Goal: Communication & Community: Answer question/provide support

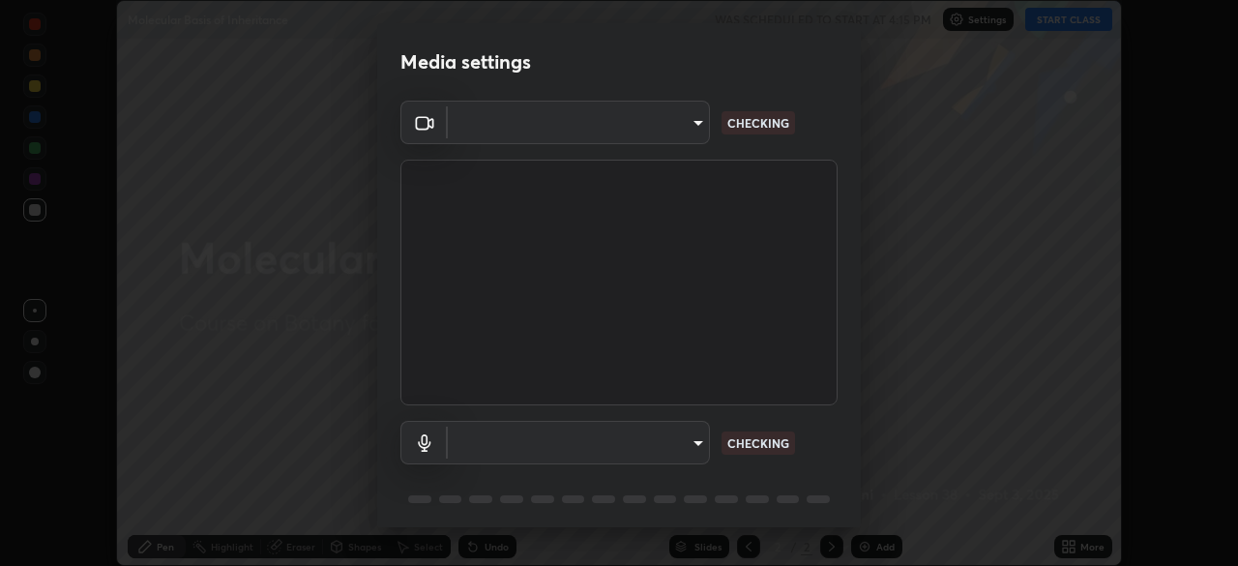
type input "71b0b5903dbe2f19866722545fb63627b4ea9dc08965a3ab927889d17f042457"
click at [684, 443] on body "Erase all Molecular Basis of Inheritance WAS SCHEDULED TO START AT 4:15 PM Sett…" at bounding box center [619, 283] width 1238 height 566
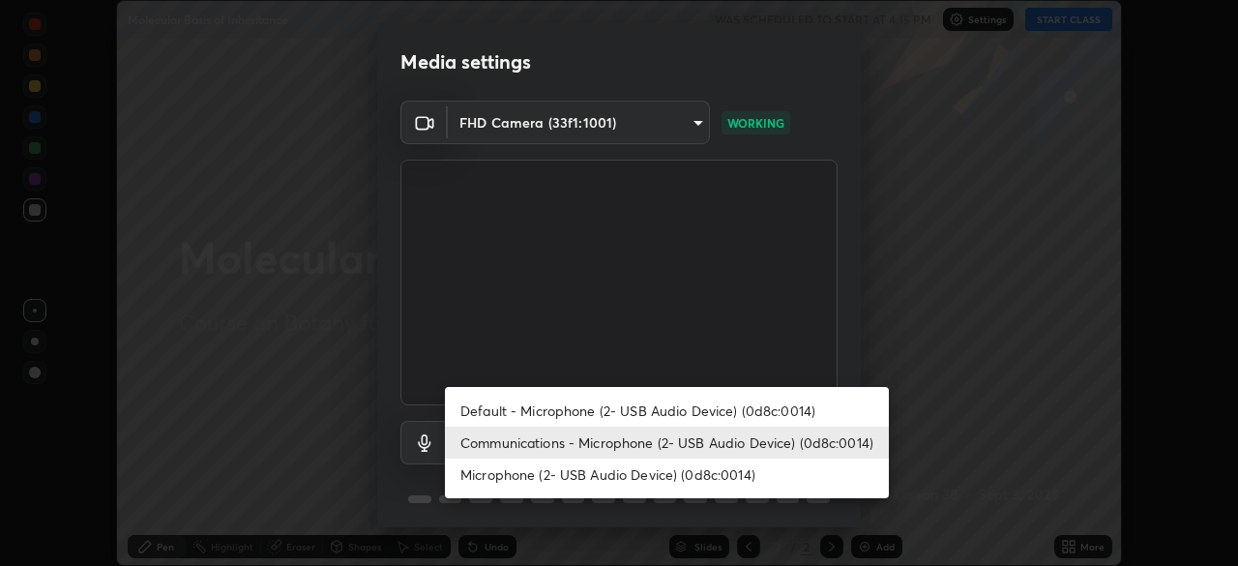
click at [654, 477] on li "Microphone (2- USB Audio Device) (0d8c:0014)" at bounding box center [667, 474] width 444 height 32
type input "b673ef06b2dab99450b44fb1d200b0319cb147da5a684de3e3b74b8bc1d6e17e"
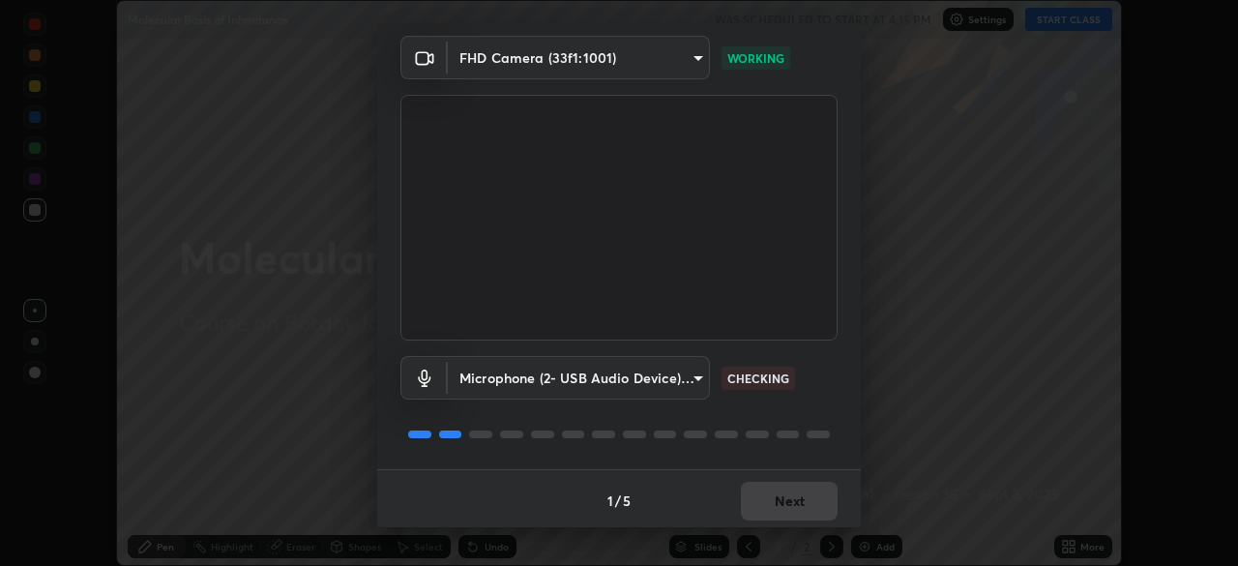
scroll to position [69, 0]
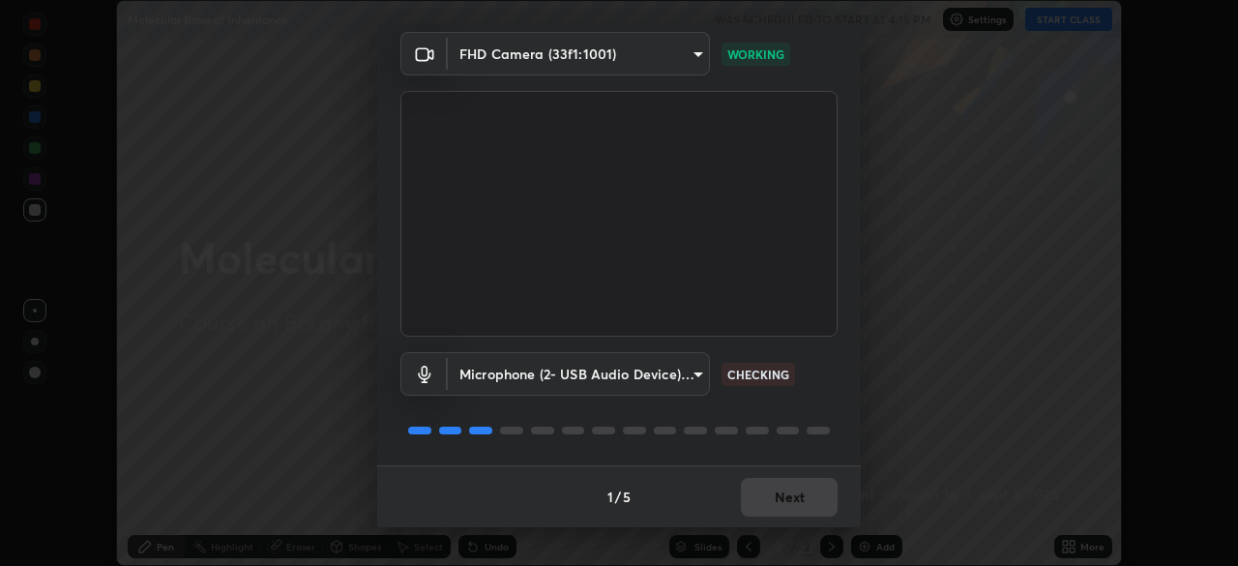
click at [775, 495] on div "1 / 5 Next" at bounding box center [619, 496] width 484 height 62
click at [774, 502] on div "1 / 5 Next" at bounding box center [619, 496] width 484 height 62
click at [772, 499] on div "1 / 5 Next" at bounding box center [619, 496] width 484 height 62
click at [775, 502] on div "1 / 5 Next" at bounding box center [619, 496] width 484 height 62
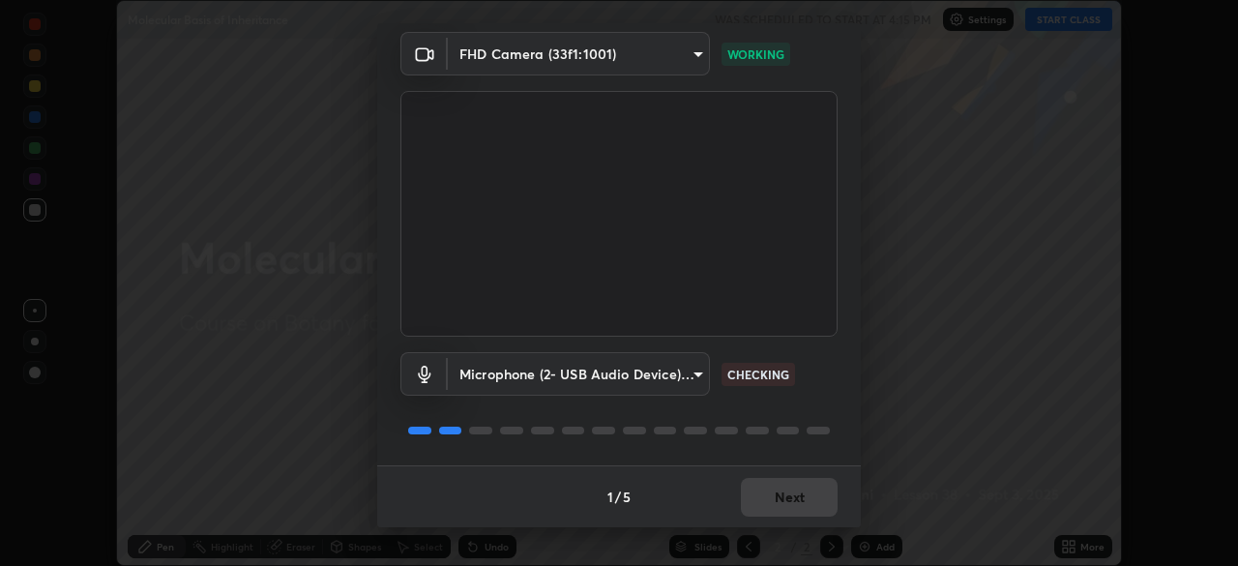
click at [768, 497] on div "1 / 5 Next" at bounding box center [619, 496] width 484 height 62
click at [771, 503] on div "1 / 5 Next" at bounding box center [619, 496] width 484 height 62
click at [775, 497] on div "1 / 5 Next" at bounding box center [619, 496] width 484 height 62
click at [781, 501] on div "1 / 5 Next" at bounding box center [619, 496] width 484 height 62
click at [786, 498] on div "1 / 5 Next" at bounding box center [619, 496] width 484 height 62
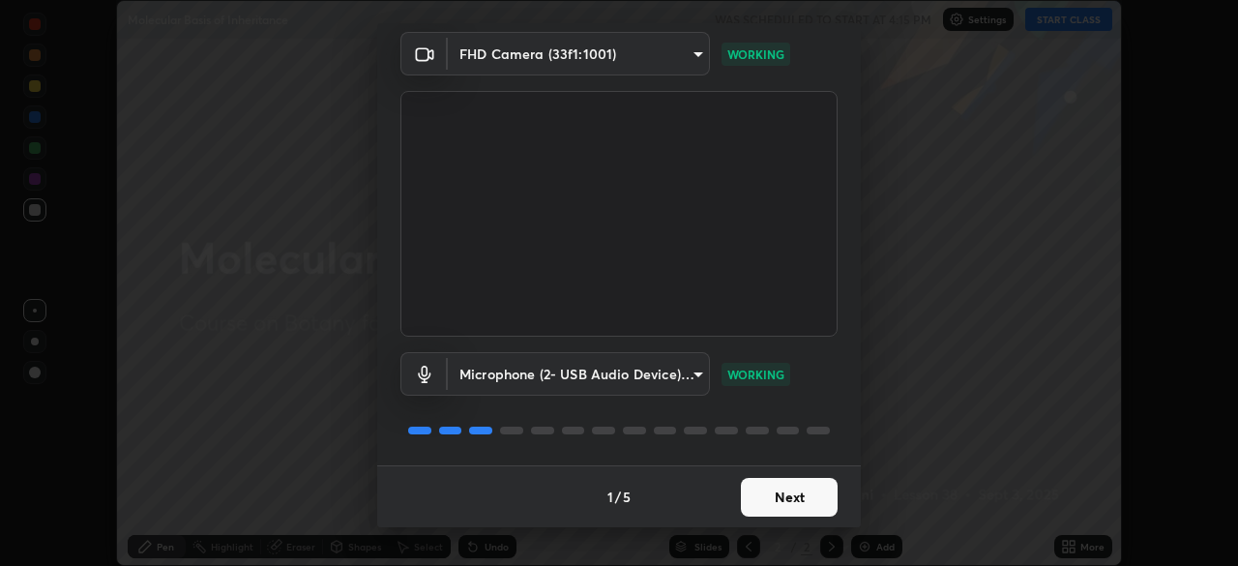
click at [780, 490] on button "Next" at bounding box center [789, 497] width 97 height 39
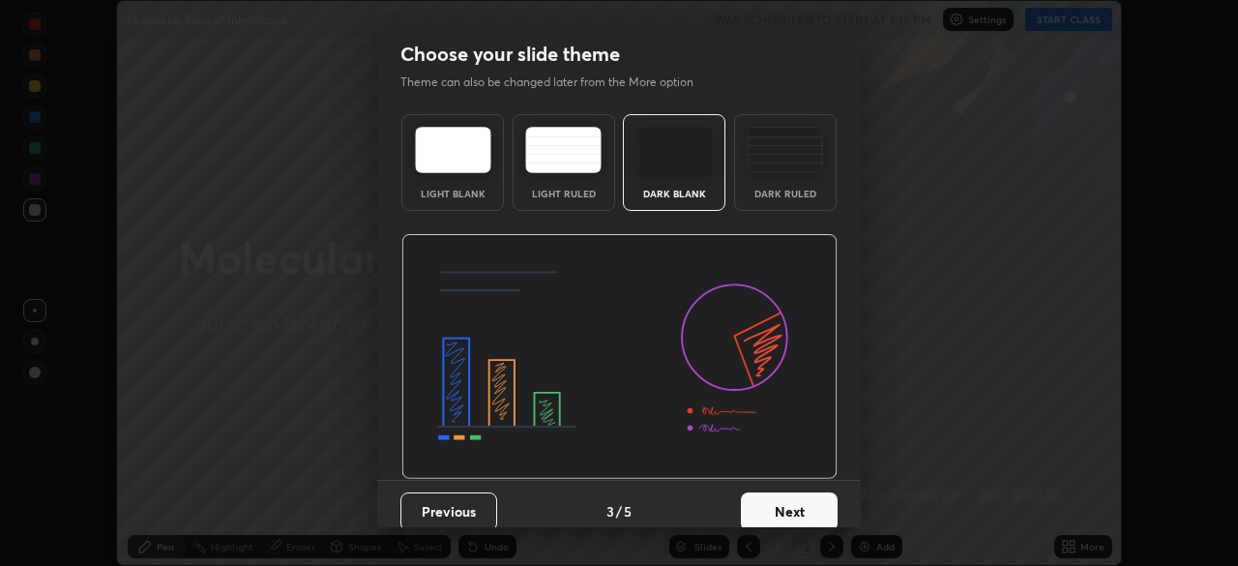
click at [785, 500] on button "Next" at bounding box center [789, 511] width 97 height 39
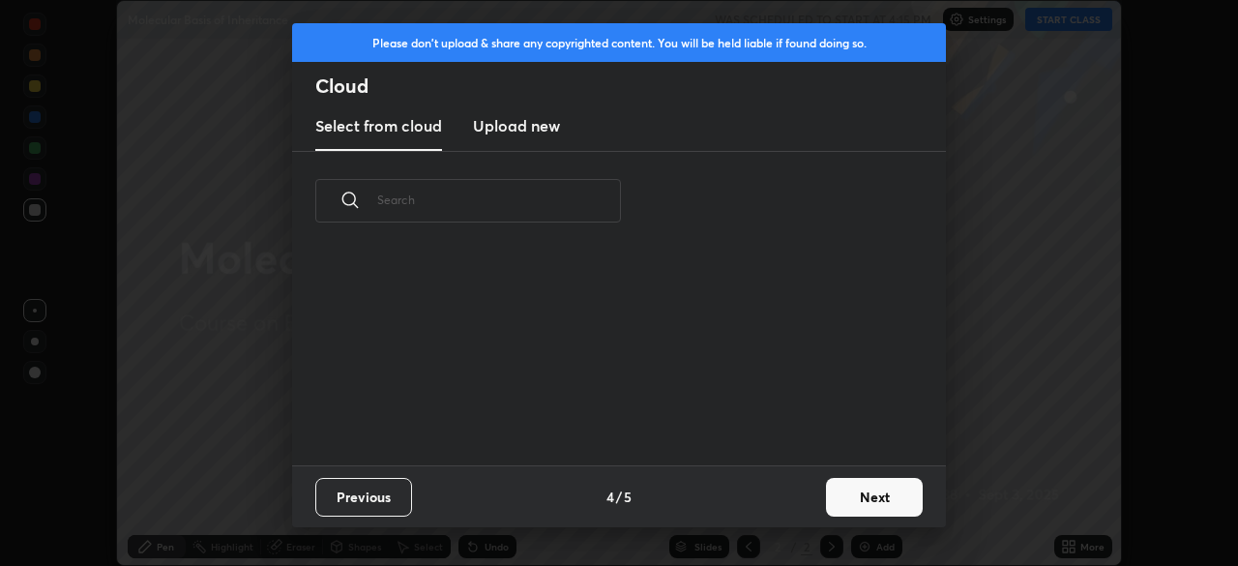
click at [791, 508] on div "Previous 4 / 5 Next" at bounding box center [619, 496] width 654 height 62
click at [857, 497] on button "Next" at bounding box center [874, 497] width 97 height 39
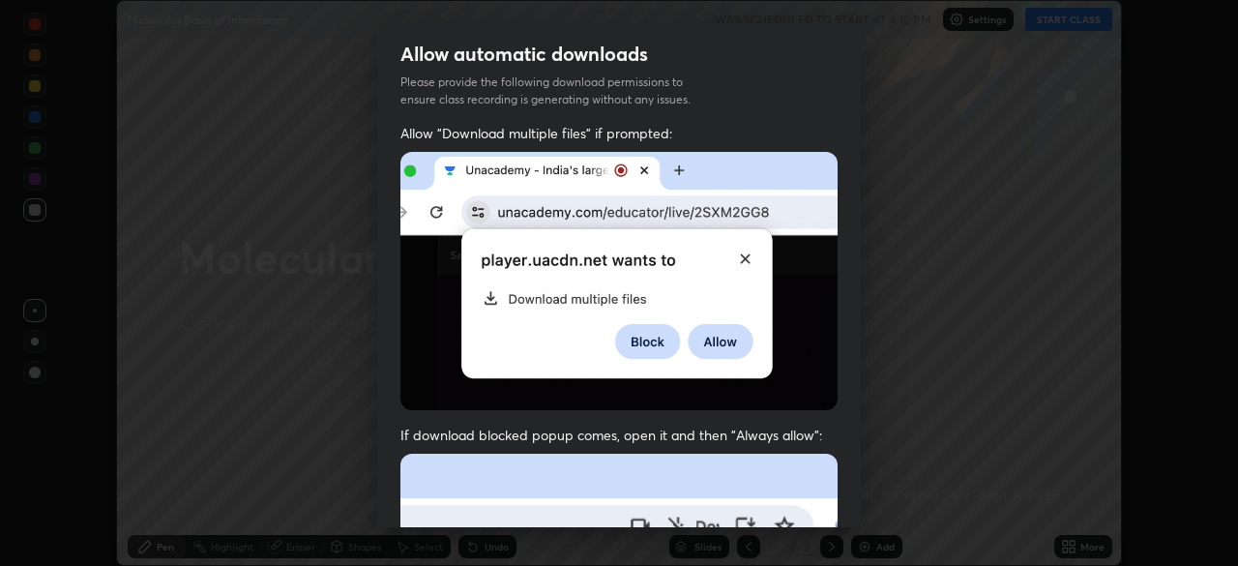
scroll to position [45, 0]
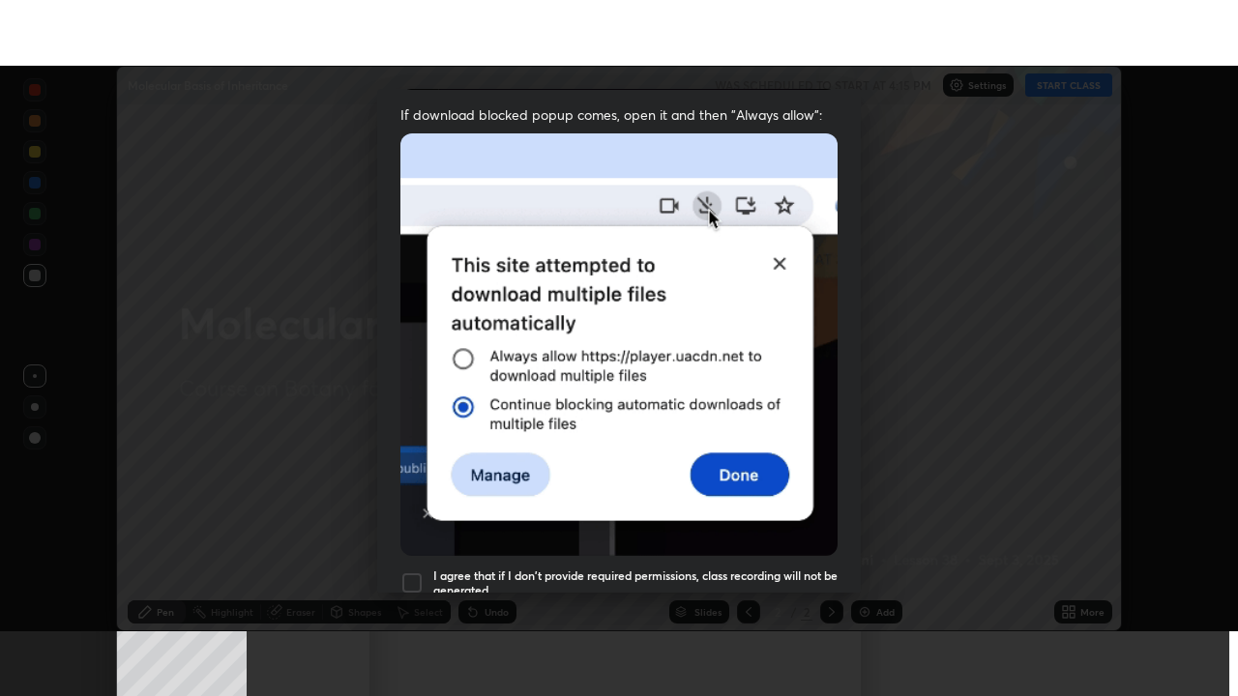
scroll to position [463, 0]
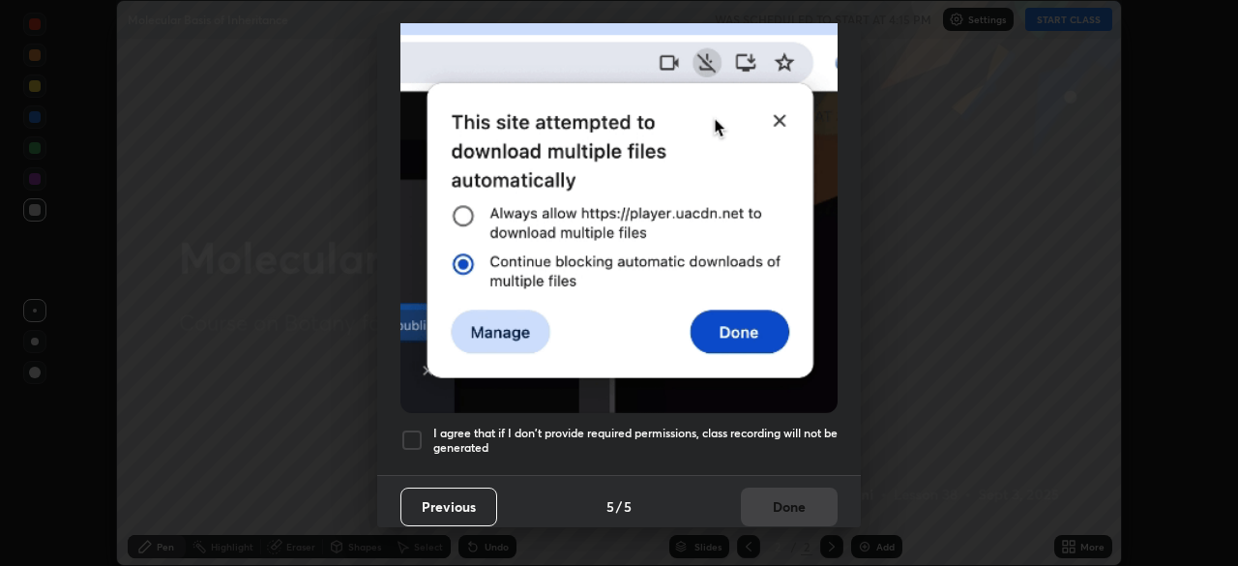
click at [754, 426] on h5 "I agree that if I don't provide required permissions, class recording will not …" at bounding box center [635, 441] width 404 height 30
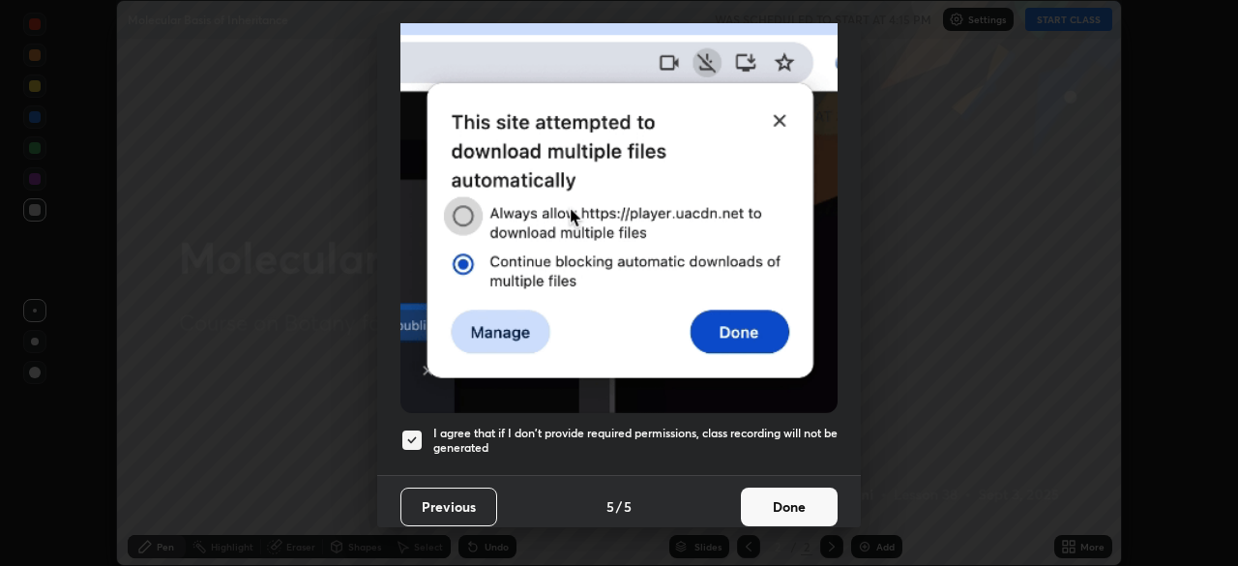
click at [777, 495] on button "Done" at bounding box center [789, 506] width 97 height 39
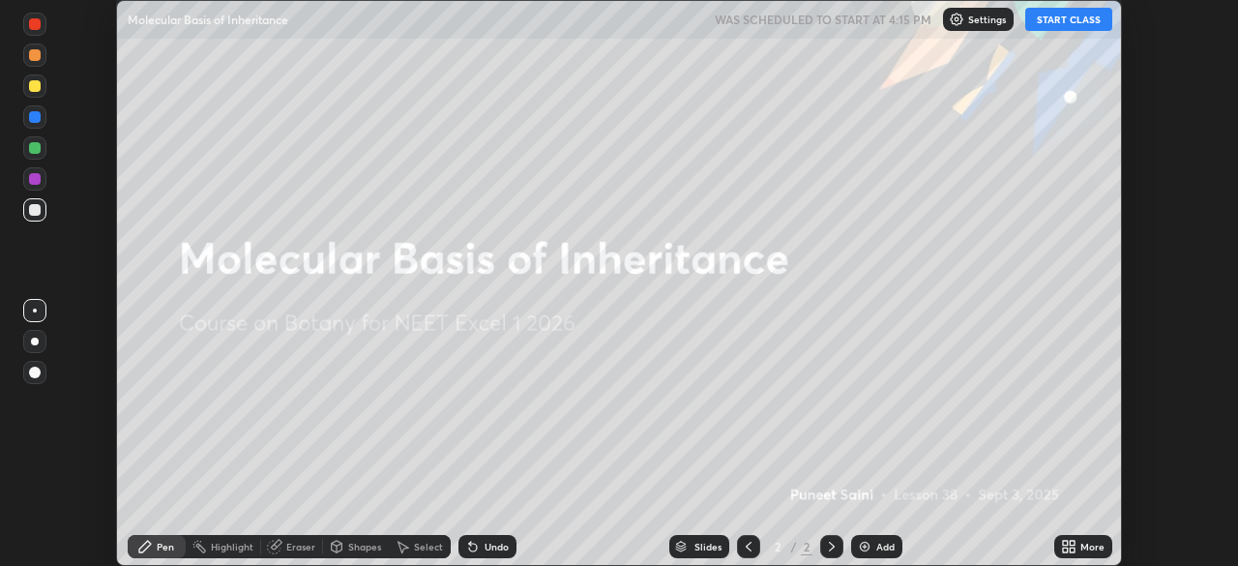
click at [1047, 18] on button "START CLASS" at bounding box center [1068, 19] width 87 height 23
click at [1076, 545] on icon at bounding box center [1068, 546] width 15 height 15
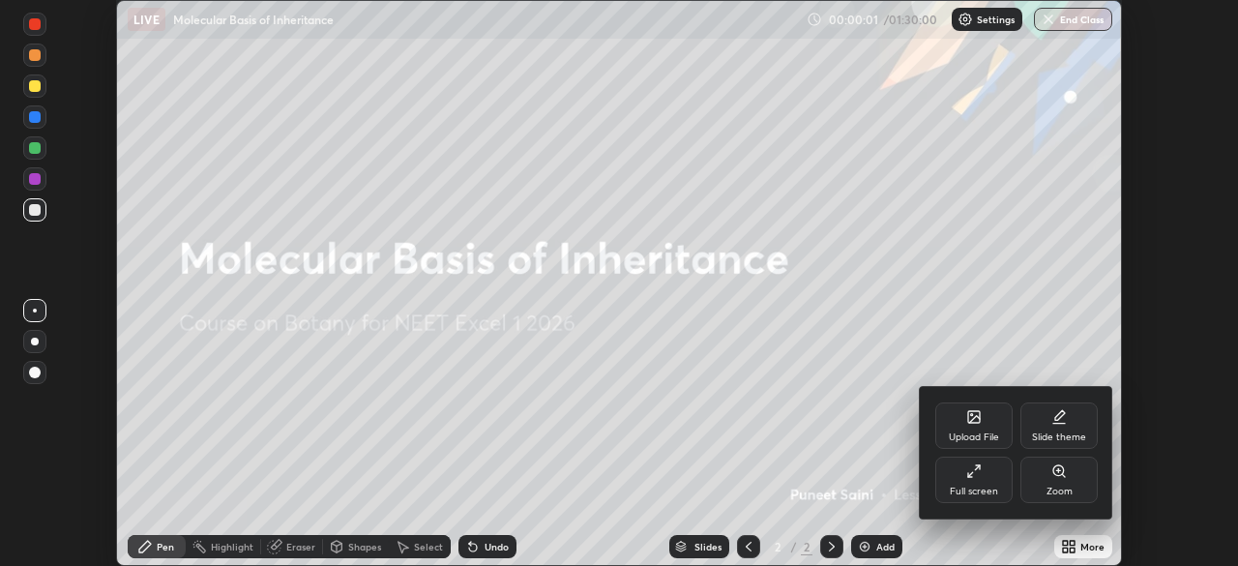
click at [980, 478] on icon at bounding box center [973, 470] width 15 height 15
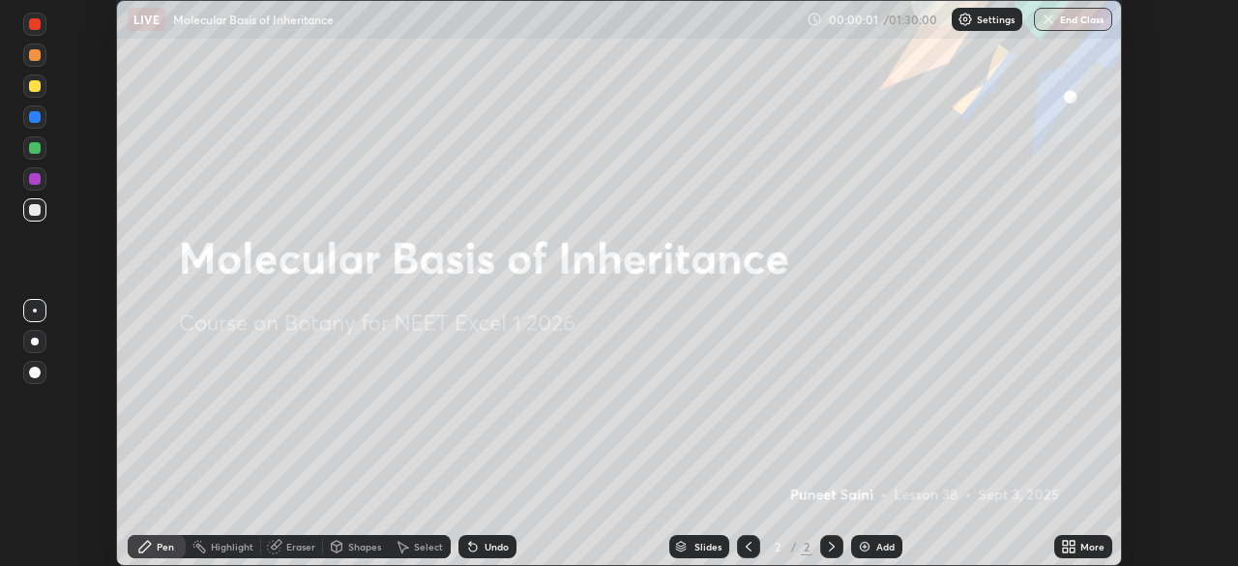
scroll to position [696, 1238]
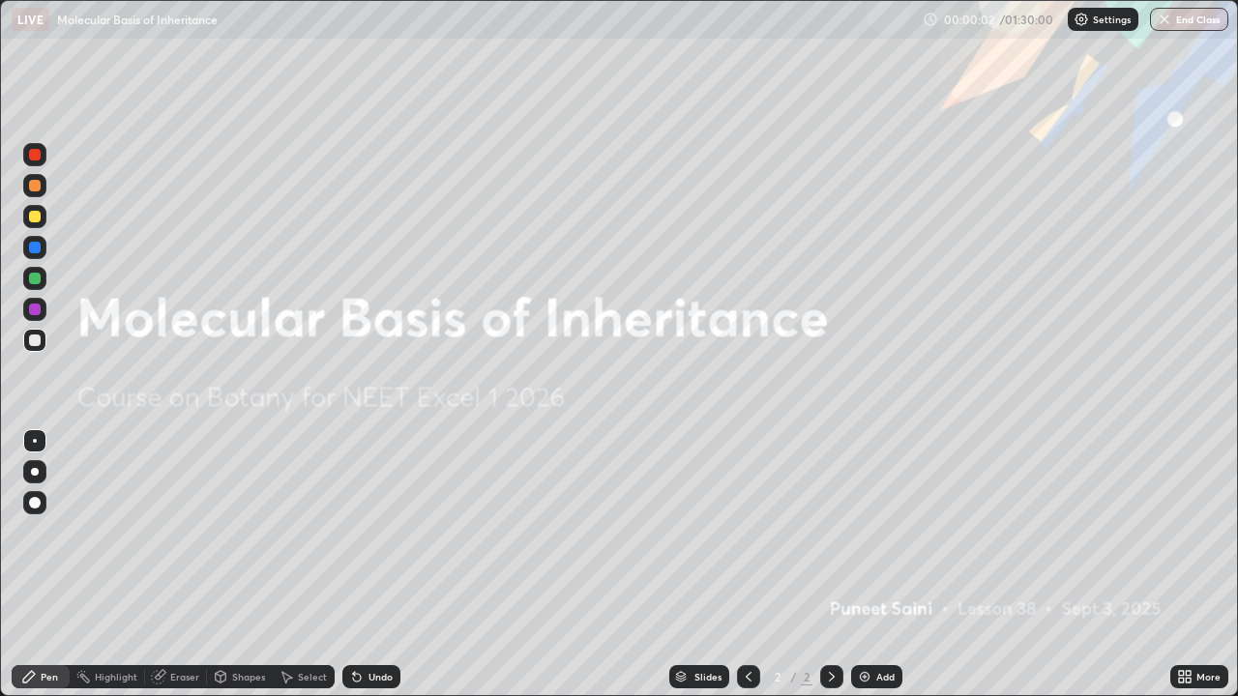
click at [872, 565] on div "Add" at bounding box center [876, 676] width 51 height 23
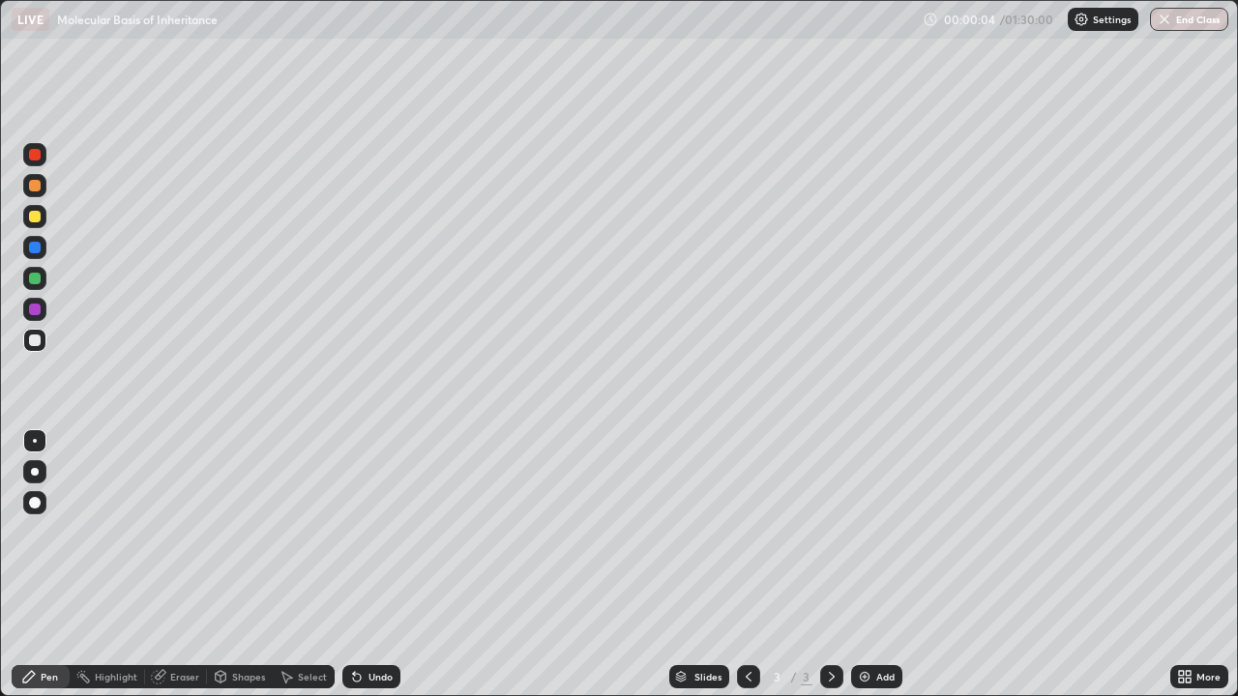
click at [36, 473] on div at bounding box center [35, 472] width 8 height 8
click at [175, 565] on div "Eraser" at bounding box center [184, 677] width 29 height 10
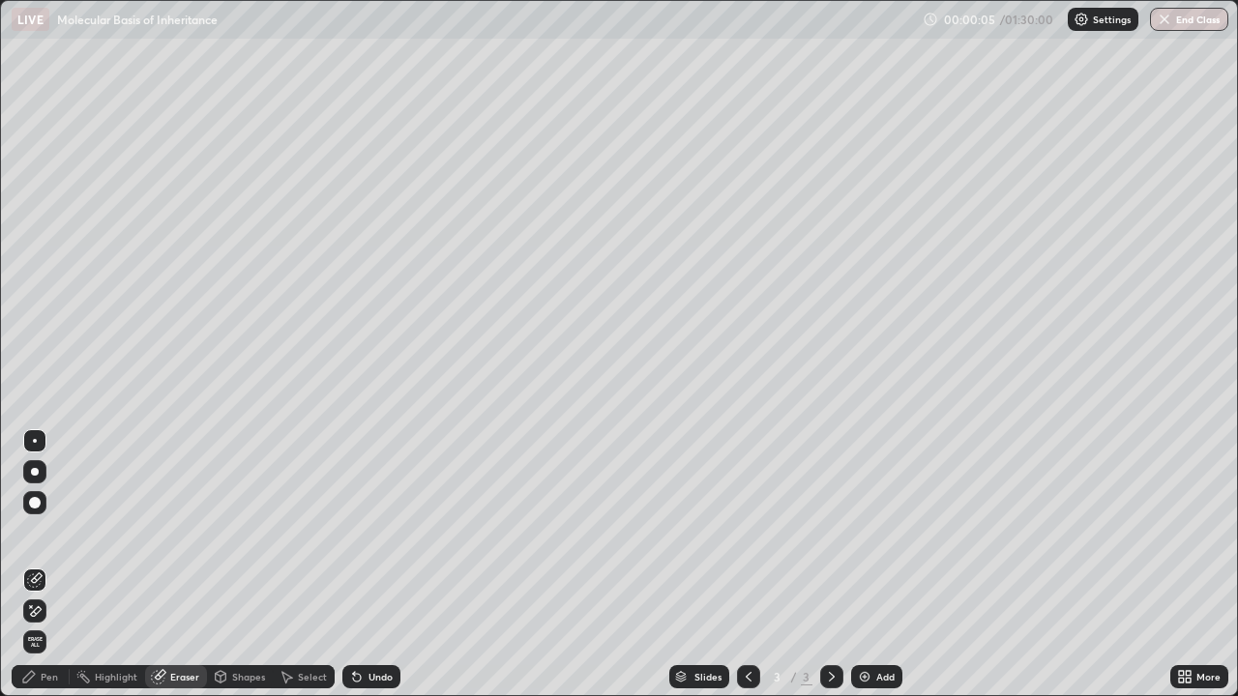
click at [32, 565] on icon at bounding box center [34, 612] width 15 height 16
click at [36, 565] on icon at bounding box center [28, 676] width 15 height 15
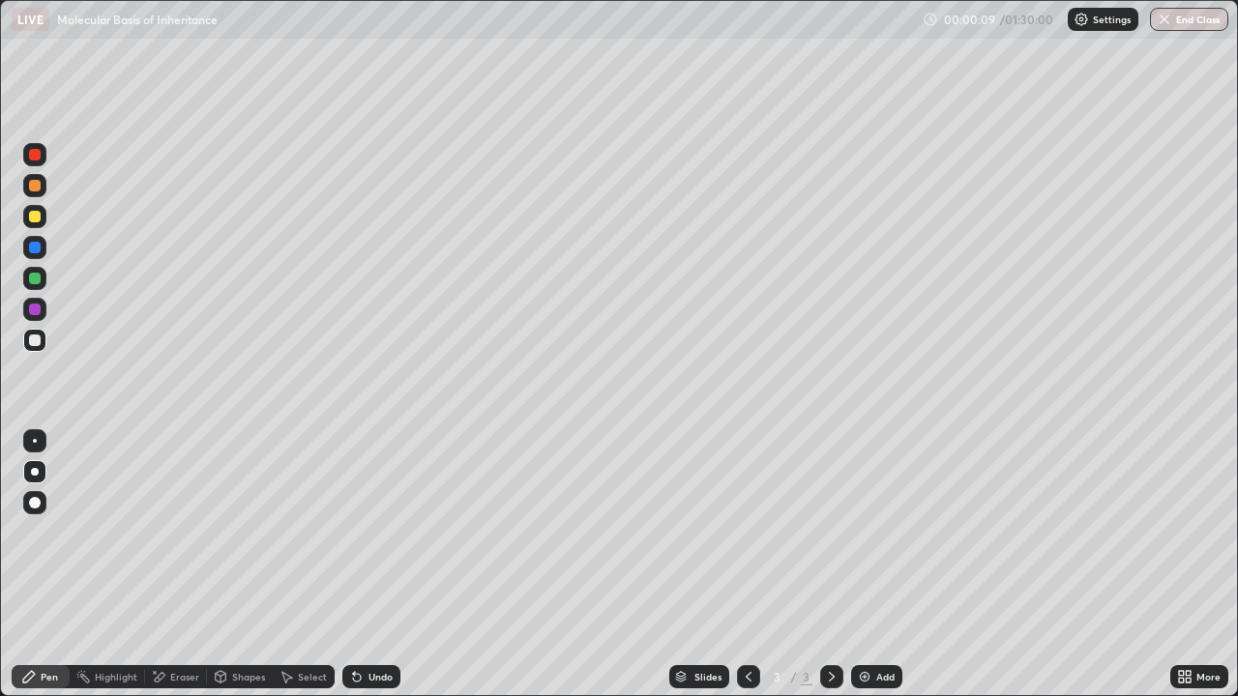
click at [369, 565] on div "Undo" at bounding box center [381, 677] width 24 height 10
click at [35, 218] on div at bounding box center [35, 217] width 12 height 12
click at [36, 340] on div at bounding box center [35, 341] width 12 height 12
click at [369, 565] on div "Undo" at bounding box center [381, 677] width 24 height 10
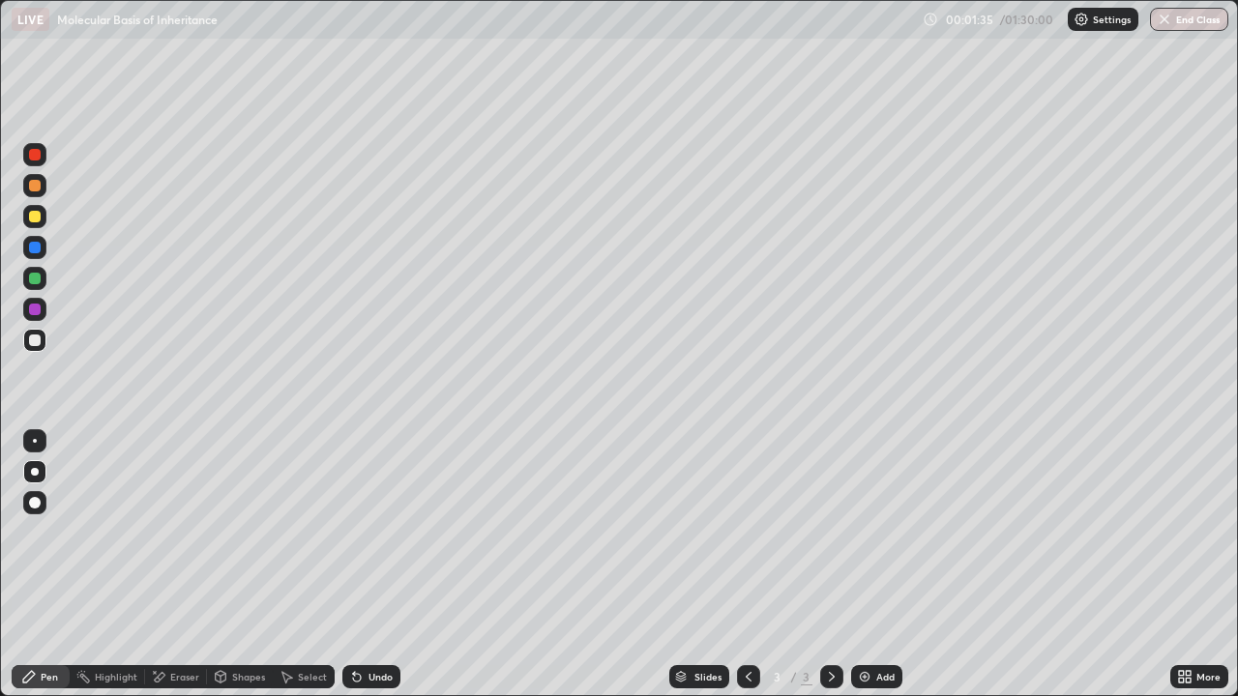
click at [369, 565] on div "Undo" at bounding box center [381, 677] width 24 height 10
click at [376, 565] on div "Undo" at bounding box center [381, 677] width 24 height 10
click at [34, 223] on div at bounding box center [34, 216] width 23 height 23
click at [369, 565] on div "Undo" at bounding box center [381, 677] width 24 height 10
click at [366, 565] on div "Undo" at bounding box center [371, 676] width 58 height 23
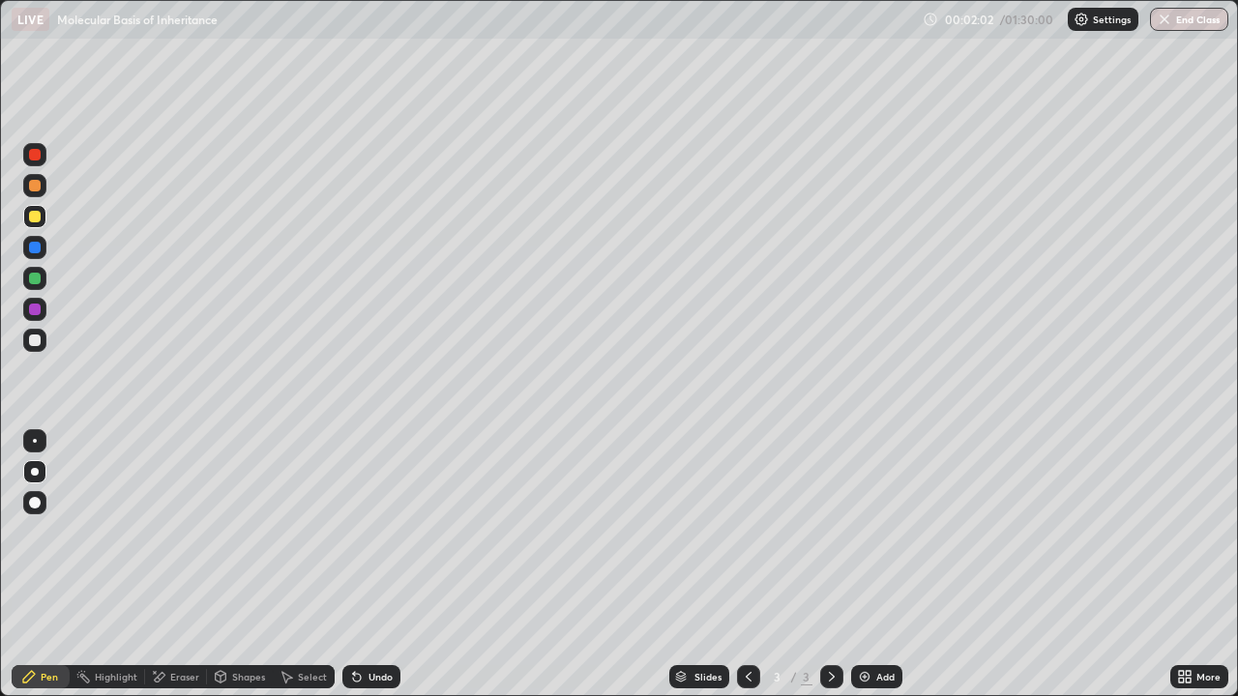
click at [362, 565] on div "Undo" at bounding box center [371, 676] width 58 height 23
click at [353, 565] on icon at bounding box center [354, 673] width 2 height 2
click at [354, 565] on icon at bounding box center [357, 678] width 8 height 8
click at [353, 565] on icon at bounding box center [357, 678] width 8 height 8
click at [370, 565] on div "Undo" at bounding box center [381, 677] width 24 height 10
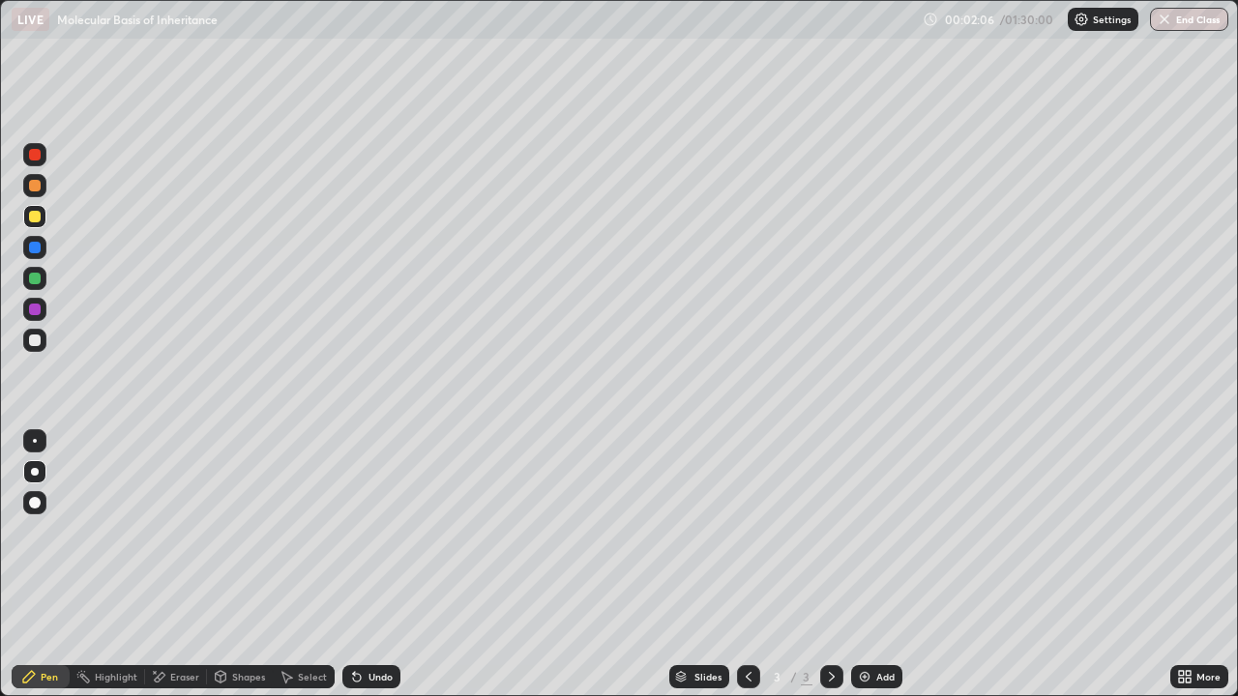
click at [365, 565] on div "Undo" at bounding box center [371, 676] width 58 height 23
click at [384, 565] on div "Undo" at bounding box center [381, 677] width 24 height 10
click at [37, 338] on div at bounding box center [35, 341] width 12 height 12
click at [38, 345] on div at bounding box center [35, 341] width 12 height 12
click at [364, 565] on div "Undo" at bounding box center [371, 676] width 58 height 23
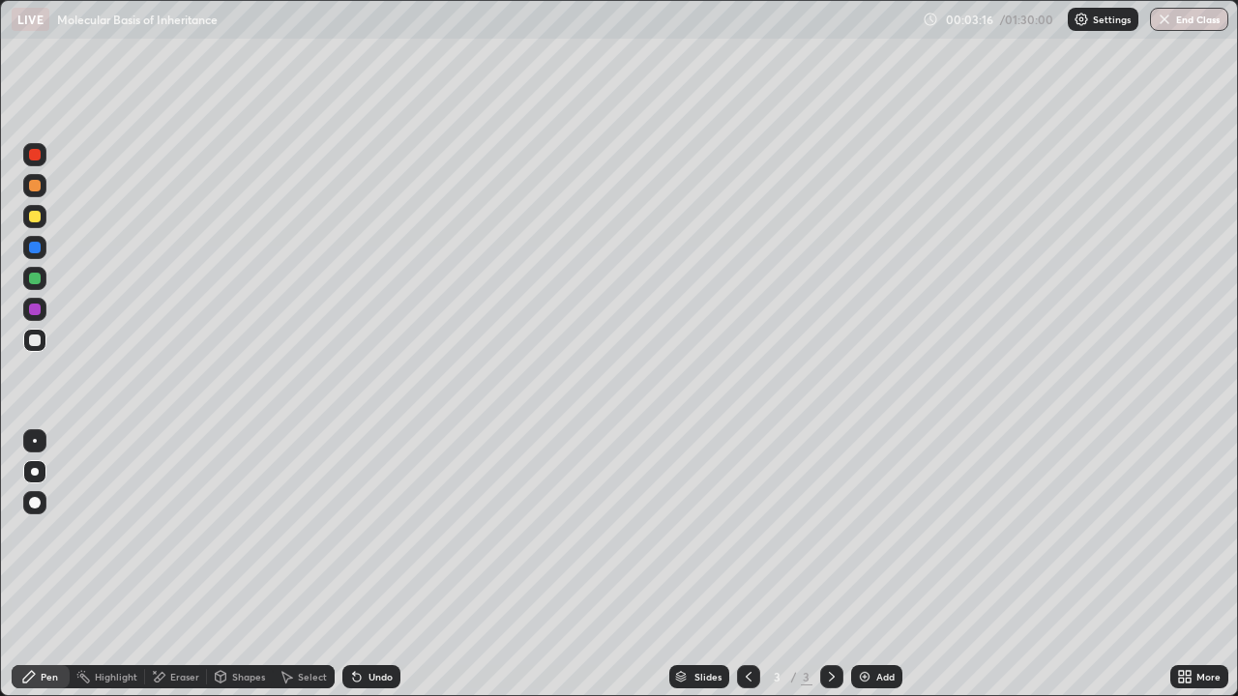
click at [181, 565] on div "Eraser" at bounding box center [184, 677] width 29 height 10
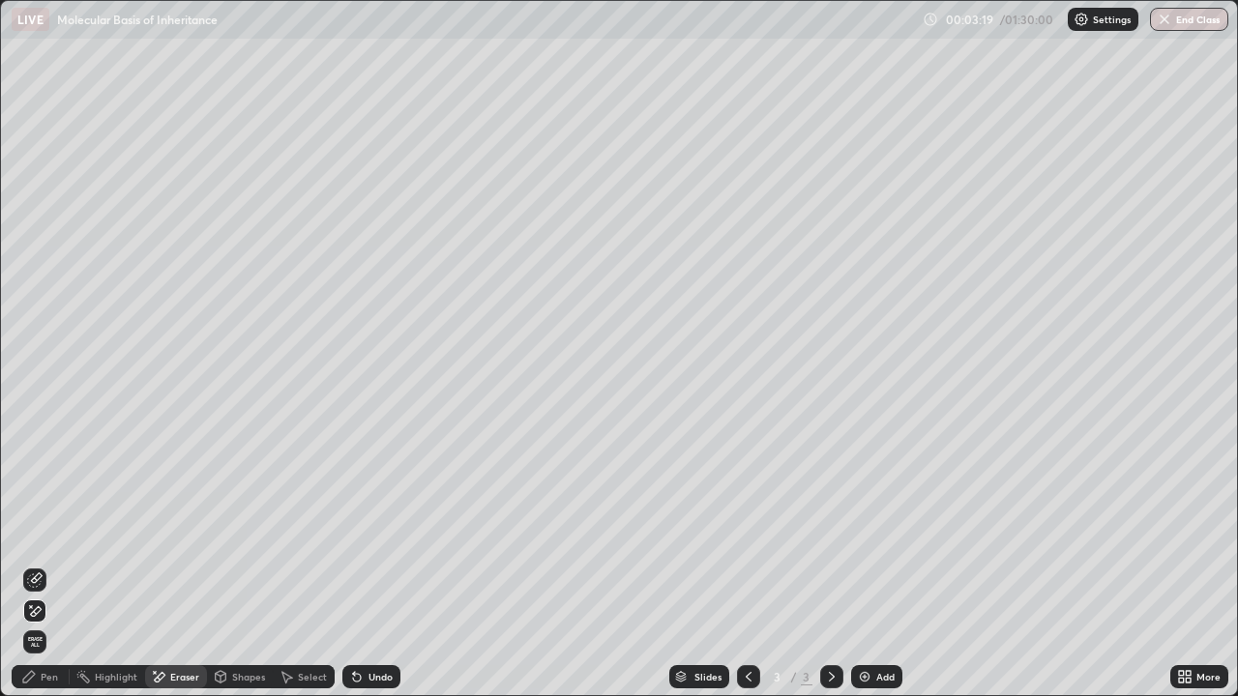
click at [44, 565] on div "Pen" at bounding box center [49, 677] width 17 height 10
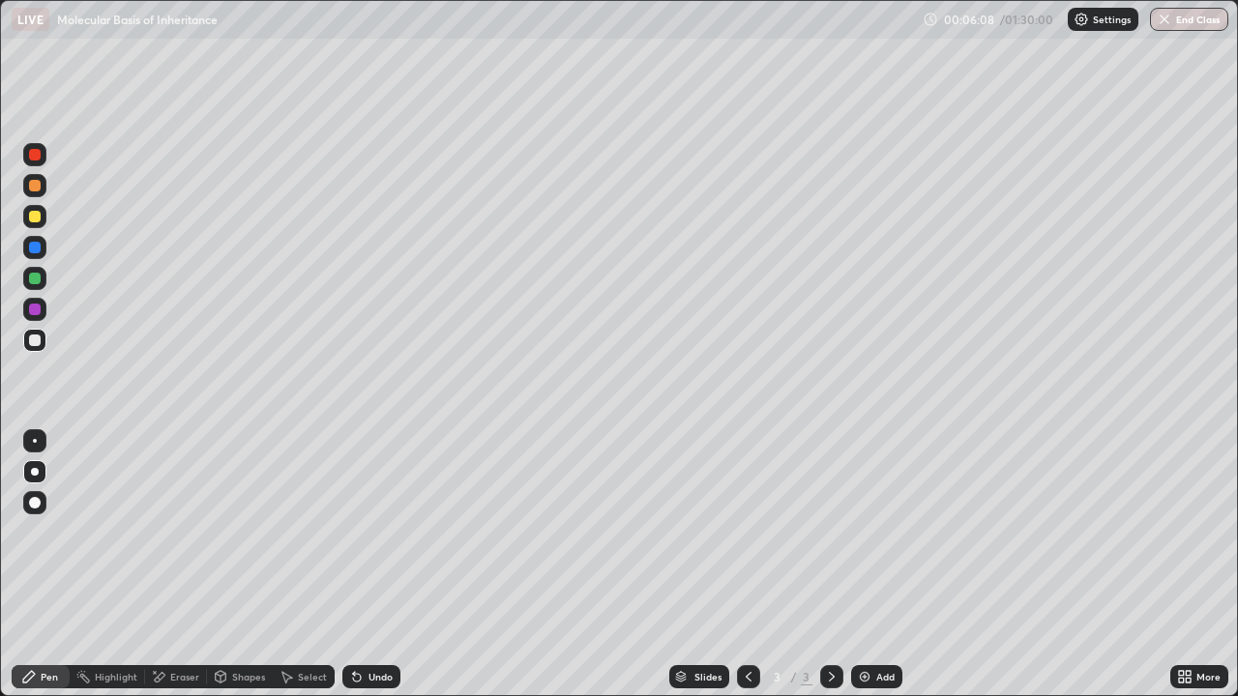
click at [876, 565] on div "Add" at bounding box center [885, 677] width 18 height 10
click at [37, 220] on div at bounding box center [35, 217] width 12 height 12
click at [38, 216] on div at bounding box center [35, 217] width 12 height 12
click at [353, 565] on icon at bounding box center [354, 673] width 2 height 2
click at [364, 565] on div "Undo" at bounding box center [371, 676] width 58 height 23
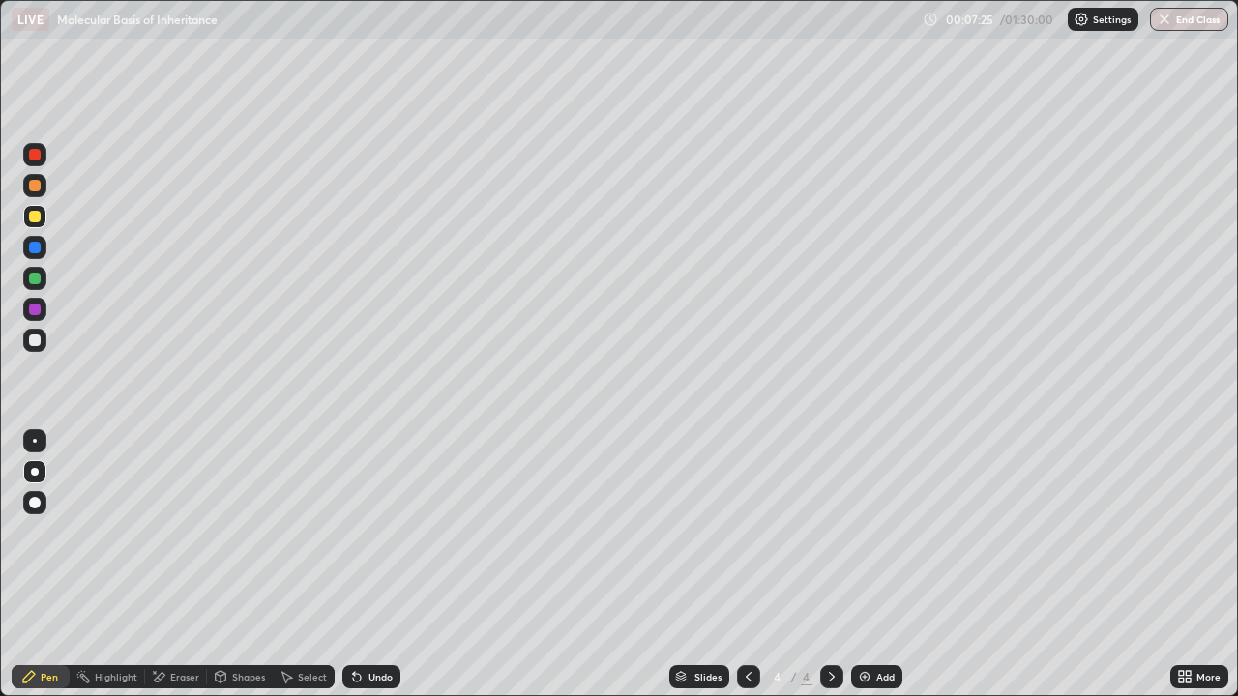
click at [369, 565] on div "Undo" at bounding box center [381, 677] width 24 height 10
click at [365, 565] on div "Undo" at bounding box center [371, 676] width 58 height 23
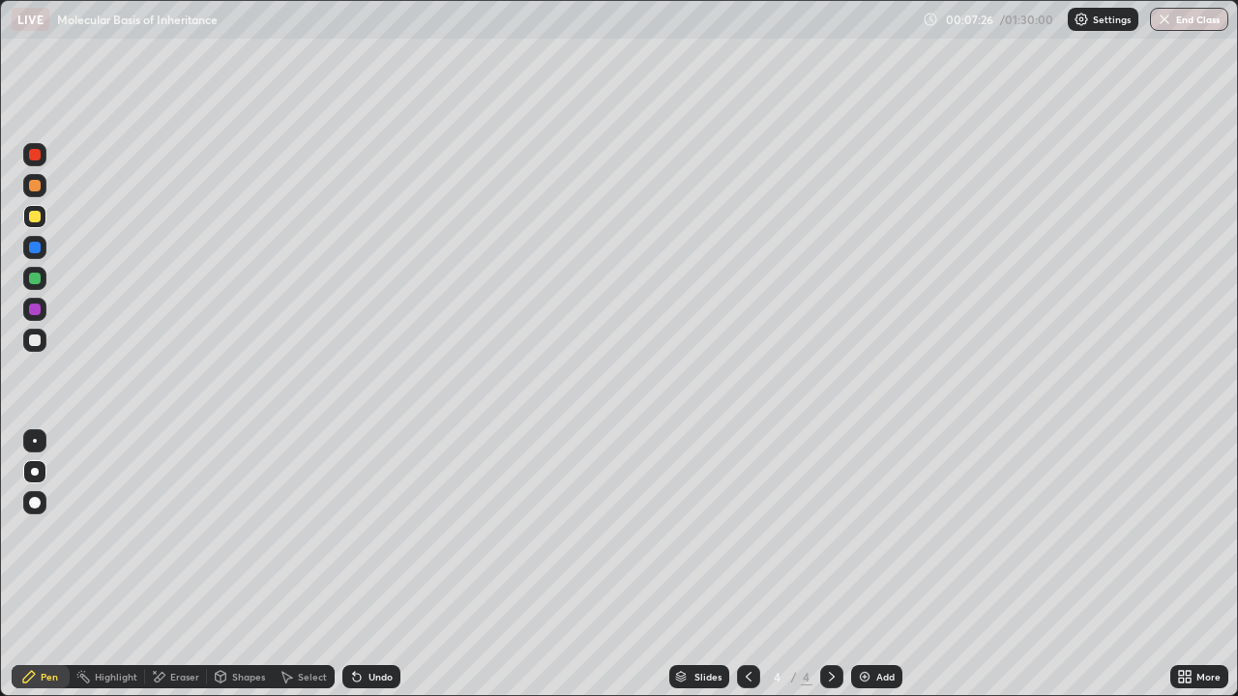
click at [364, 565] on div "Undo" at bounding box center [371, 676] width 58 height 23
click at [365, 565] on div "Undo" at bounding box center [371, 676] width 58 height 23
click at [369, 565] on div "Undo" at bounding box center [381, 677] width 24 height 10
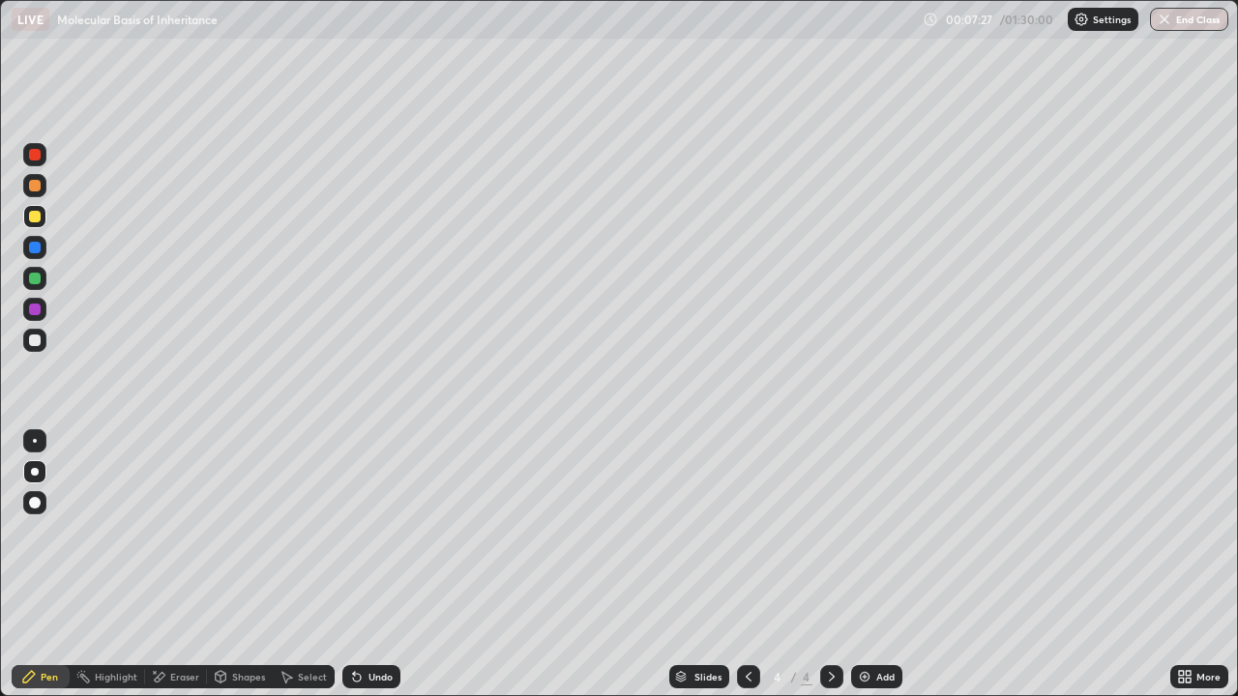
click at [365, 565] on div "Undo" at bounding box center [371, 676] width 58 height 23
click at [371, 565] on div "Undo" at bounding box center [371, 676] width 58 height 23
click at [183, 565] on div "Eraser" at bounding box center [184, 677] width 29 height 10
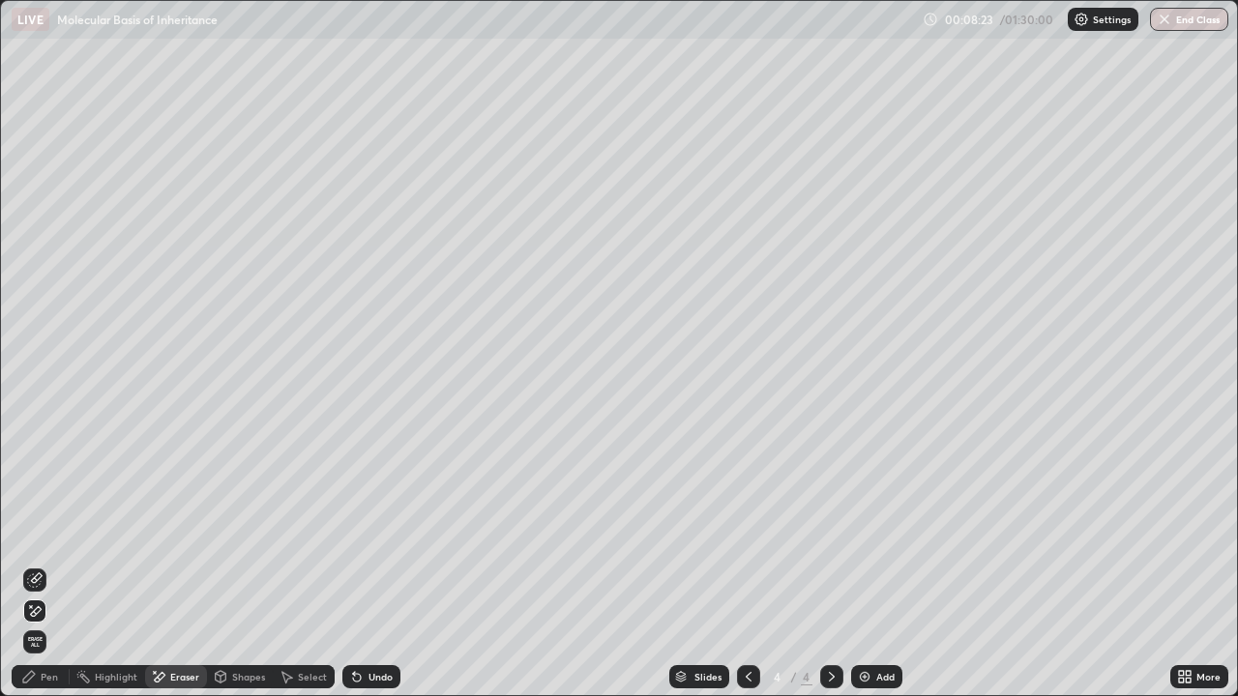
click at [46, 565] on div "Pen" at bounding box center [49, 677] width 17 height 10
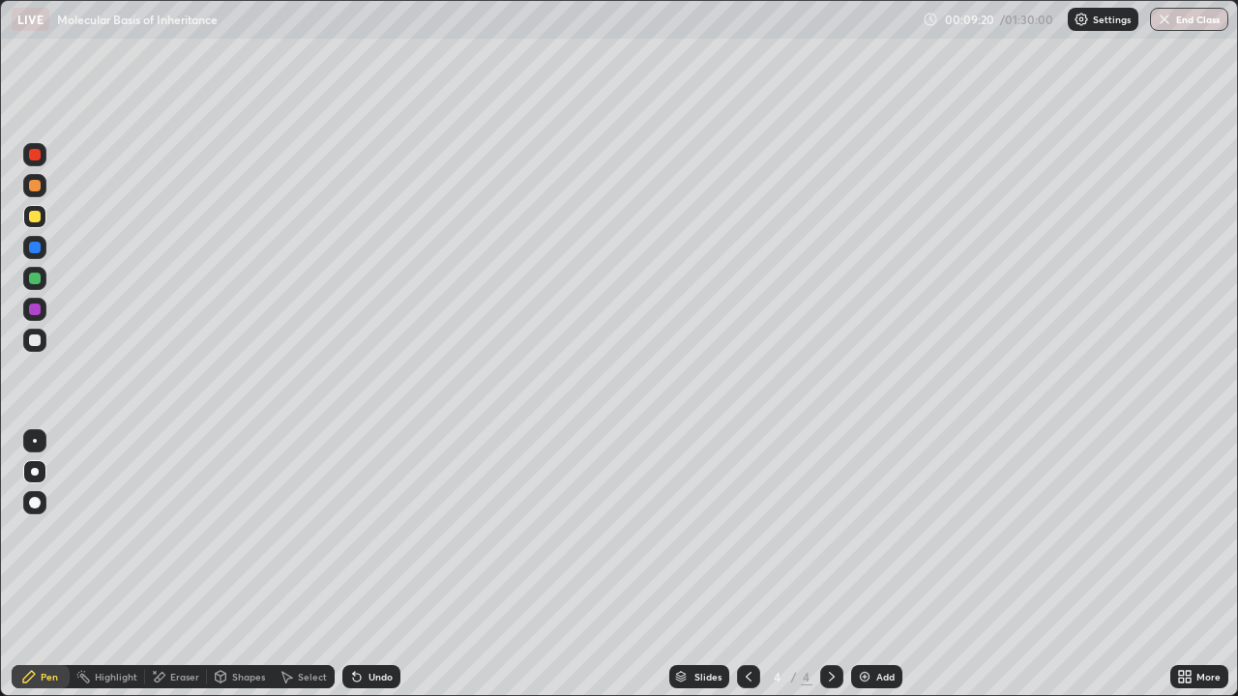
click at [189, 565] on div "Eraser" at bounding box center [184, 677] width 29 height 10
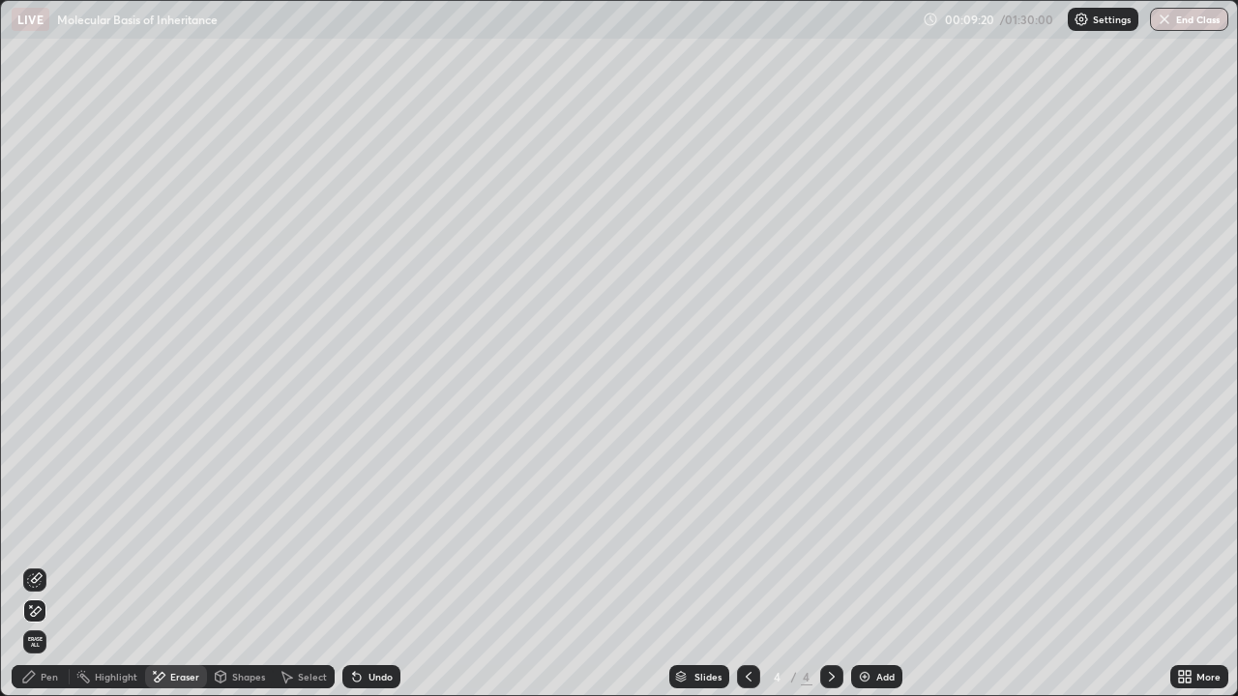
click at [38, 565] on icon at bounding box center [36, 579] width 11 height 10
click at [51, 565] on div "Pen" at bounding box center [49, 677] width 17 height 10
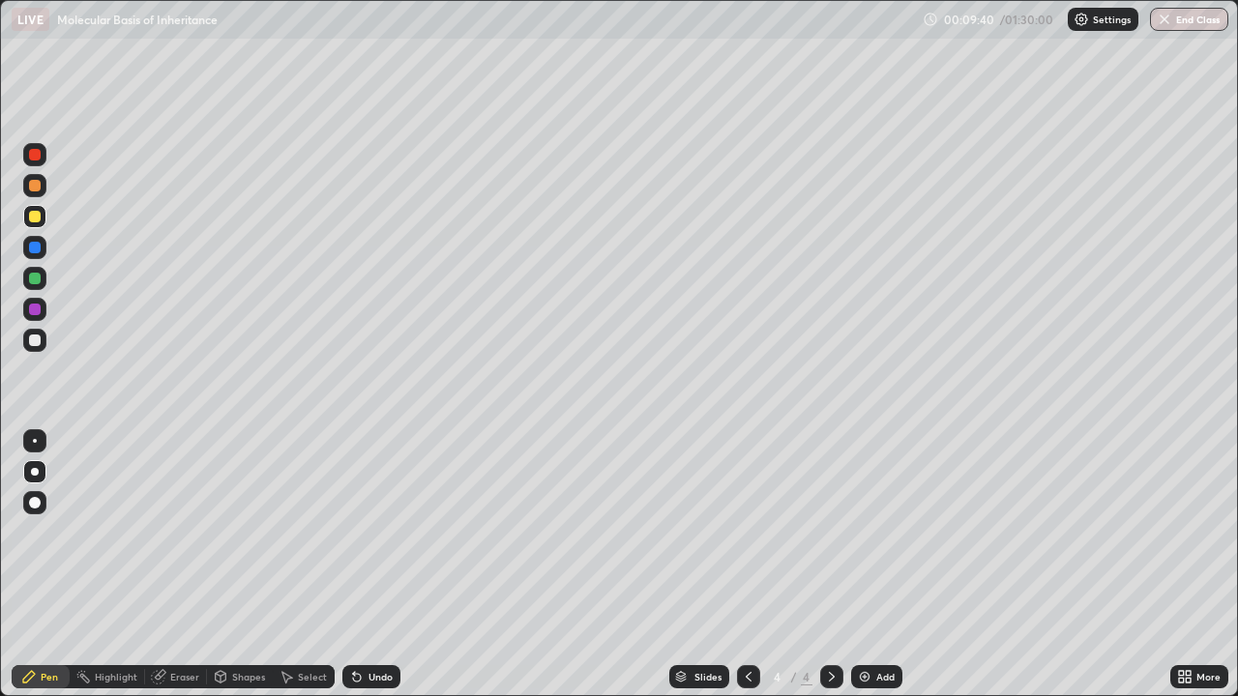
click at [163, 565] on icon at bounding box center [158, 676] width 15 height 15
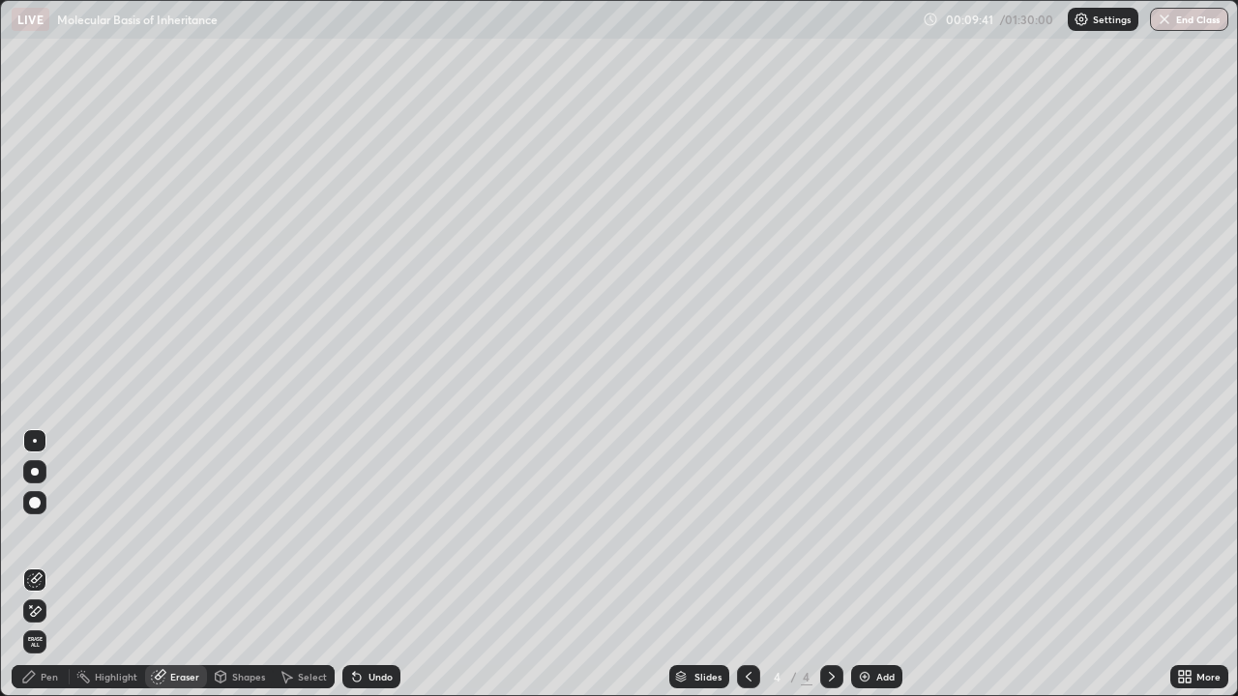
click at [41, 565] on icon at bounding box center [34, 580] width 15 height 15
click at [36, 565] on icon at bounding box center [28, 676] width 15 height 15
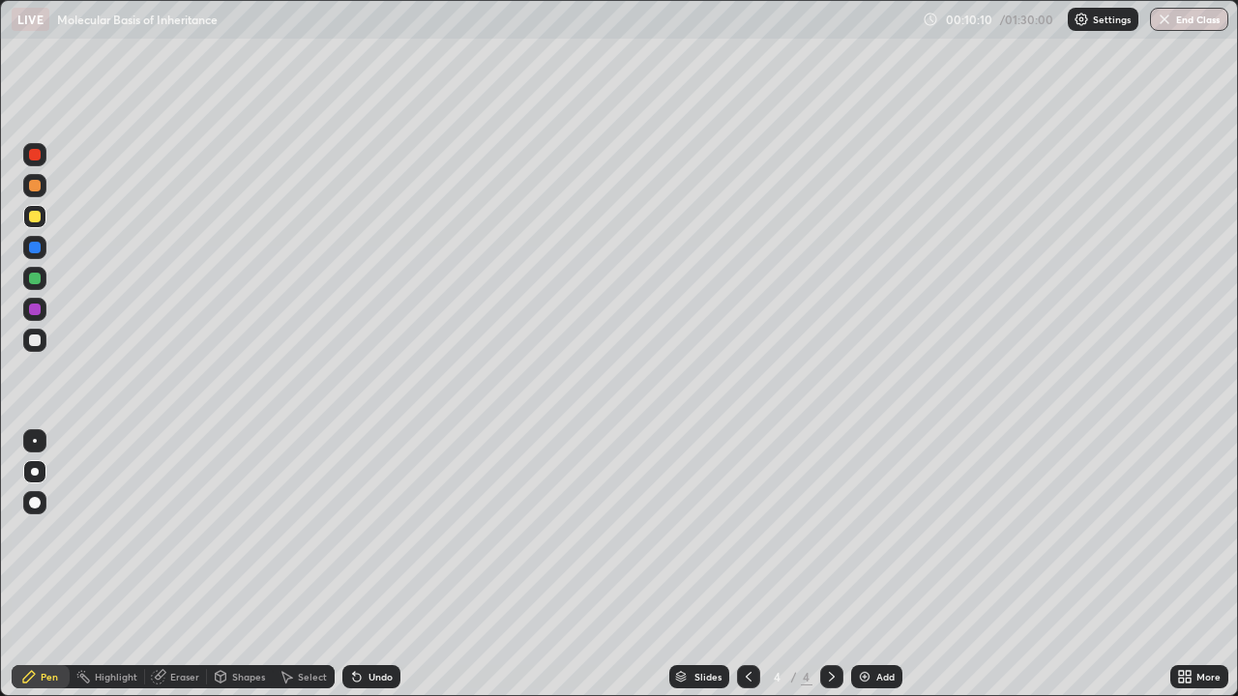
click at [354, 565] on icon at bounding box center [357, 678] width 8 height 8
click at [369, 565] on div "Undo" at bounding box center [381, 677] width 24 height 10
click at [376, 565] on div "Undo" at bounding box center [381, 677] width 24 height 10
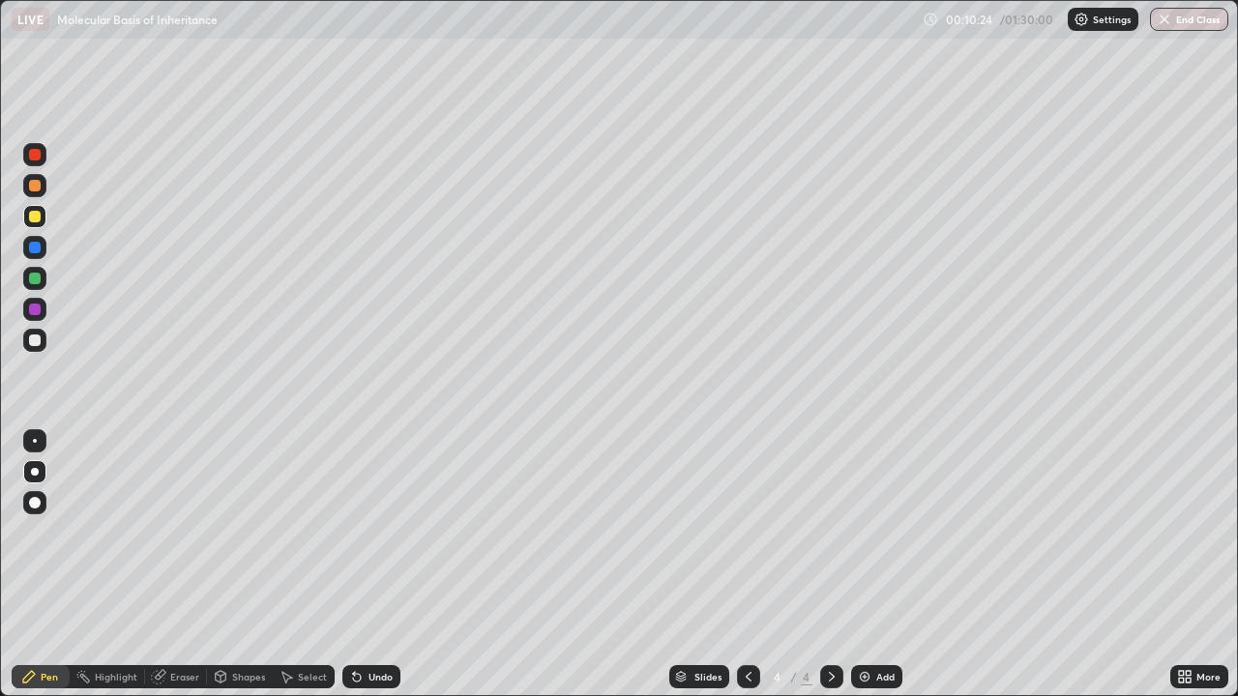
click at [379, 565] on div "Undo" at bounding box center [381, 677] width 24 height 10
click at [375, 565] on div "Undo" at bounding box center [371, 676] width 58 height 23
click at [374, 565] on div "Undo" at bounding box center [371, 676] width 58 height 23
click at [376, 565] on div "Undo" at bounding box center [371, 676] width 58 height 23
click at [179, 565] on div "Eraser" at bounding box center [184, 677] width 29 height 10
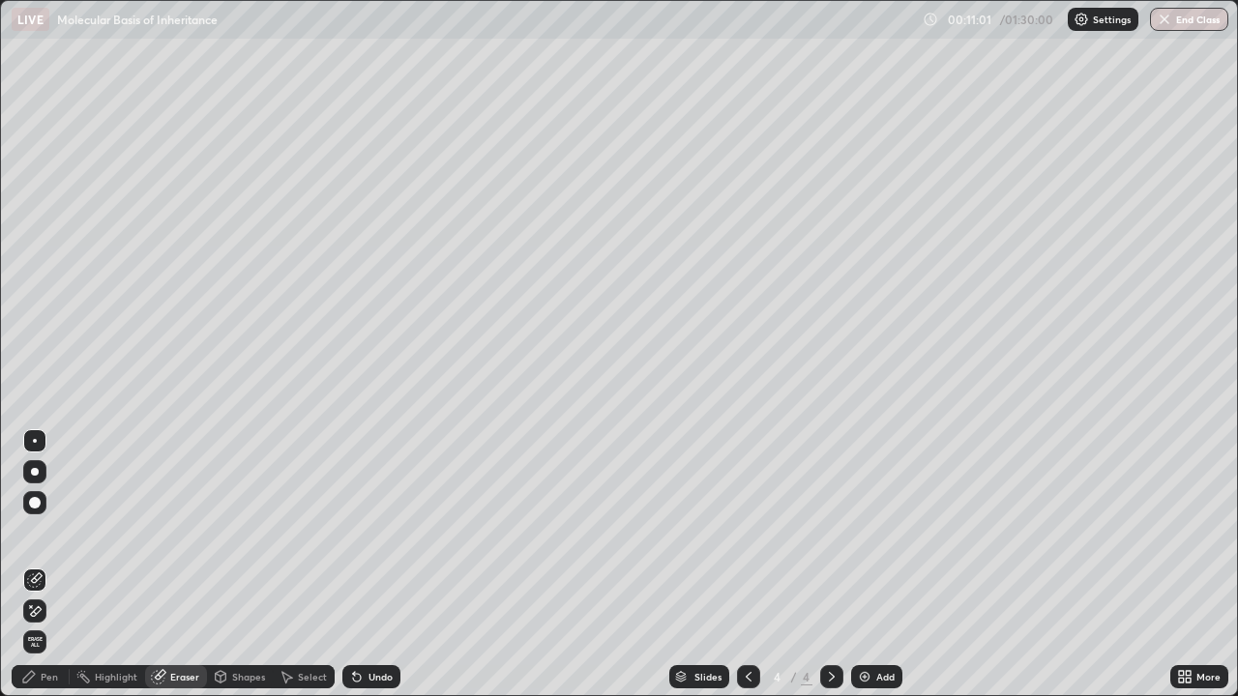
click at [44, 565] on div "Pen" at bounding box center [49, 677] width 17 height 10
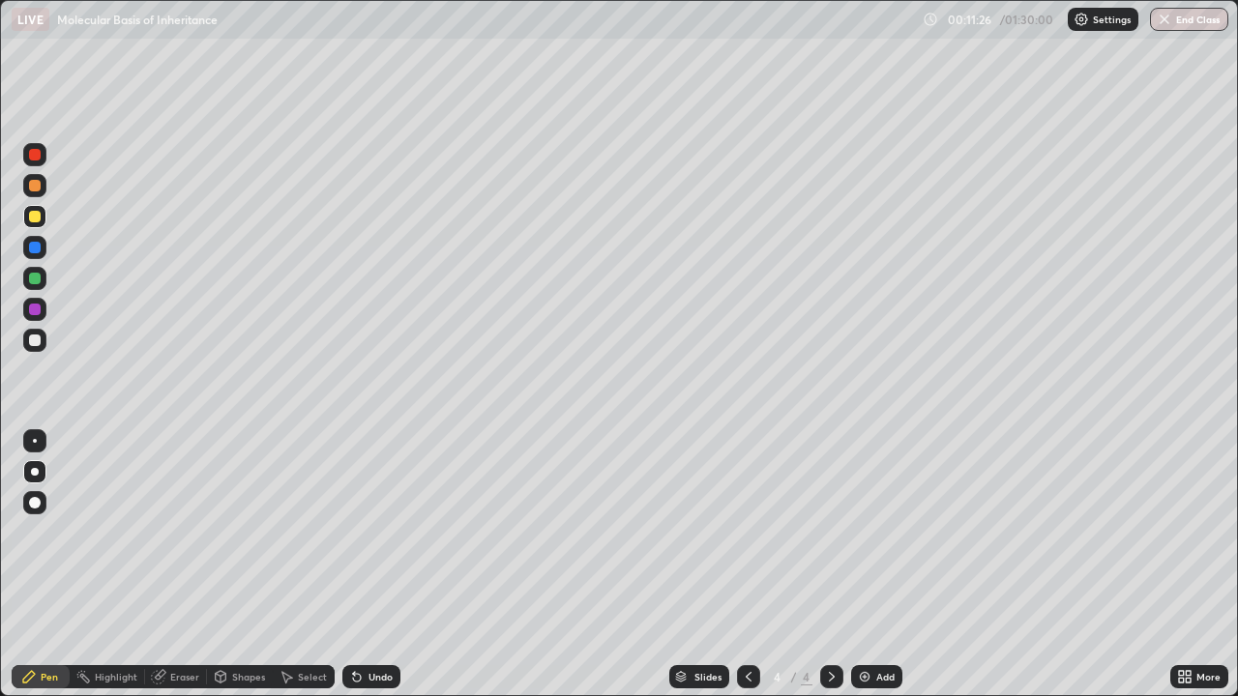
click at [354, 565] on icon at bounding box center [357, 678] width 8 height 8
click at [359, 565] on div "Undo" at bounding box center [371, 676] width 58 height 23
click at [181, 565] on div "Eraser" at bounding box center [184, 677] width 29 height 10
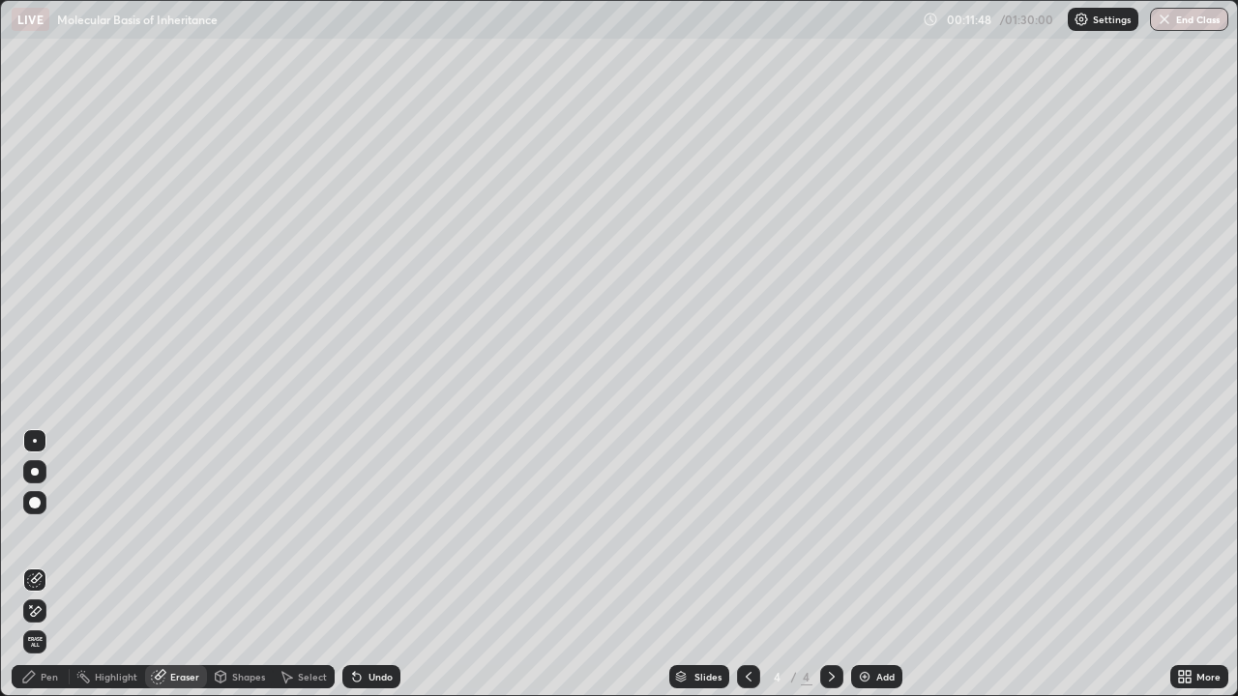
click at [31, 565] on div "Pen" at bounding box center [41, 676] width 58 height 23
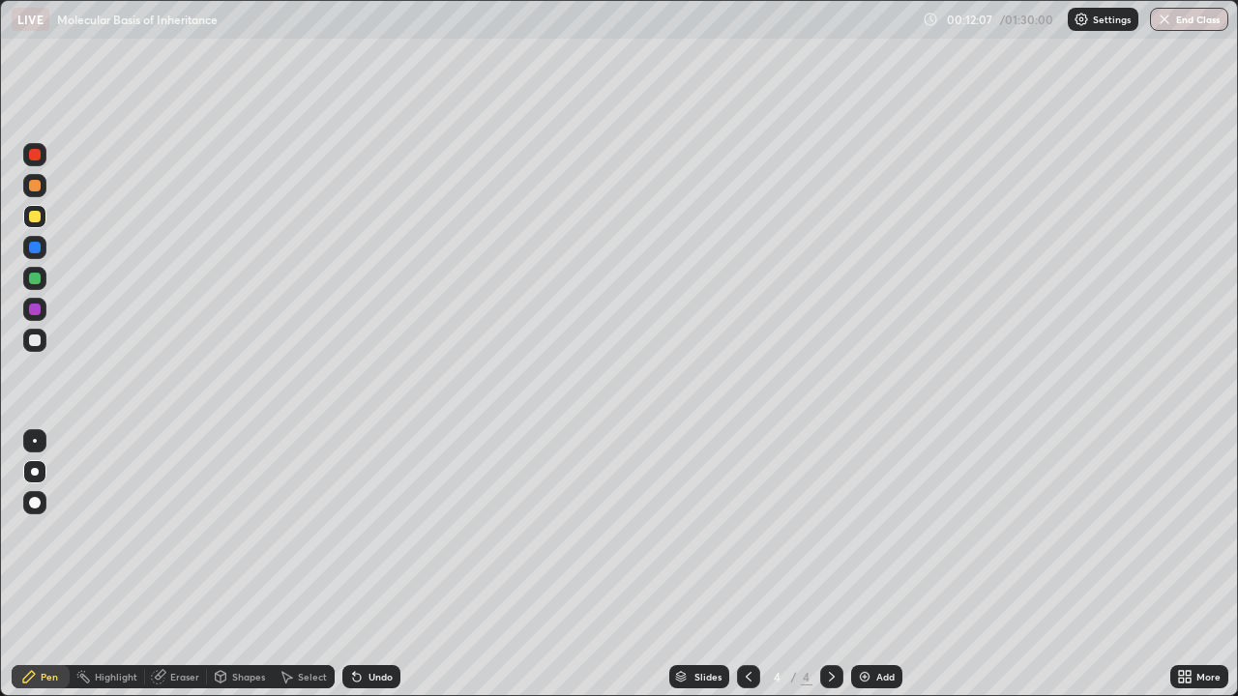
click at [361, 565] on icon at bounding box center [356, 676] width 15 height 15
click at [379, 565] on div "Undo" at bounding box center [381, 677] width 24 height 10
click at [746, 565] on icon at bounding box center [749, 677] width 6 height 10
click at [376, 565] on div "Undo" at bounding box center [381, 677] width 24 height 10
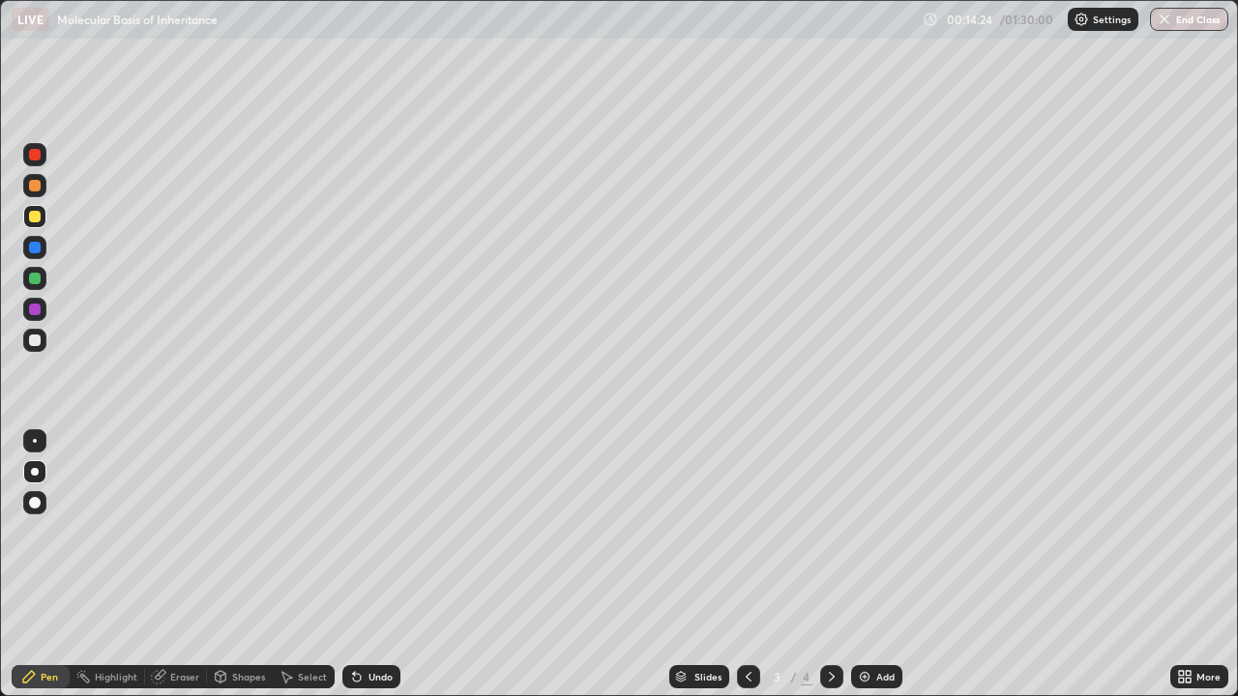
click at [830, 565] on icon at bounding box center [831, 676] width 15 height 15
click at [375, 565] on div "Undo" at bounding box center [371, 676] width 58 height 23
click at [376, 565] on div "Undo" at bounding box center [371, 676] width 58 height 23
click at [378, 565] on div "Undo" at bounding box center [371, 676] width 58 height 23
click at [382, 565] on div "Undo" at bounding box center [371, 676] width 58 height 23
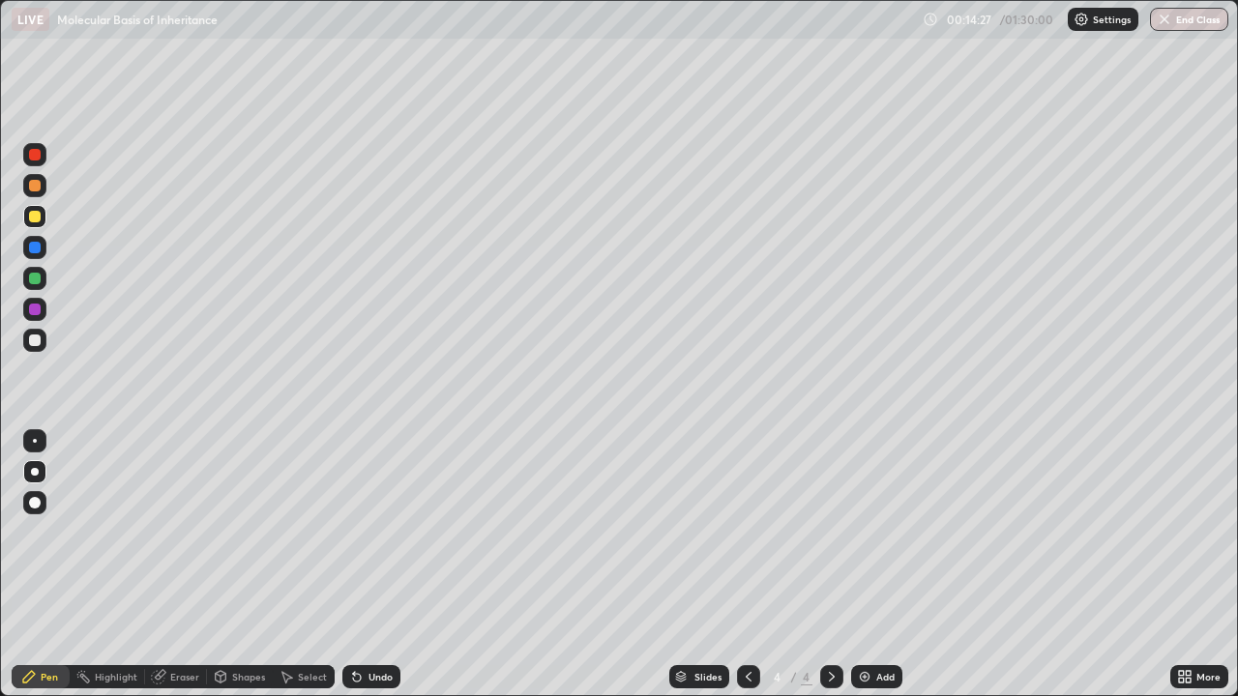
click at [381, 565] on div "Undo" at bounding box center [371, 676] width 58 height 23
click at [379, 565] on div "Undo" at bounding box center [381, 677] width 24 height 10
click at [30, 342] on div at bounding box center [35, 341] width 12 height 12
click at [174, 565] on div "Eraser" at bounding box center [184, 677] width 29 height 10
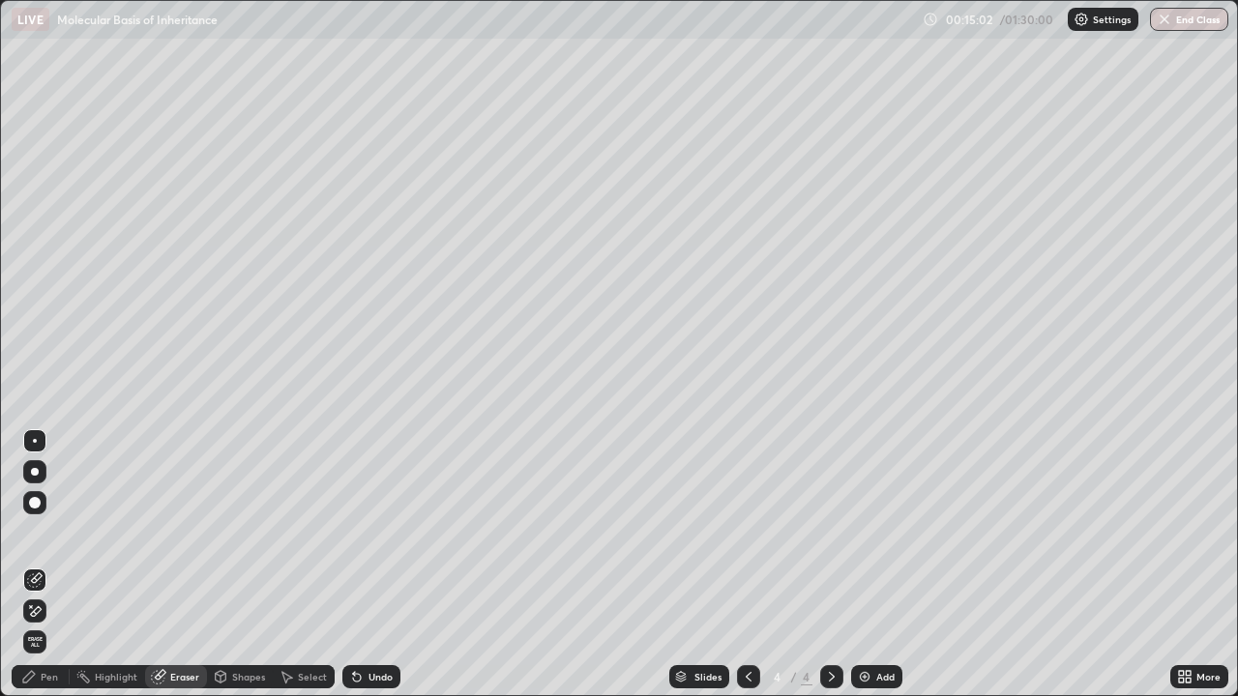
click at [32, 565] on icon at bounding box center [36, 611] width 11 height 10
click at [361, 565] on div "Undo" at bounding box center [371, 676] width 58 height 23
click at [38, 565] on icon at bounding box center [34, 580] width 15 height 15
click at [51, 565] on div "Pen" at bounding box center [49, 677] width 17 height 10
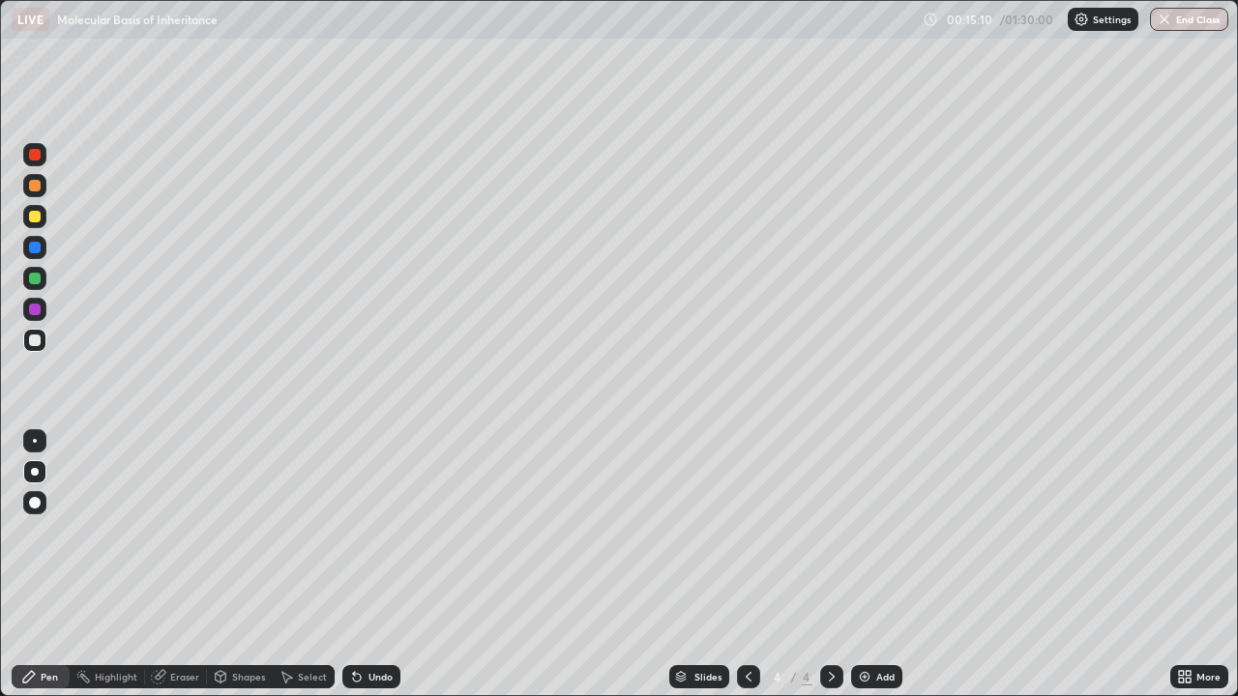
click at [35, 218] on div at bounding box center [35, 217] width 12 height 12
click at [33, 160] on div at bounding box center [35, 155] width 12 height 12
click at [32, 160] on div at bounding box center [35, 155] width 12 height 12
click at [747, 565] on icon at bounding box center [748, 676] width 15 height 15
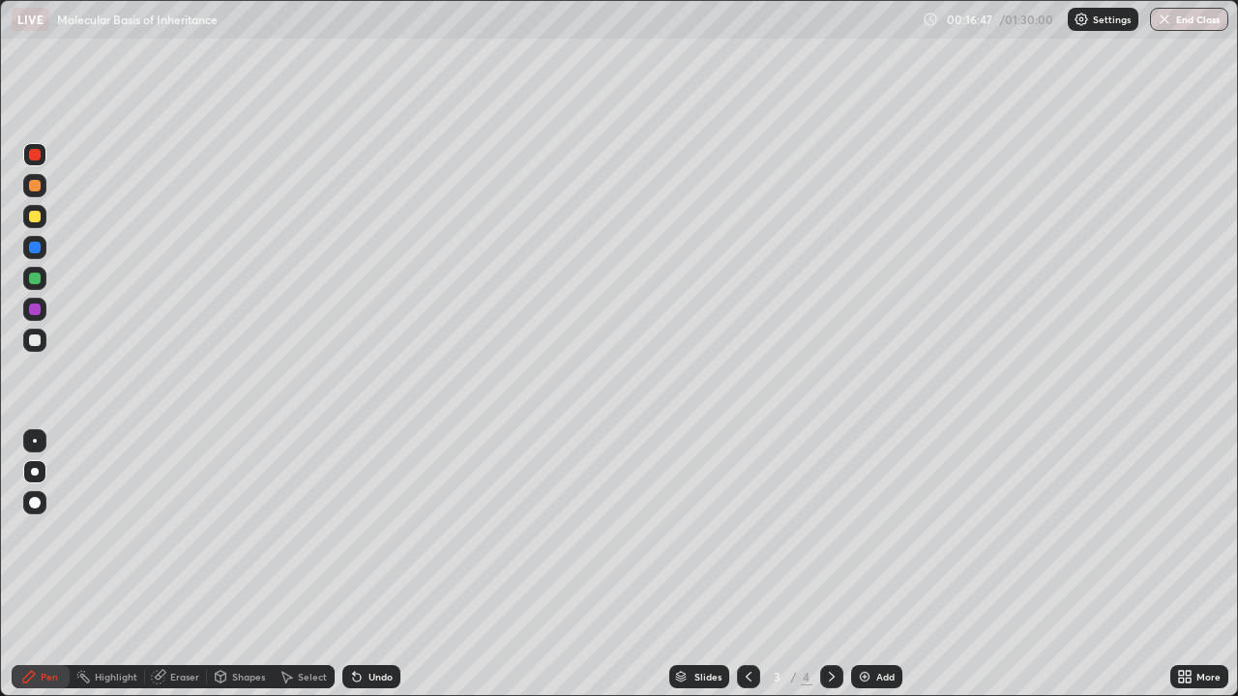
click at [832, 565] on icon at bounding box center [832, 677] width 6 height 10
click at [37, 248] on div at bounding box center [35, 248] width 12 height 12
click at [353, 565] on icon at bounding box center [354, 673] width 2 height 2
click at [37, 218] on div at bounding box center [35, 217] width 12 height 12
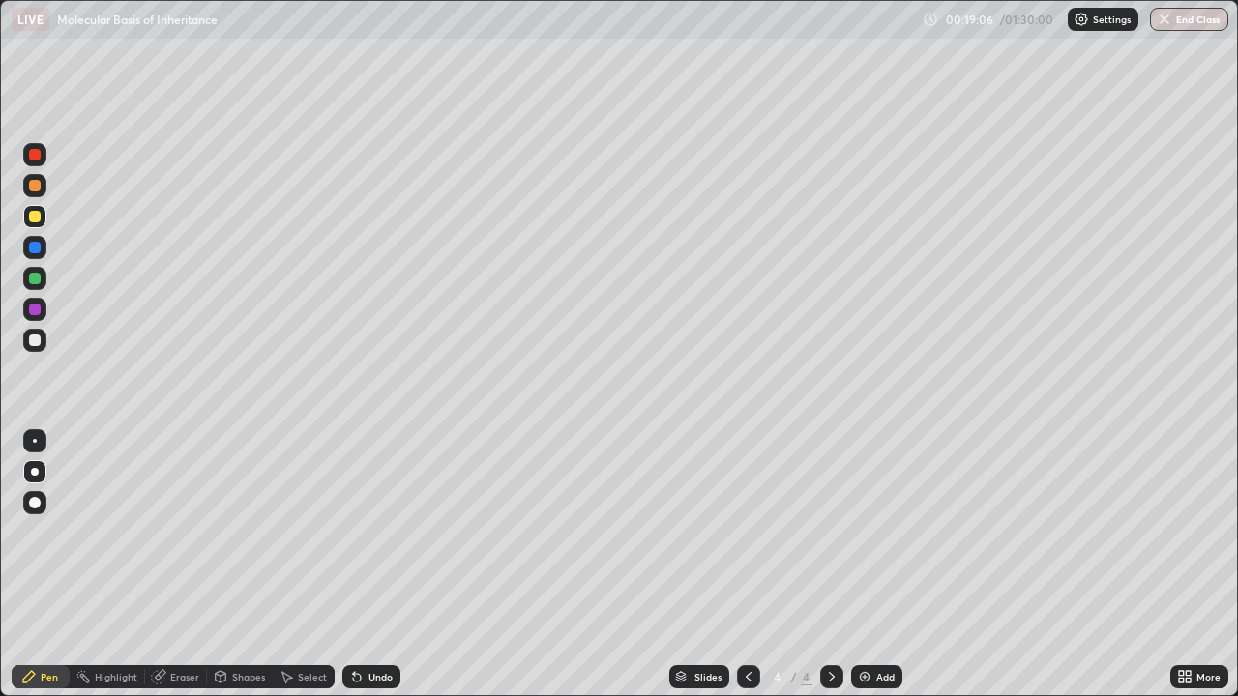
click at [378, 565] on div "Undo" at bounding box center [381, 677] width 24 height 10
click at [376, 565] on div "Undo" at bounding box center [381, 677] width 24 height 10
click at [375, 565] on div "Undo" at bounding box center [381, 677] width 24 height 10
click at [369, 565] on div "Undo" at bounding box center [381, 677] width 24 height 10
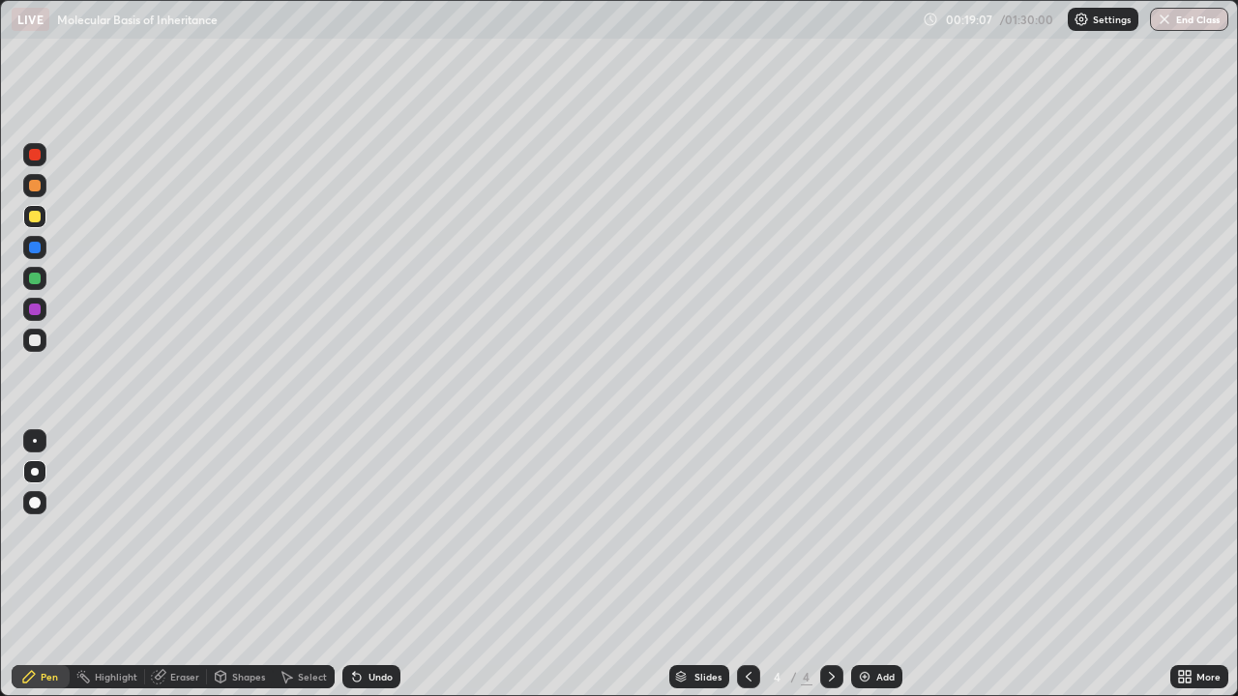
click at [369, 565] on div "Undo" at bounding box center [381, 677] width 24 height 10
click at [363, 565] on div "Undo" at bounding box center [371, 676] width 58 height 23
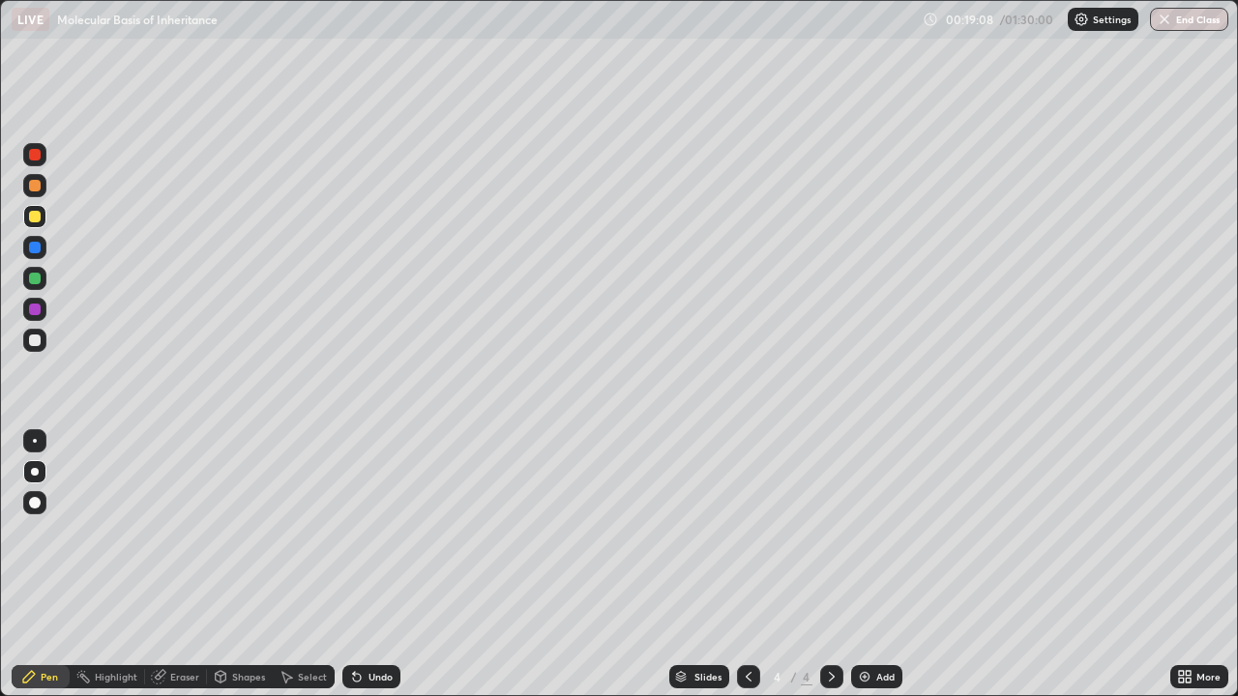
click at [362, 565] on div "Undo" at bounding box center [371, 676] width 58 height 23
click at [353, 565] on icon at bounding box center [354, 673] width 2 height 2
click at [744, 565] on icon at bounding box center [748, 676] width 15 height 15
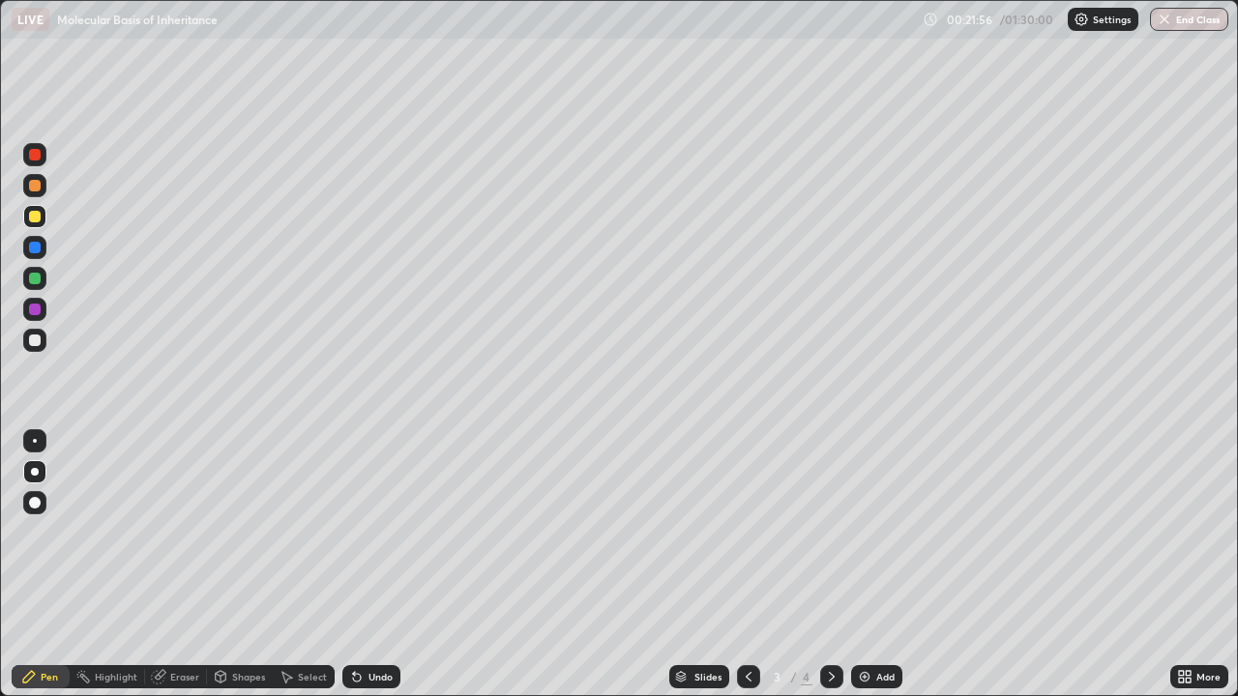
click at [36, 340] on div at bounding box center [35, 341] width 12 height 12
click at [830, 565] on icon at bounding box center [831, 676] width 15 height 15
click at [869, 565] on img at bounding box center [864, 676] width 15 height 15
click at [39, 340] on div at bounding box center [35, 341] width 12 height 12
click at [356, 565] on icon at bounding box center [357, 678] width 8 height 8
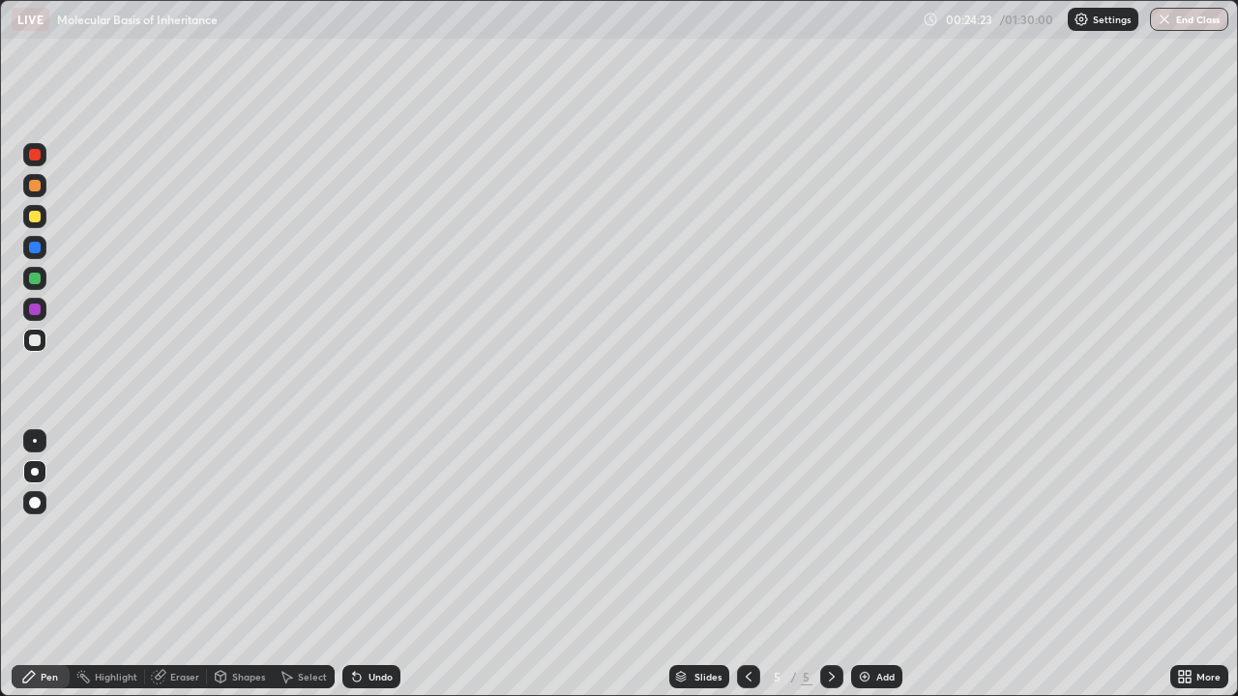
click at [37, 216] on div at bounding box center [35, 217] width 12 height 12
click at [33, 342] on div at bounding box center [35, 341] width 12 height 12
click at [30, 343] on div at bounding box center [35, 341] width 12 height 12
click at [353, 565] on icon at bounding box center [357, 678] width 8 height 8
click at [370, 565] on div "Undo" at bounding box center [381, 677] width 24 height 10
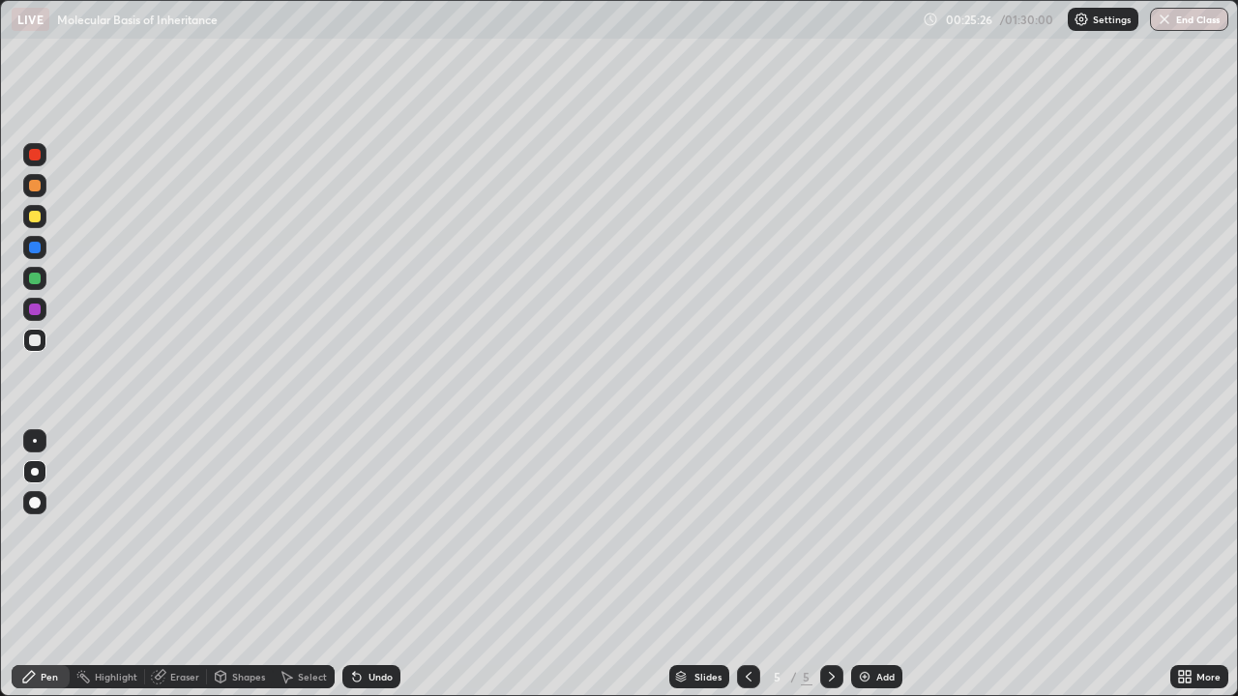
click at [354, 565] on icon at bounding box center [357, 678] width 8 height 8
click at [365, 565] on div "Undo" at bounding box center [371, 676] width 58 height 23
click at [367, 565] on div "Undo" at bounding box center [371, 676] width 58 height 23
click at [36, 155] on div at bounding box center [35, 155] width 12 height 12
click at [37, 155] on div at bounding box center [35, 155] width 12 height 12
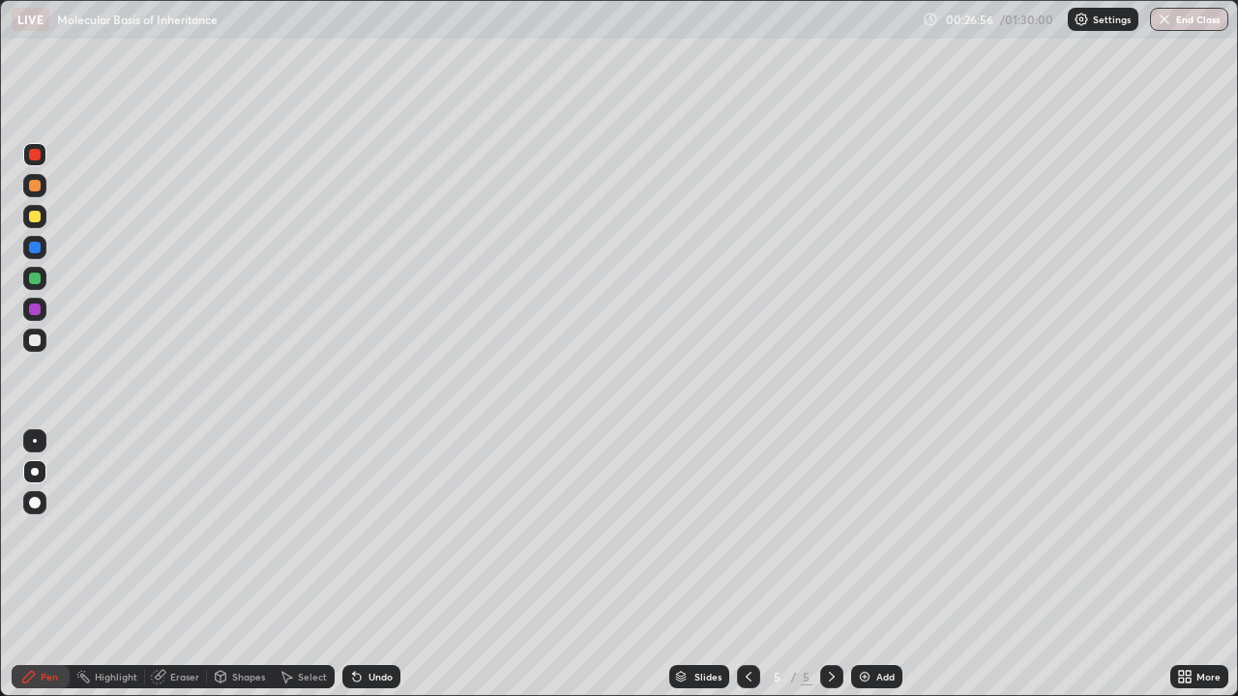
click at [747, 565] on icon at bounding box center [748, 676] width 15 height 15
click at [177, 565] on div "Eraser" at bounding box center [184, 677] width 29 height 10
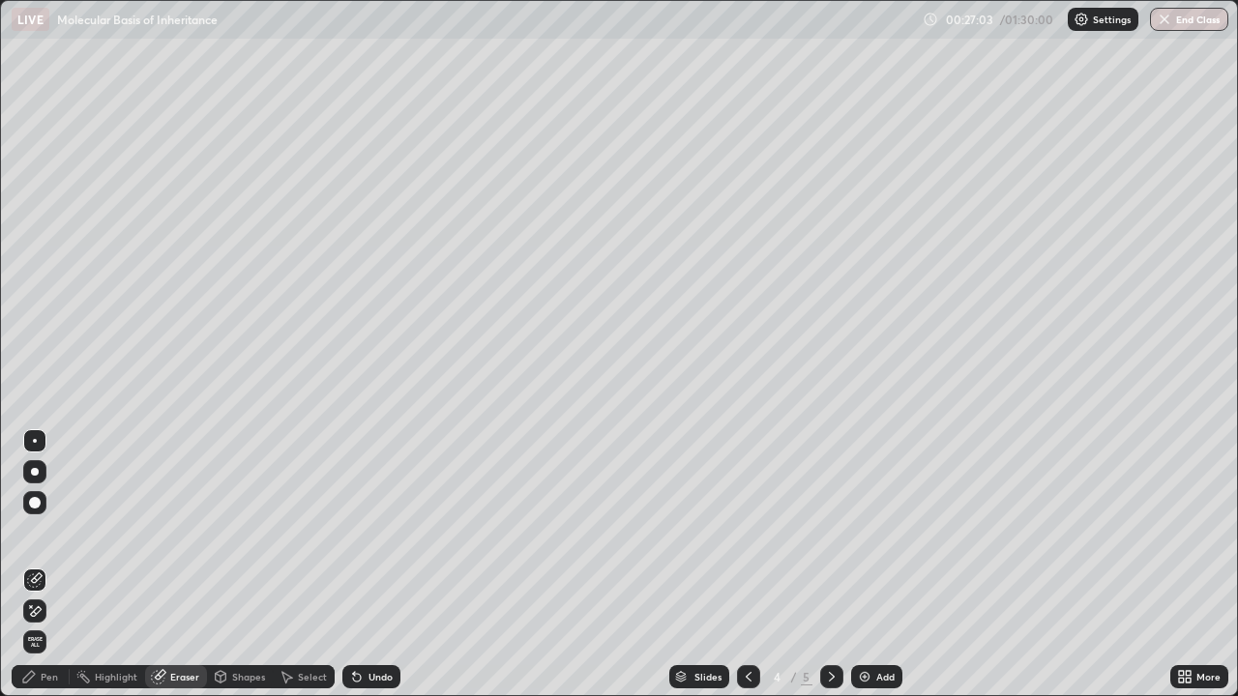
click at [371, 565] on div "Undo" at bounding box center [381, 677] width 24 height 10
click at [826, 565] on icon at bounding box center [831, 676] width 15 height 15
click at [39, 565] on div "Pen" at bounding box center [41, 676] width 58 height 23
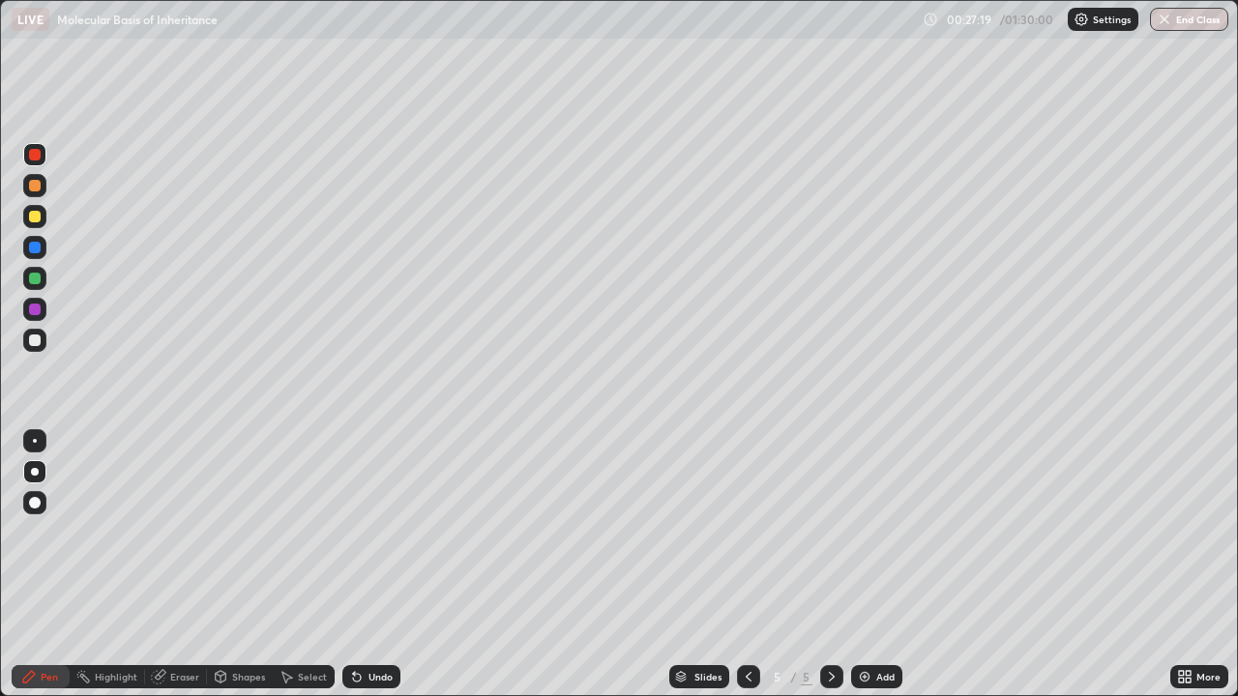
click at [35, 221] on div at bounding box center [35, 217] width 12 height 12
click at [357, 565] on icon at bounding box center [357, 678] width 8 height 8
click at [35, 341] on div at bounding box center [35, 341] width 12 height 12
click at [747, 565] on icon at bounding box center [748, 676] width 15 height 15
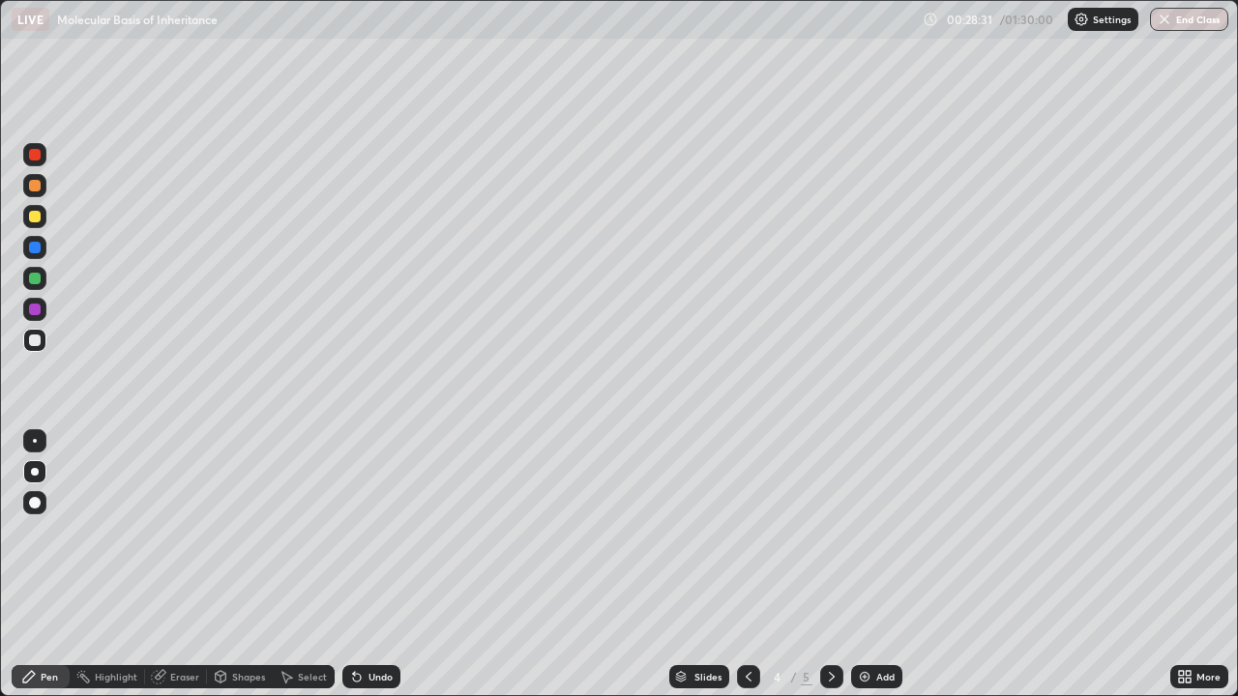
click at [830, 565] on icon at bounding box center [831, 676] width 15 height 15
click at [746, 565] on icon at bounding box center [748, 676] width 15 height 15
click at [747, 565] on icon at bounding box center [748, 676] width 15 height 15
click at [830, 565] on icon at bounding box center [831, 676] width 15 height 15
click at [820, 565] on div at bounding box center [831, 676] width 23 height 23
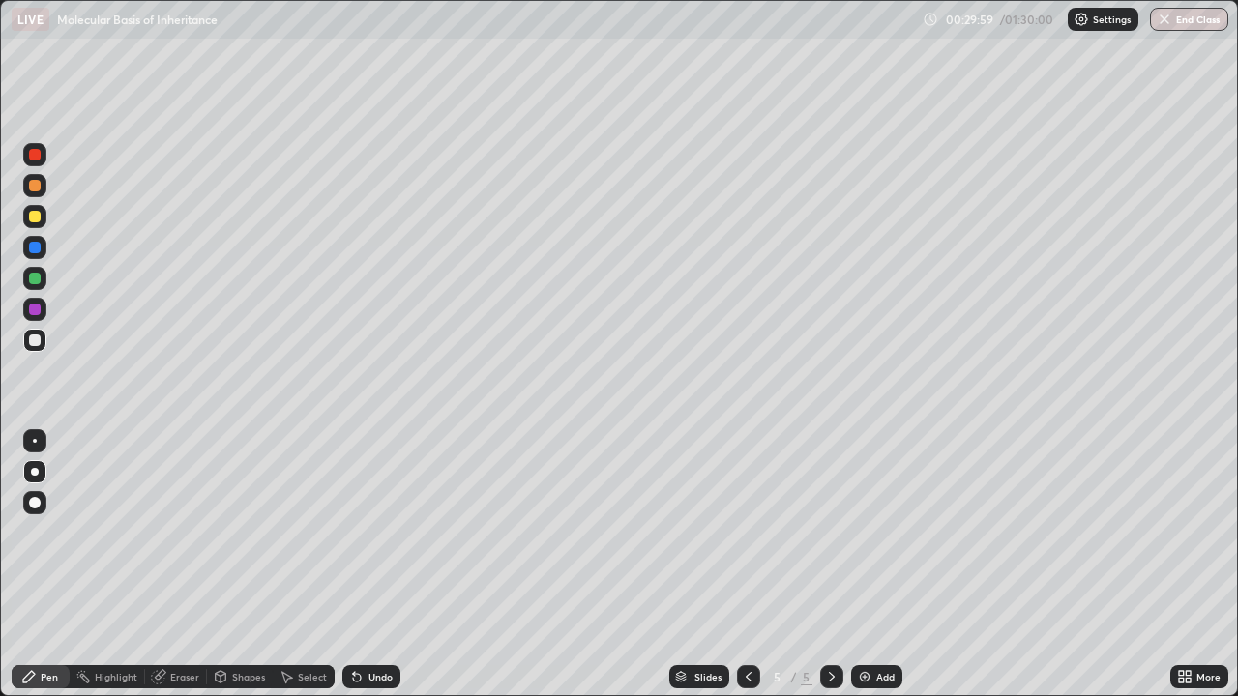
click at [176, 565] on div "Eraser" at bounding box center [184, 677] width 29 height 10
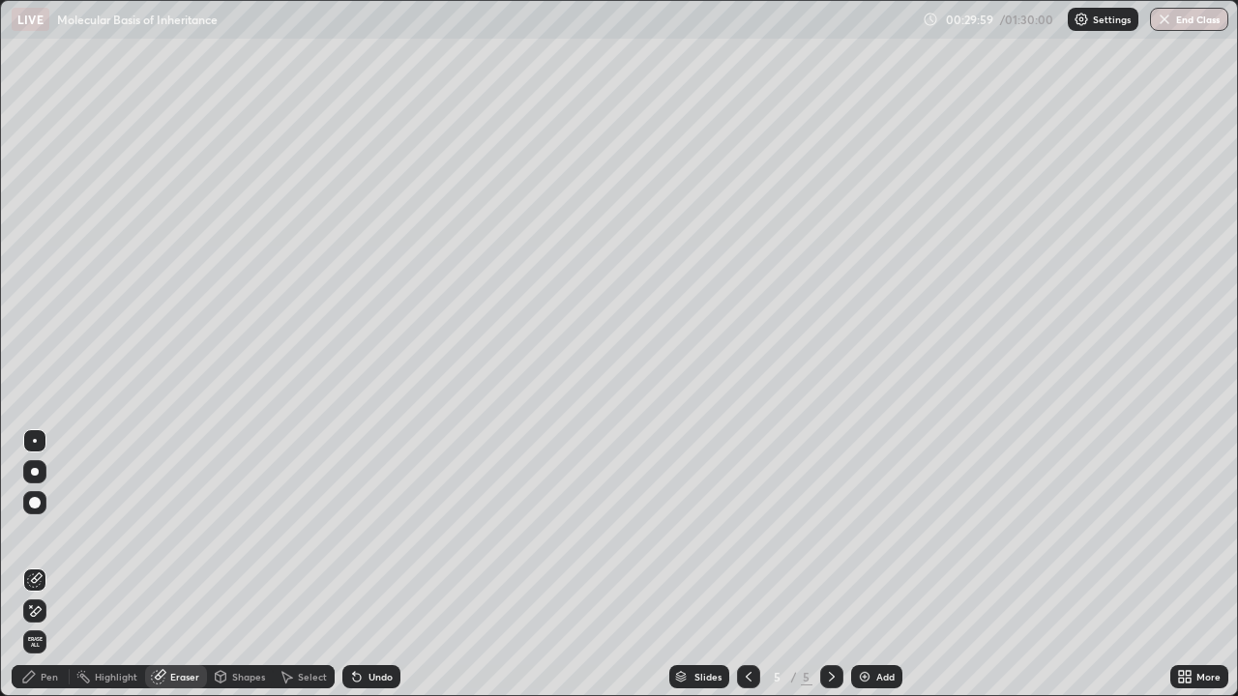
click at [31, 565] on icon at bounding box center [31, 606] width 2 height 2
click at [37, 565] on icon at bounding box center [28, 676] width 15 height 15
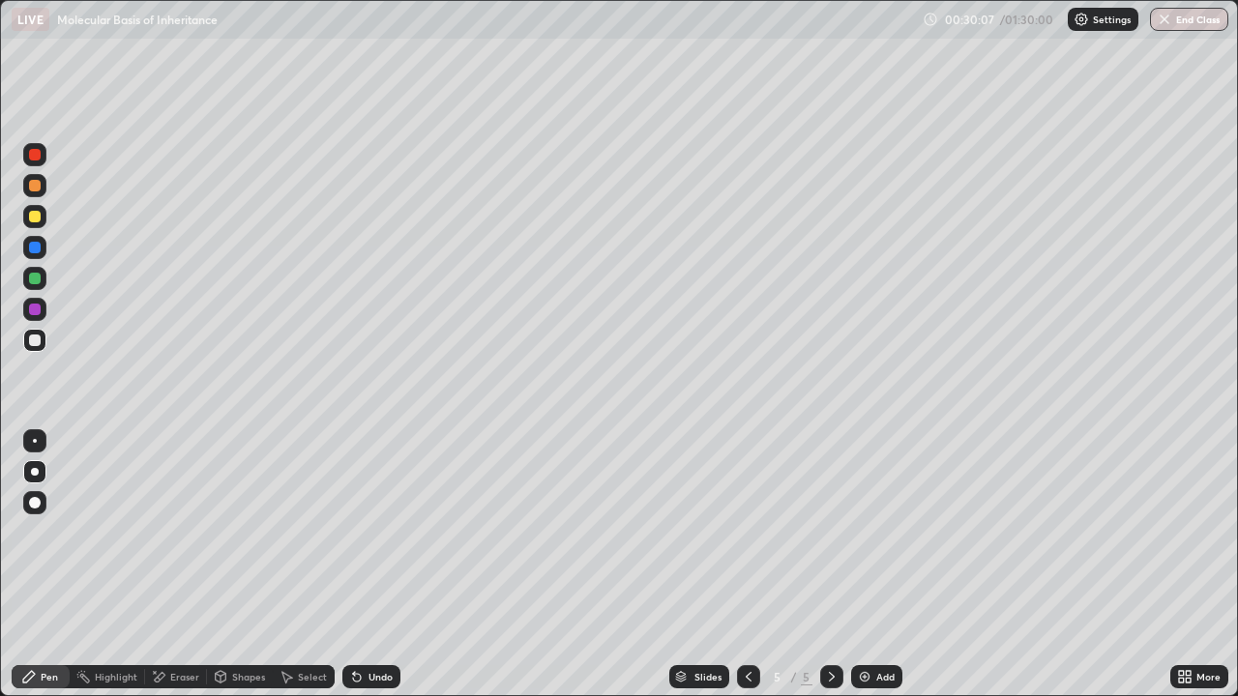
click at [36, 245] on div at bounding box center [35, 248] width 12 height 12
click at [750, 565] on icon at bounding box center [748, 676] width 15 height 15
click at [34, 158] on div at bounding box center [35, 155] width 12 height 12
click at [34, 159] on div at bounding box center [35, 155] width 12 height 12
click at [374, 565] on div "Undo" at bounding box center [381, 677] width 24 height 10
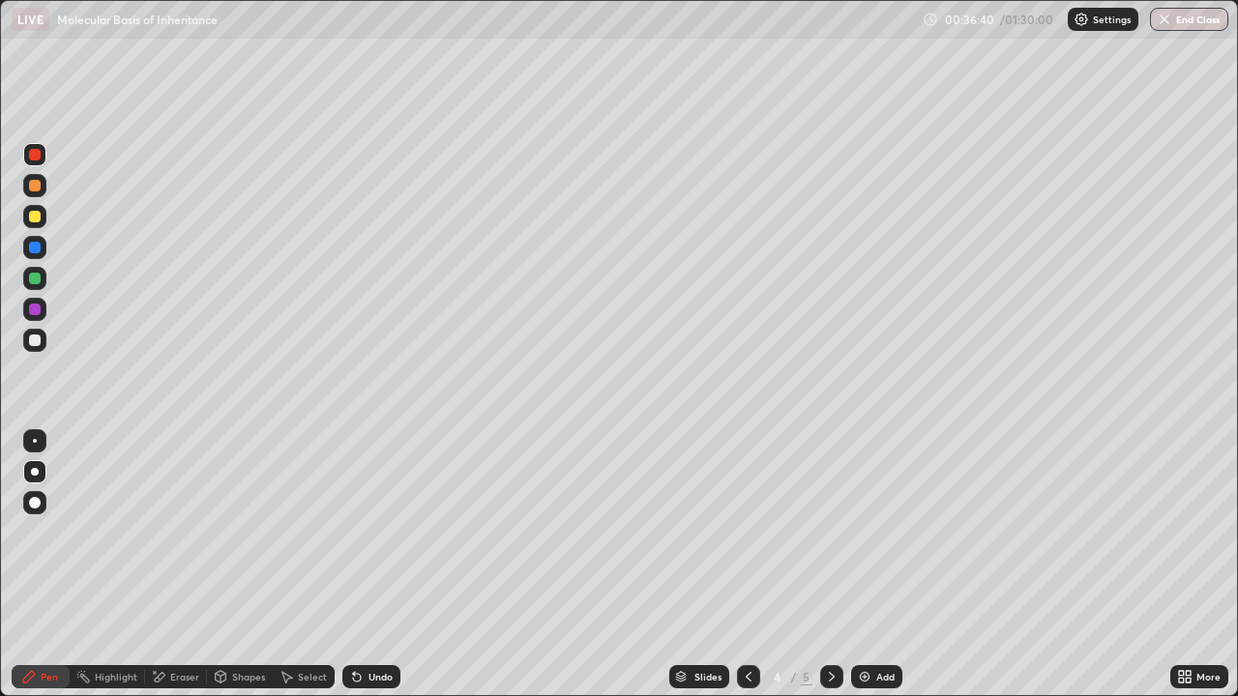
click at [185, 565] on div "Eraser" at bounding box center [184, 677] width 29 height 10
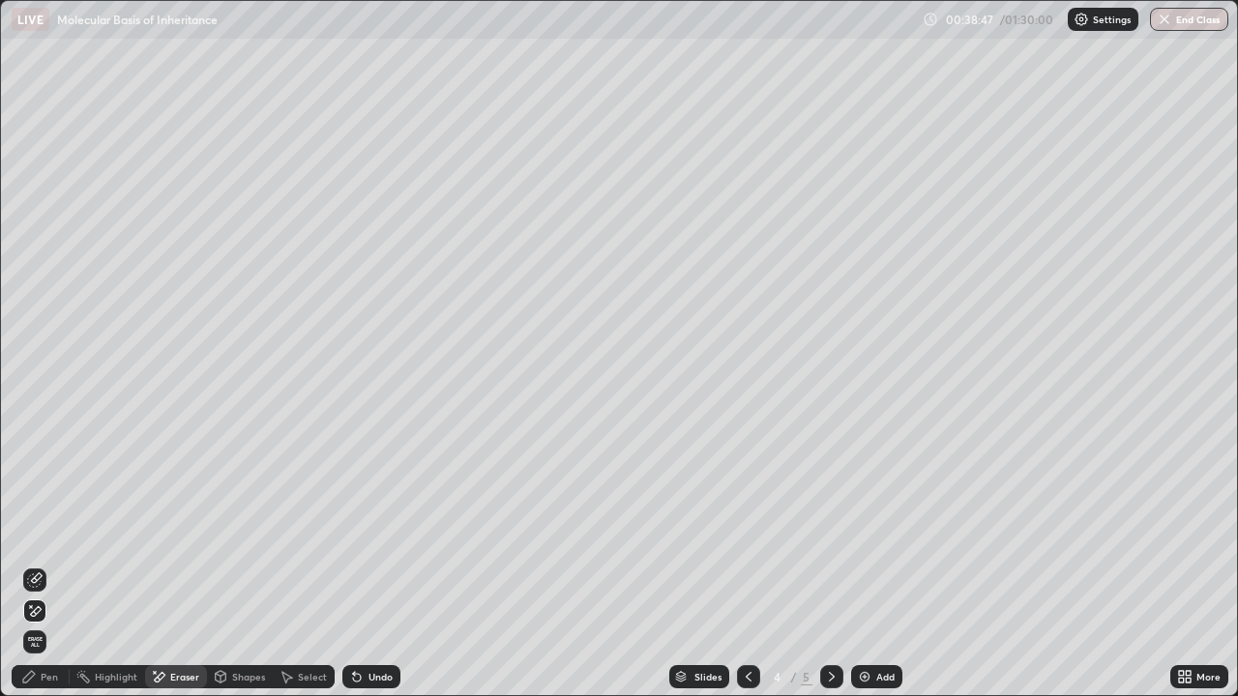
click at [830, 565] on icon at bounding box center [831, 676] width 15 height 15
click at [876, 565] on div "Add" at bounding box center [885, 677] width 18 height 10
click at [50, 565] on div "Pen" at bounding box center [49, 677] width 17 height 10
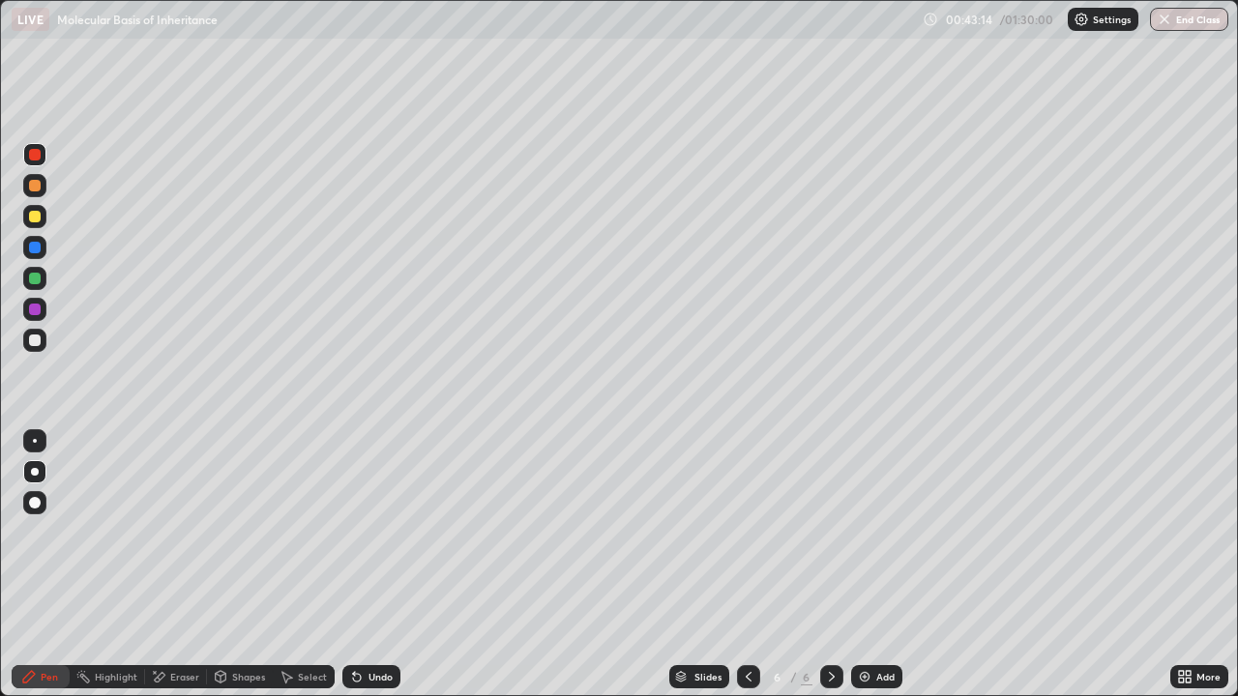
click at [35, 215] on div at bounding box center [35, 217] width 12 height 12
click at [35, 218] on div at bounding box center [35, 217] width 12 height 12
click at [39, 342] on div at bounding box center [35, 341] width 12 height 12
click at [37, 341] on div at bounding box center [35, 341] width 12 height 12
click at [369, 565] on div "Undo" at bounding box center [371, 676] width 58 height 23
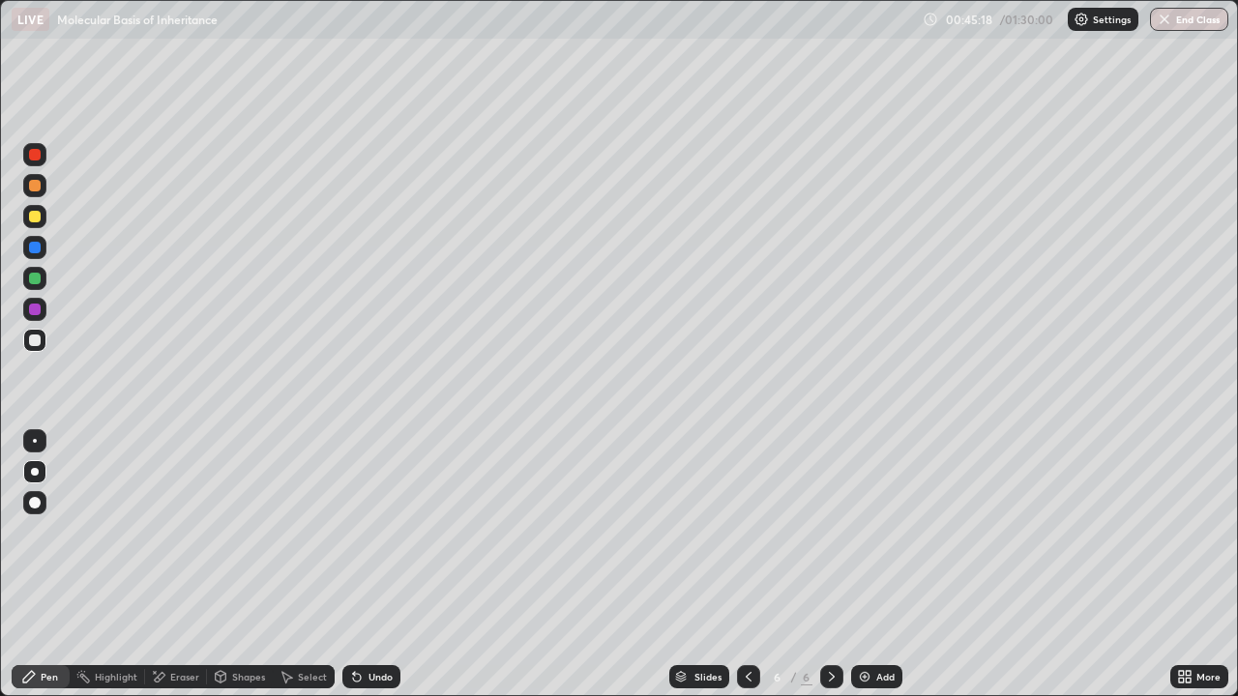
click at [366, 565] on div "Undo" at bounding box center [371, 676] width 58 height 23
click at [358, 565] on icon at bounding box center [356, 676] width 15 height 15
click at [871, 565] on div "Add" at bounding box center [876, 676] width 51 height 23
click at [34, 341] on div at bounding box center [35, 341] width 12 height 12
click at [34, 340] on div at bounding box center [35, 341] width 12 height 12
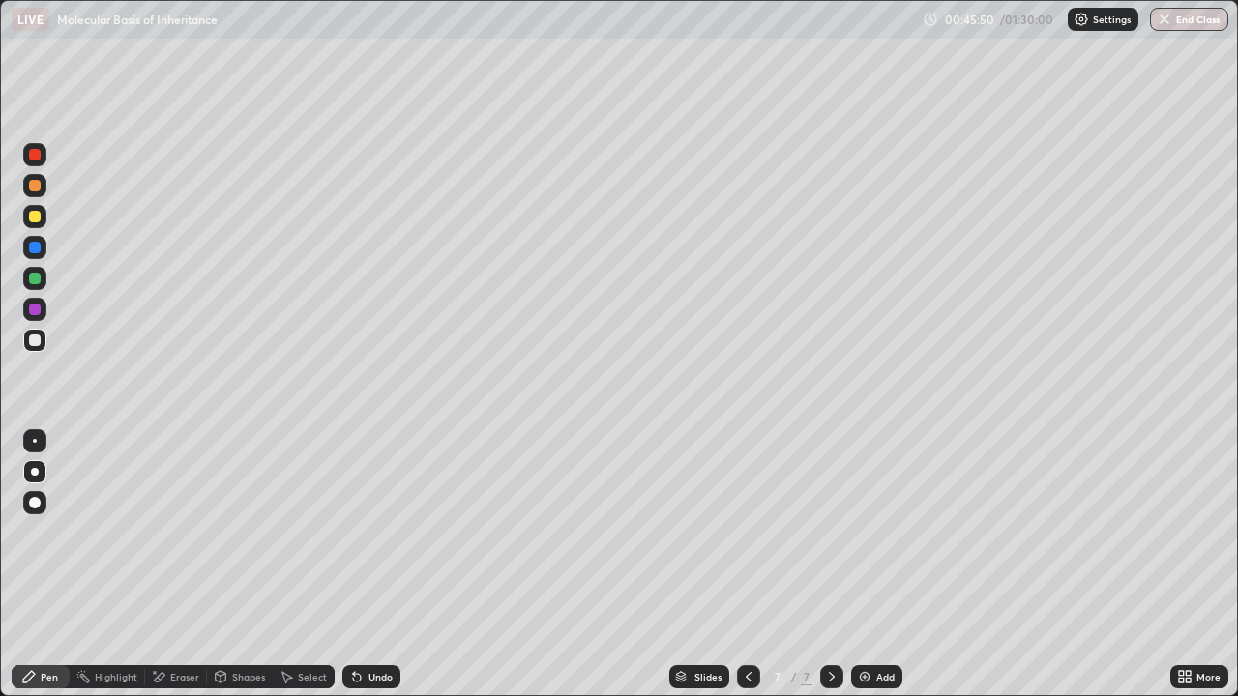
click at [33, 220] on div at bounding box center [35, 217] width 12 height 12
click at [37, 248] on div at bounding box center [35, 248] width 12 height 12
click at [36, 342] on div at bounding box center [35, 341] width 12 height 12
click at [37, 342] on div at bounding box center [35, 341] width 12 height 12
click at [382, 565] on div "Undo" at bounding box center [381, 677] width 24 height 10
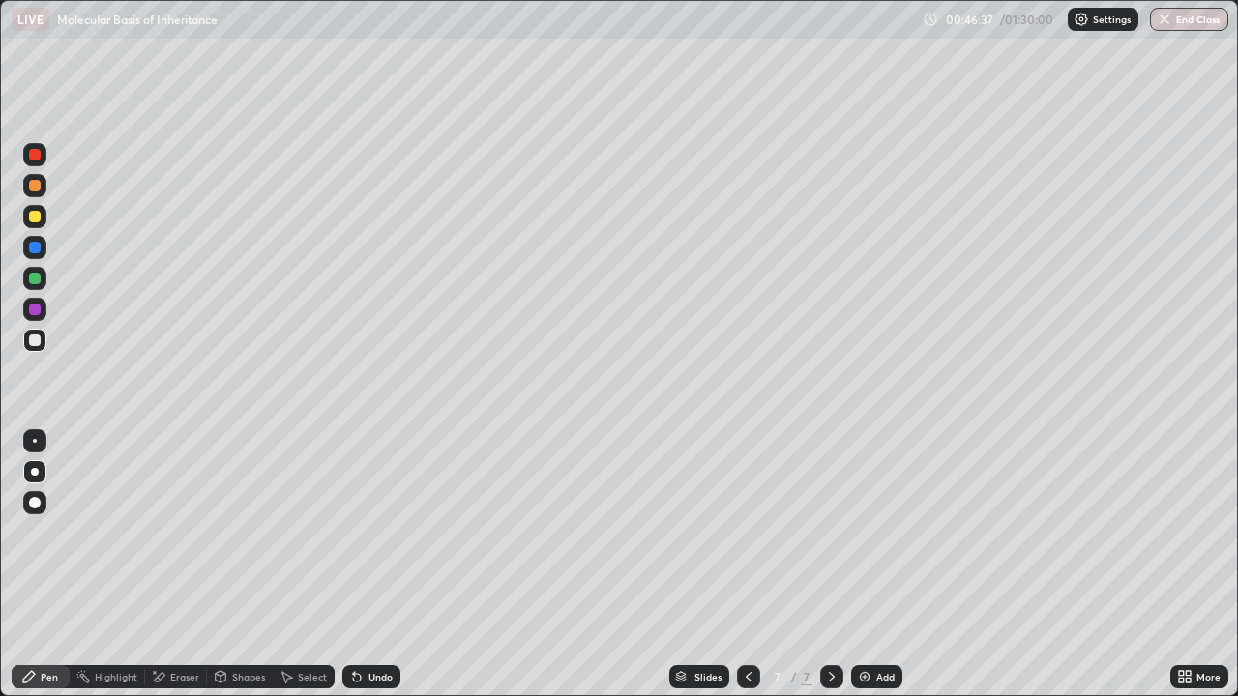
click at [33, 219] on div at bounding box center [35, 217] width 12 height 12
click at [31, 251] on div at bounding box center [35, 248] width 12 height 12
click at [29, 249] on div at bounding box center [35, 248] width 12 height 12
click at [37, 342] on div at bounding box center [35, 341] width 12 height 12
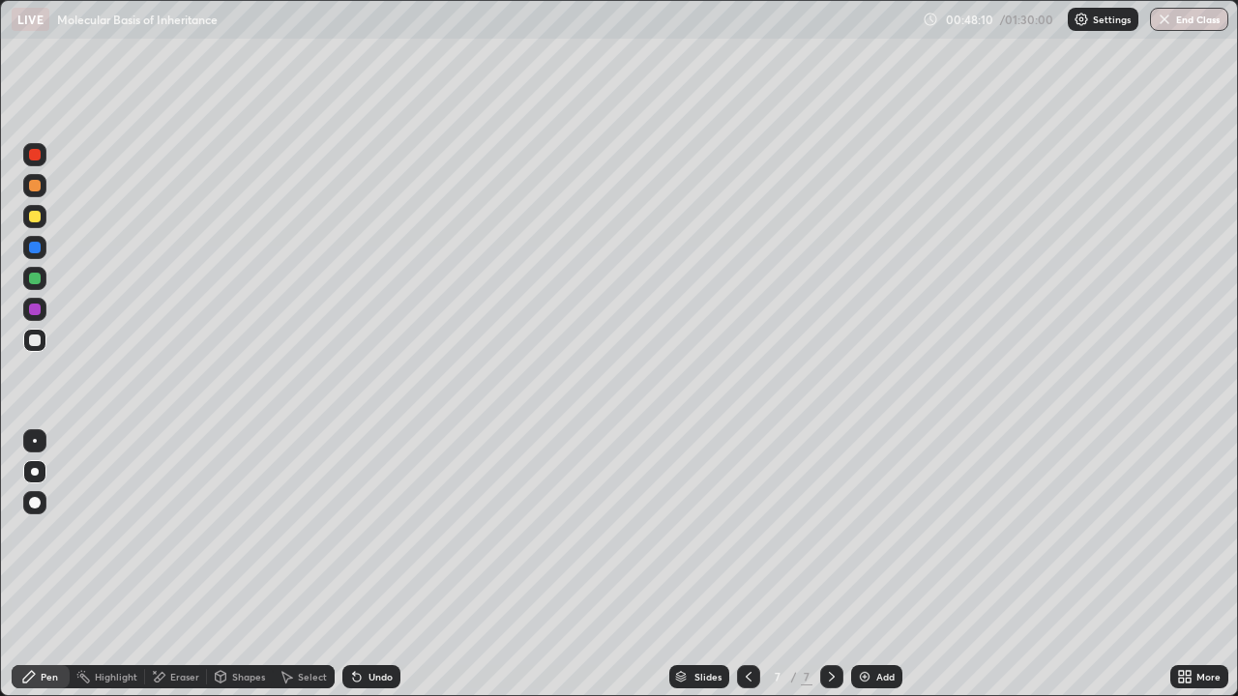
click at [34, 251] on div at bounding box center [35, 248] width 12 height 12
click at [37, 345] on div at bounding box center [35, 341] width 12 height 12
click at [36, 217] on div at bounding box center [35, 217] width 12 height 12
click at [35, 249] on div at bounding box center [35, 248] width 12 height 12
click at [36, 219] on div at bounding box center [35, 217] width 12 height 12
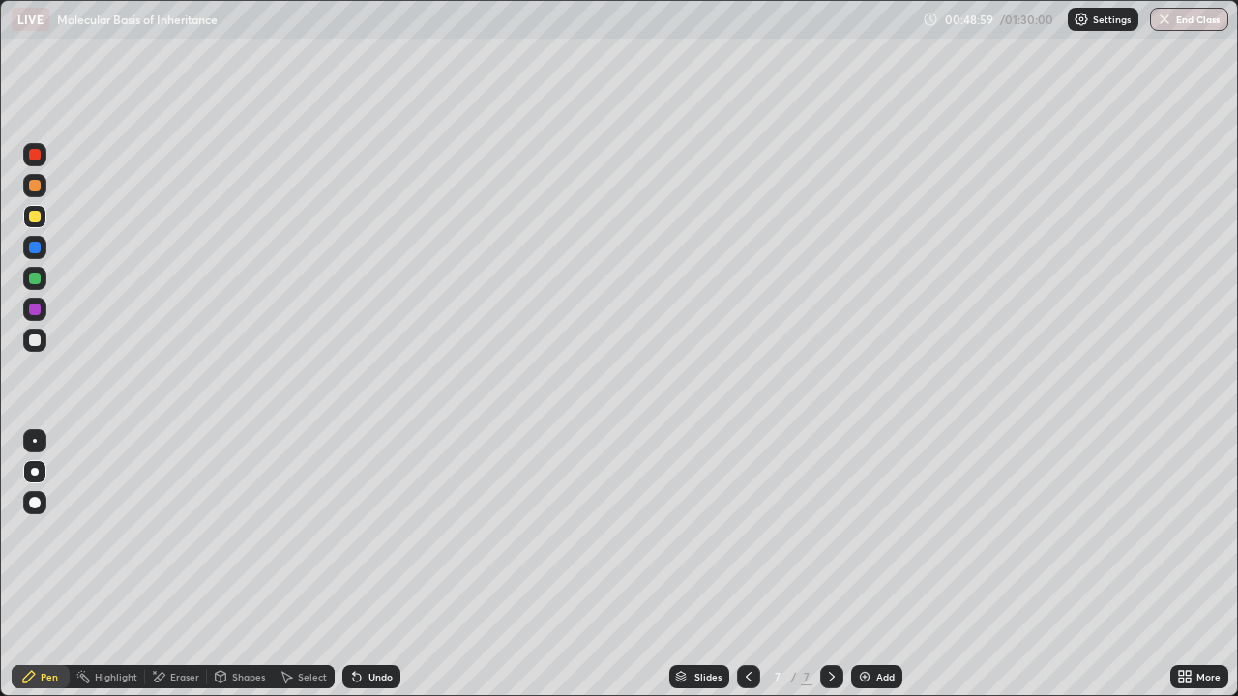
click at [380, 565] on div "Undo" at bounding box center [371, 676] width 58 height 23
click at [378, 565] on div "Undo" at bounding box center [371, 676] width 58 height 23
click at [364, 565] on div "Undo" at bounding box center [371, 676] width 58 height 23
click at [868, 565] on img at bounding box center [864, 676] width 15 height 15
click at [37, 342] on div at bounding box center [35, 341] width 12 height 12
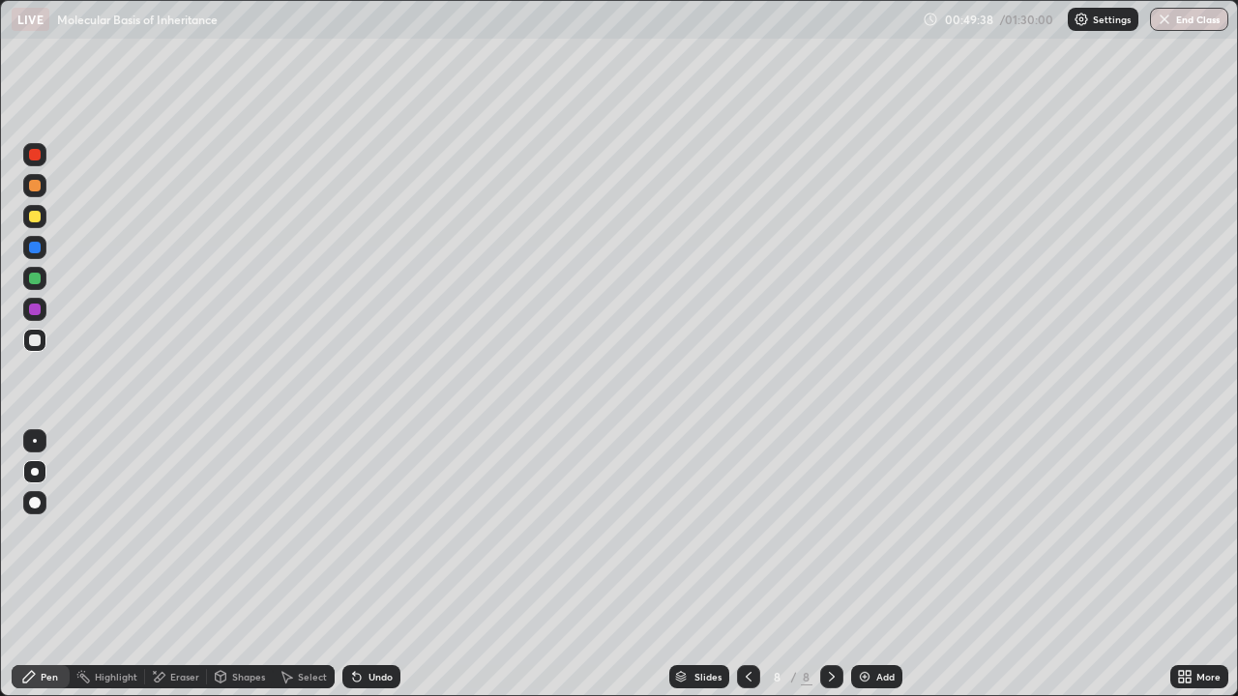
click at [40, 340] on div at bounding box center [35, 341] width 12 height 12
click at [34, 219] on div at bounding box center [35, 217] width 12 height 12
click at [36, 247] on div at bounding box center [35, 248] width 12 height 12
click at [39, 214] on div at bounding box center [35, 217] width 12 height 12
click at [35, 249] on div at bounding box center [35, 248] width 12 height 12
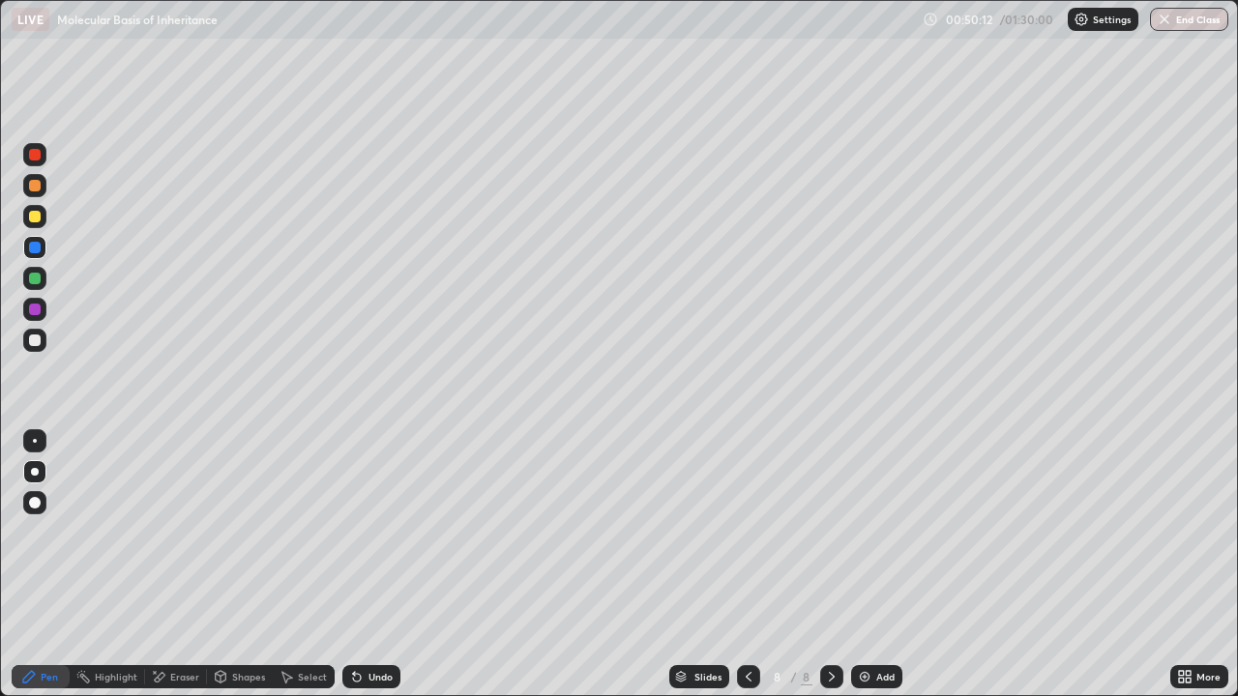
click at [35, 250] on div at bounding box center [35, 248] width 12 height 12
click at [39, 340] on div at bounding box center [35, 341] width 12 height 12
click at [38, 248] on div at bounding box center [35, 248] width 12 height 12
click at [872, 565] on div "Add" at bounding box center [876, 676] width 51 height 23
click at [37, 339] on div at bounding box center [35, 341] width 12 height 12
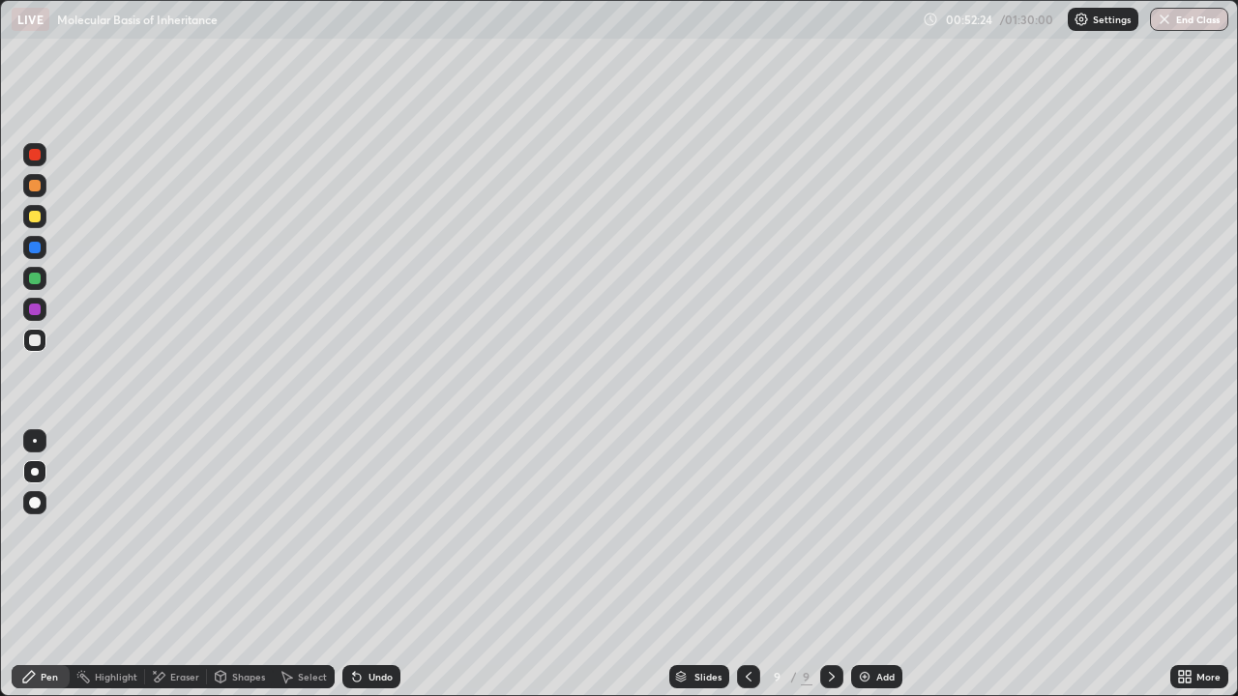
click at [38, 219] on div at bounding box center [35, 217] width 12 height 12
click at [32, 343] on div at bounding box center [35, 341] width 12 height 12
click at [738, 565] on div at bounding box center [748, 676] width 23 height 23
click at [747, 565] on icon at bounding box center [748, 676] width 15 height 15
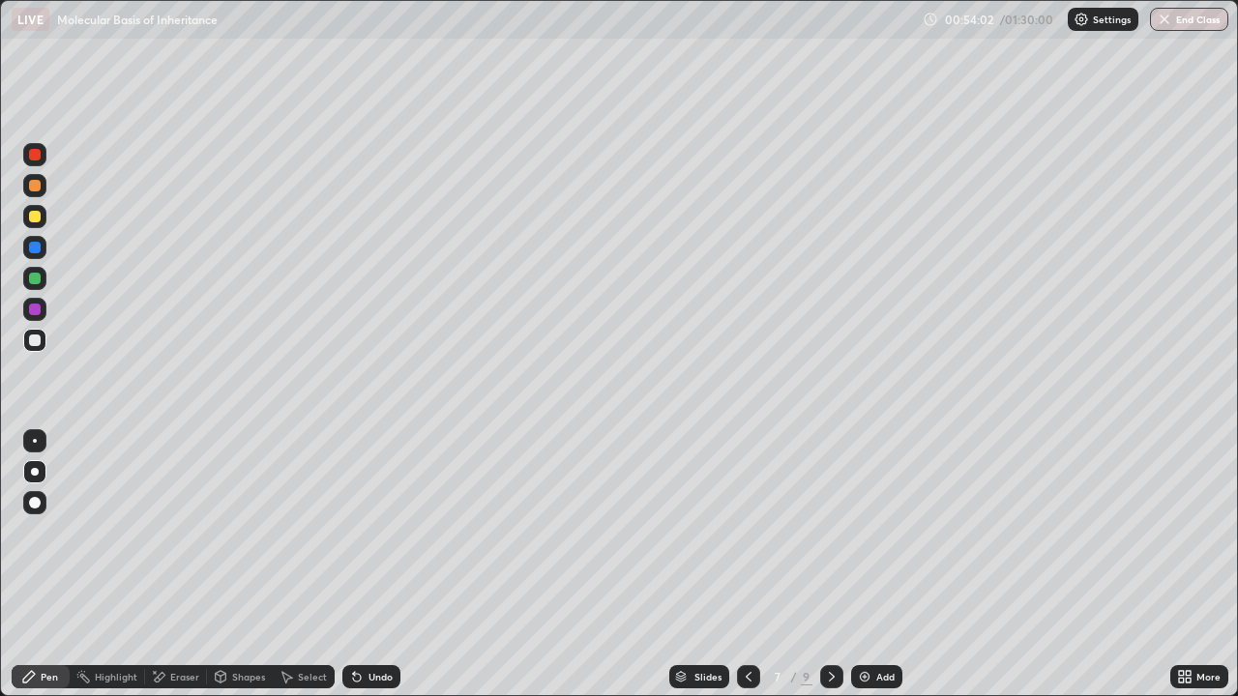
click at [741, 565] on icon at bounding box center [748, 676] width 15 height 15
click at [738, 565] on div at bounding box center [748, 676] width 23 height 23
click at [747, 565] on icon at bounding box center [748, 676] width 15 height 15
click at [830, 565] on icon at bounding box center [831, 676] width 15 height 15
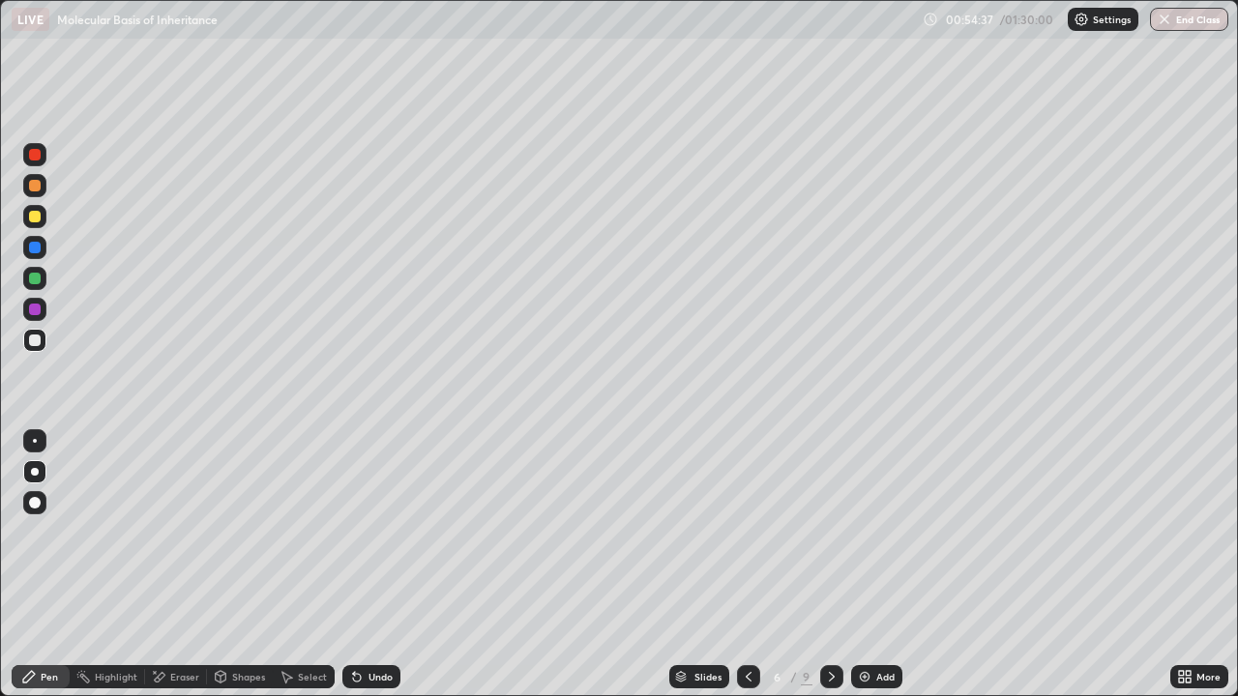
click at [830, 565] on icon at bounding box center [831, 676] width 15 height 15
click at [750, 565] on icon at bounding box center [748, 676] width 15 height 15
click at [42, 251] on div at bounding box center [34, 247] width 23 height 23
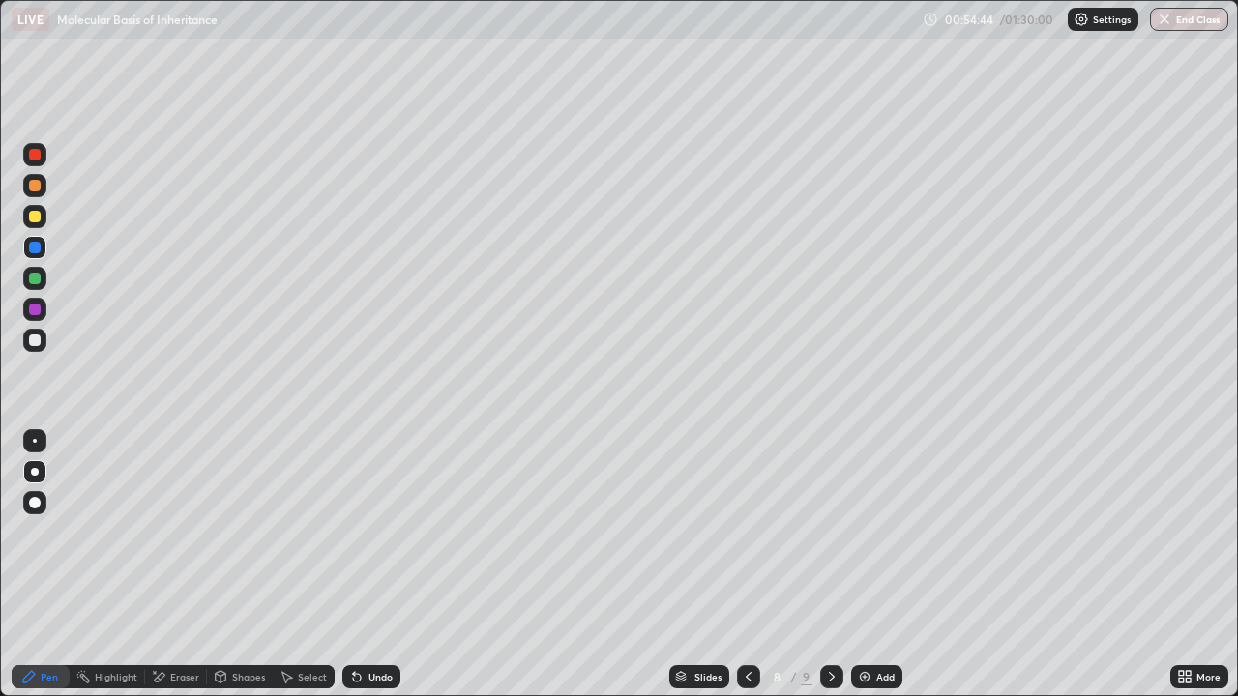
click at [35, 221] on div at bounding box center [35, 217] width 12 height 12
click at [34, 221] on div at bounding box center [35, 217] width 12 height 12
click at [39, 340] on div at bounding box center [35, 341] width 12 height 12
click at [34, 224] on div at bounding box center [34, 216] width 23 height 23
click at [38, 250] on div at bounding box center [35, 248] width 12 height 12
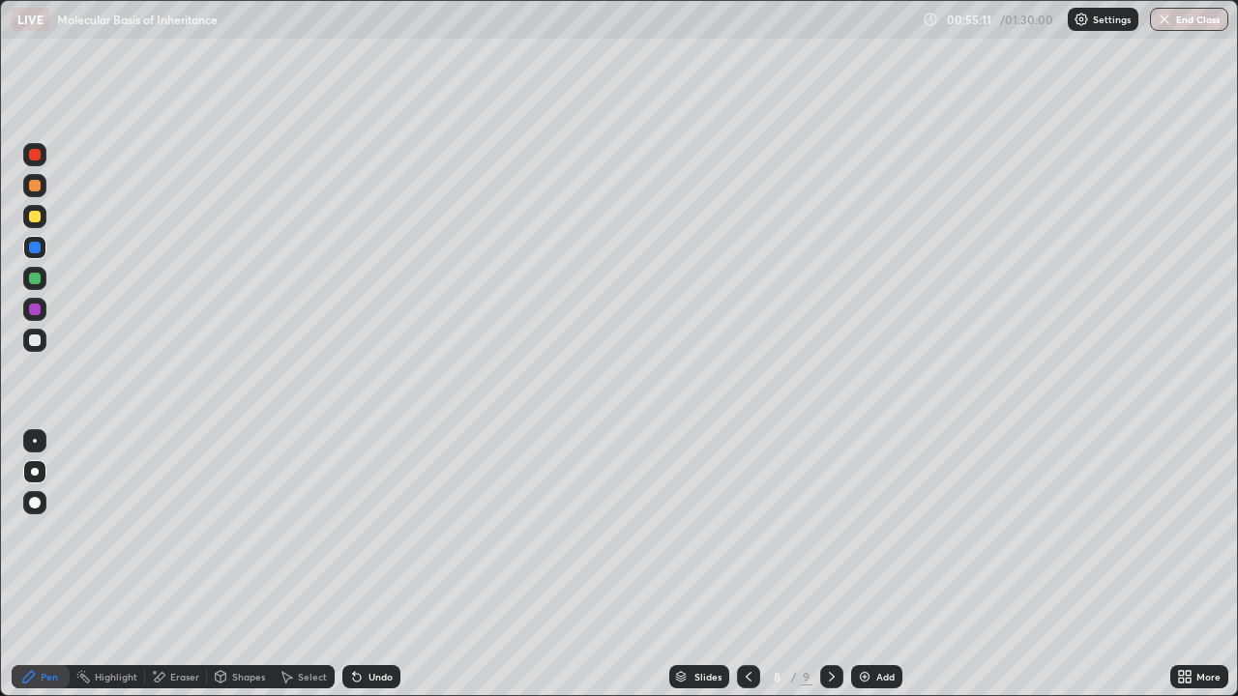
click at [35, 218] on div at bounding box center [35, 217] width 12 height 12
click at [38, 246] on div at bounding box center [35, 248] width 12 height 12
click at [39, 245] on div at bounding box center [35, 248] width 12 height 12
click at [39, 343] on div at bounding box center [35, 341] width 12 height 12
click at [38, 342] on div at bounding box center [35, 341] width 12 height 12
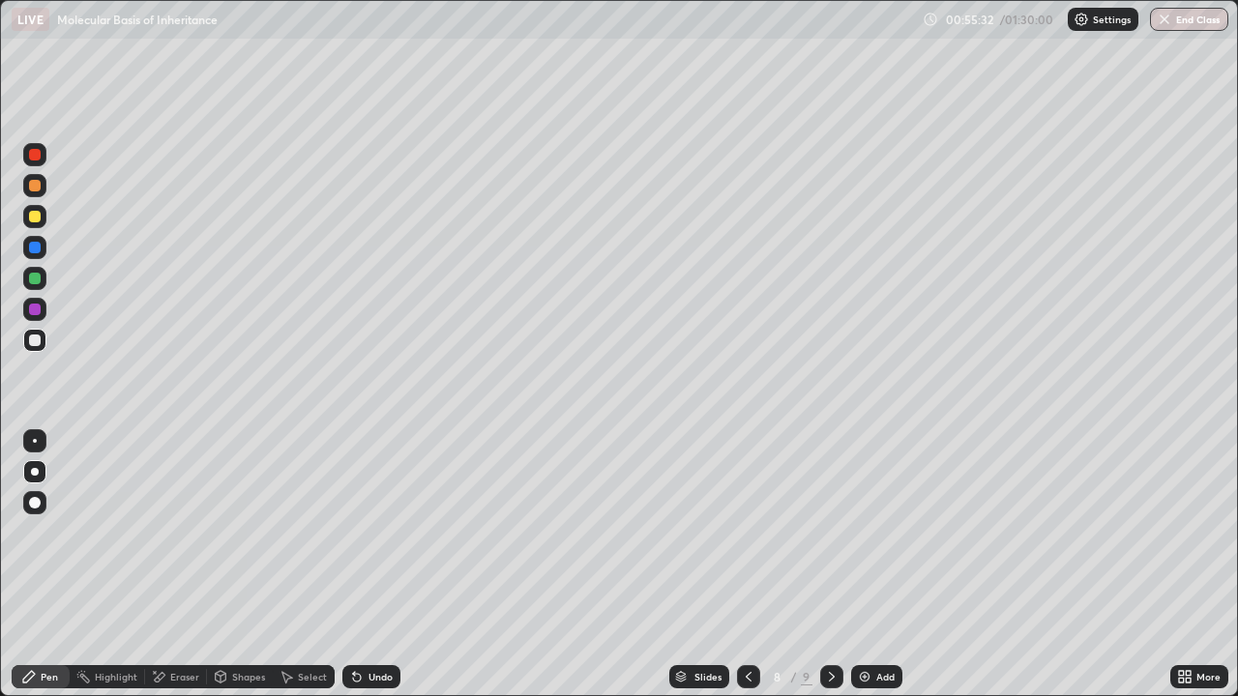
click at [34, 275] on div at bounding box center [35, 279] width 12 height 12
click at [35, 279] on div at bounding box center [35, 279] width 12 height 12
click at [35, 156] on div at bounding box center [35, 155] width 12 height 12
click at [33, 338] on div at bounding box center [35, 341] width 12 height 12
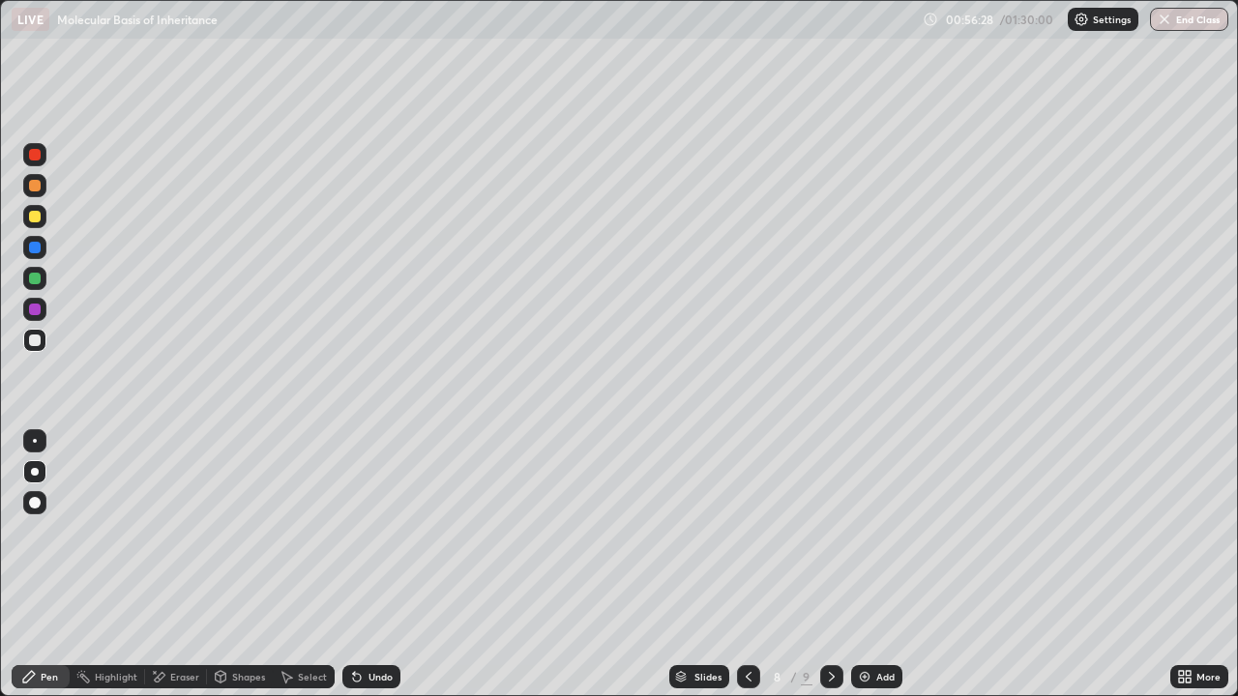
click at [36, 252] on div at bounding box center [35, 248] width 12 height 12
click at [36, 340] on div at bounding box center [35, 341] width 12 height 12
click at [38, 218] on div at bounding box center [35, 217] width 12 height 12
click at [36, 249] on div at bounding box center [35, 248] width 12 height 12
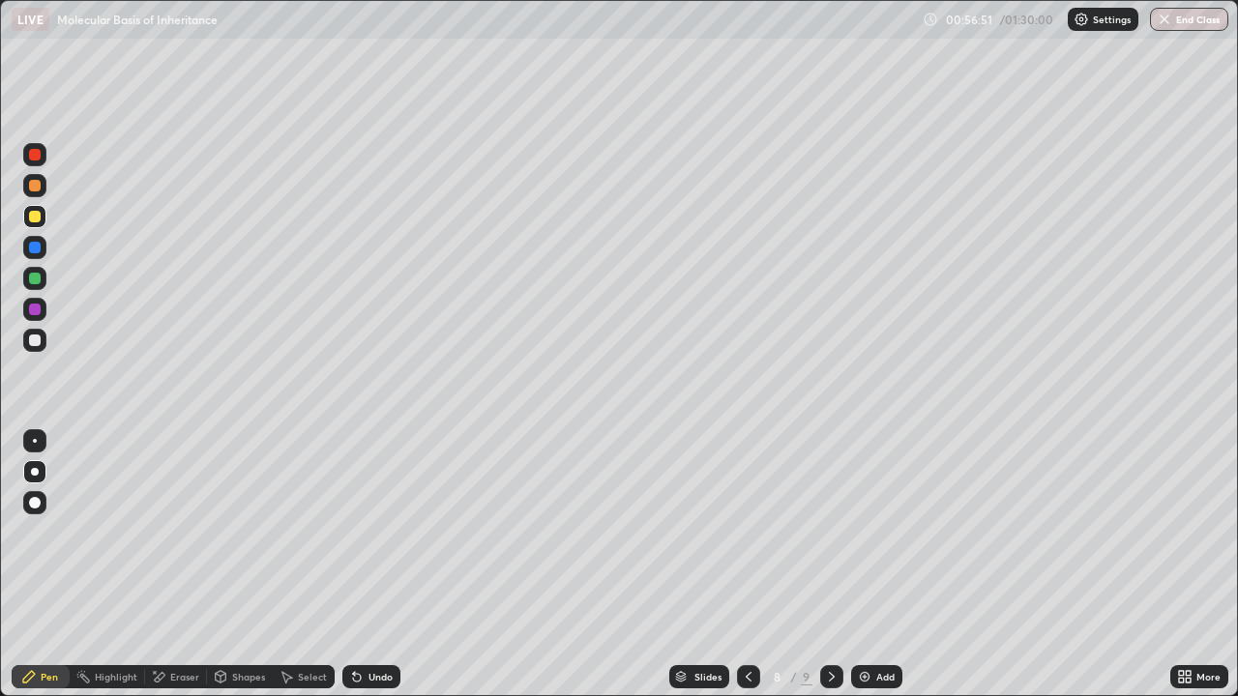
click at [36, 251] on div at bounding box center [35, 248] width 12 height 12
click at [35, 278] on div at bounding box center [35, 279] width 12 height 12
click at [36, 248] on div at bounding box center [35, 248] width 12 height 12
click at [34, 249] on div at bounding box center [35, 248] width 12 height 12
click at [37, 335] on div at bounding box center [35, 341] width 12 height 12
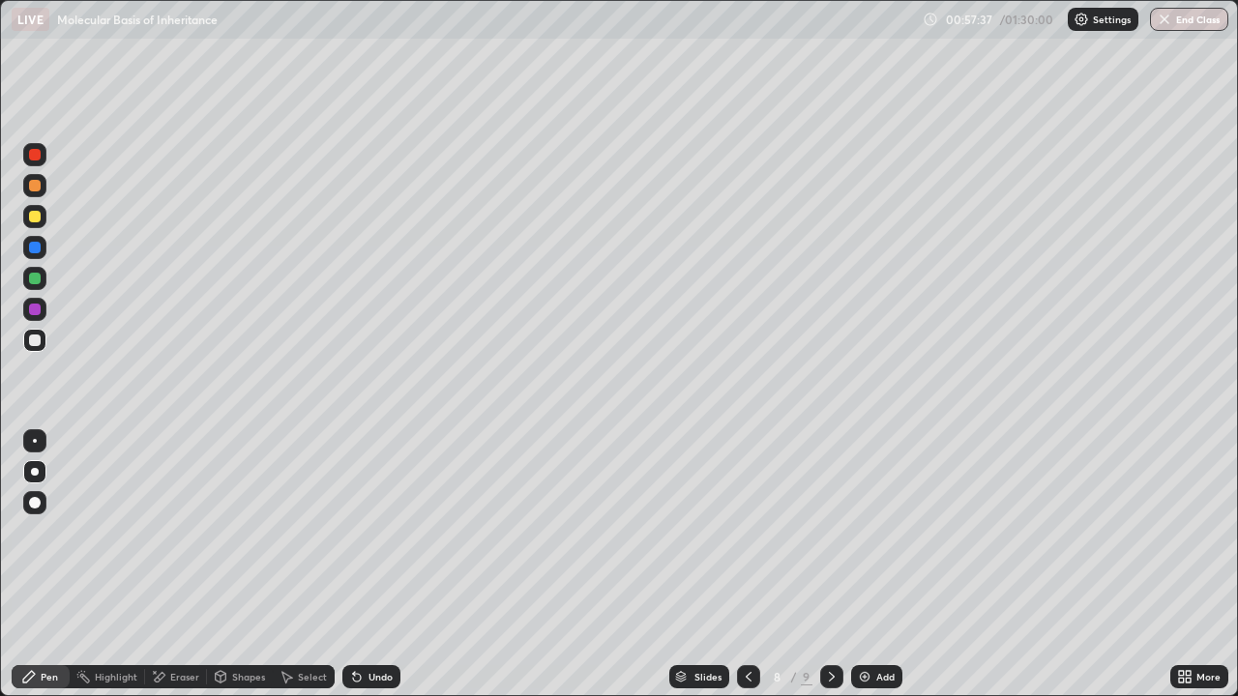
click at [36, 251] on div at bounding box center [35, 248] width 12 height 12
click at [39, 341] on div at bounding box center [35, 341] width 12 height 12
click at [39, 250] on div at bounding box center [35, 248] width 12 height 12
click at [876, 565] on div "Add" at bounding box center [885, 677] width 18 height 10
click at [37, 341] on div at bounding box center [35, 341] width 12 height 12
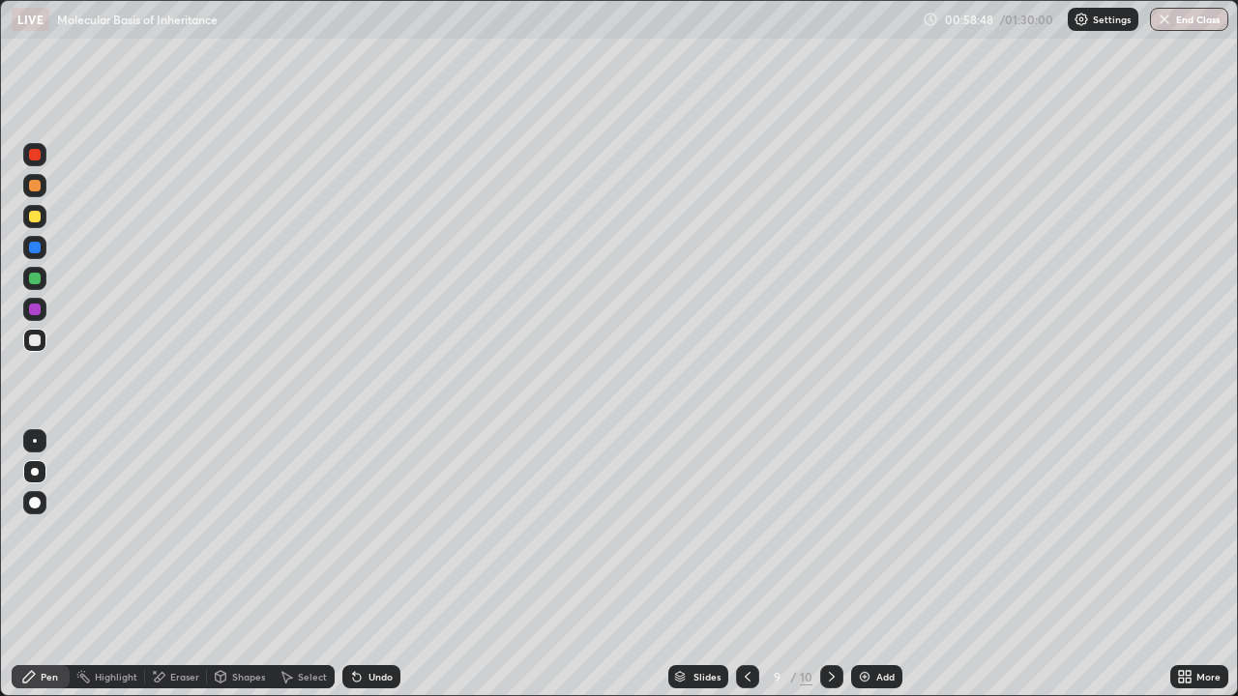
click at [38, 220] on div at bounding box center [35, 217] width 12 height 12
click at [36, 248] on div at bounding box center [35, 248] width 12 height 12
click at [38, 277] on div at bounding box center [35, 279] width 12 height 12
click at [39, 335] on div at bounding box center [34, 340] width 23 height 23
click at [32, 251] on div at bounding box center [35, 248] width 12 height 12
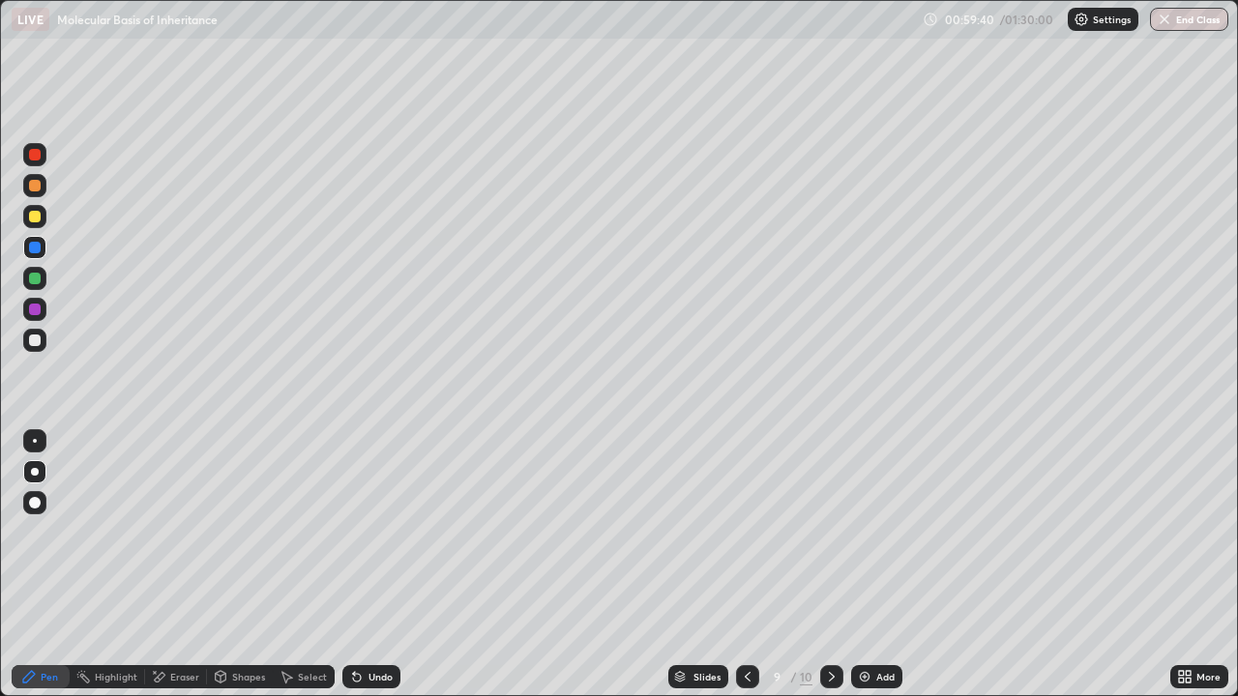
click at [39, 159] on div at bounding box center [35, 155] width 12 height 12
click at [33, 341] on div at bounding box center [35, 341] width 12 height 12
click at [37, 221] on div at bounding box center [35, 217] width 12 height 12
click at [36, 248] on div at bounding box center [35, 248] width 12 height 12
click at [36, 279] on div at bounding box center [35, 279] width 12 height 12
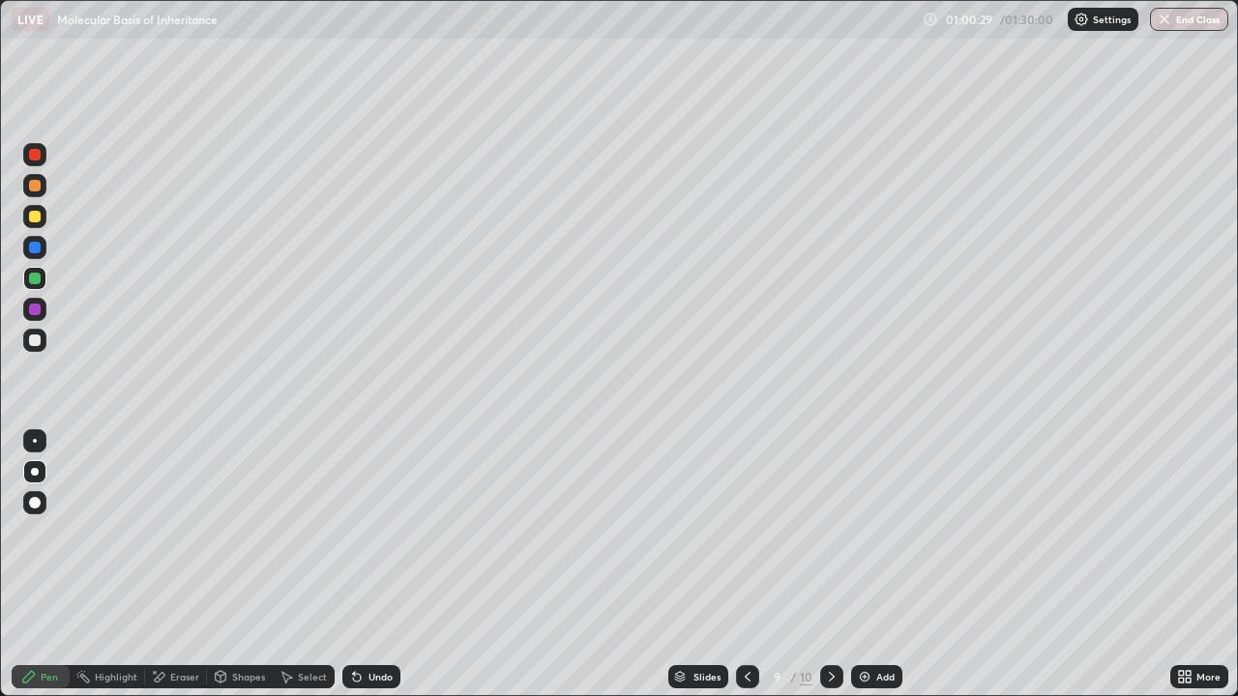
click at [39, 218] on div at bounding box center [35, 217] width 12 height 12
click at [32, 188] on div at bounding box center [35, 186] width 12 height 12
click at [38, 189] on div at bounding box center [35, 186] width 12 height 12
click at [40, 160] on div at bounding box center [34, 154] width 23 height 23
click at [374, 565] on div "Undo" at bounding box center [381, 677] width 24 height 10
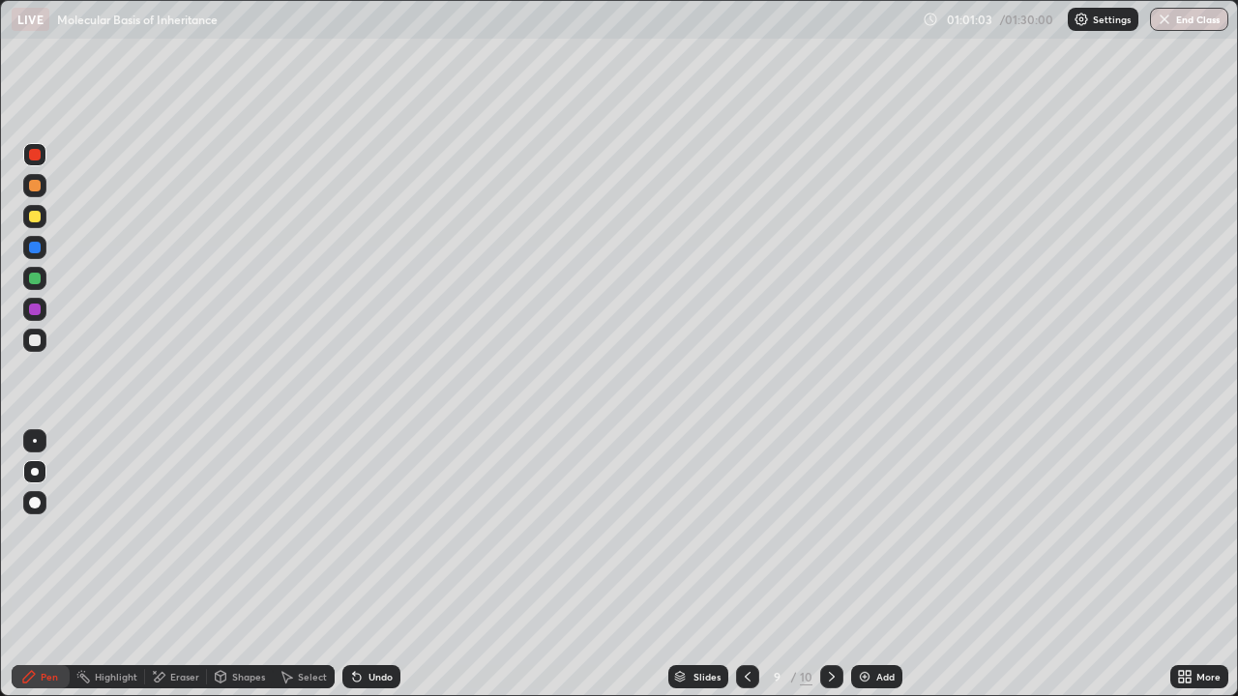
click at [38, 244] on div at bounding box center [35, 248] width 12 height 12
click at [39, 341] on div at bounding box center [35, 341] width 12 height 12
click at [40, 220] on div at bounding box center [34, 216] width 23 height 23
click at [40, 251] on div at bounding box center [35, 248] width 12 height 12
click at [36, 158] on div at bounding box center [35, 155] width 12 height 12
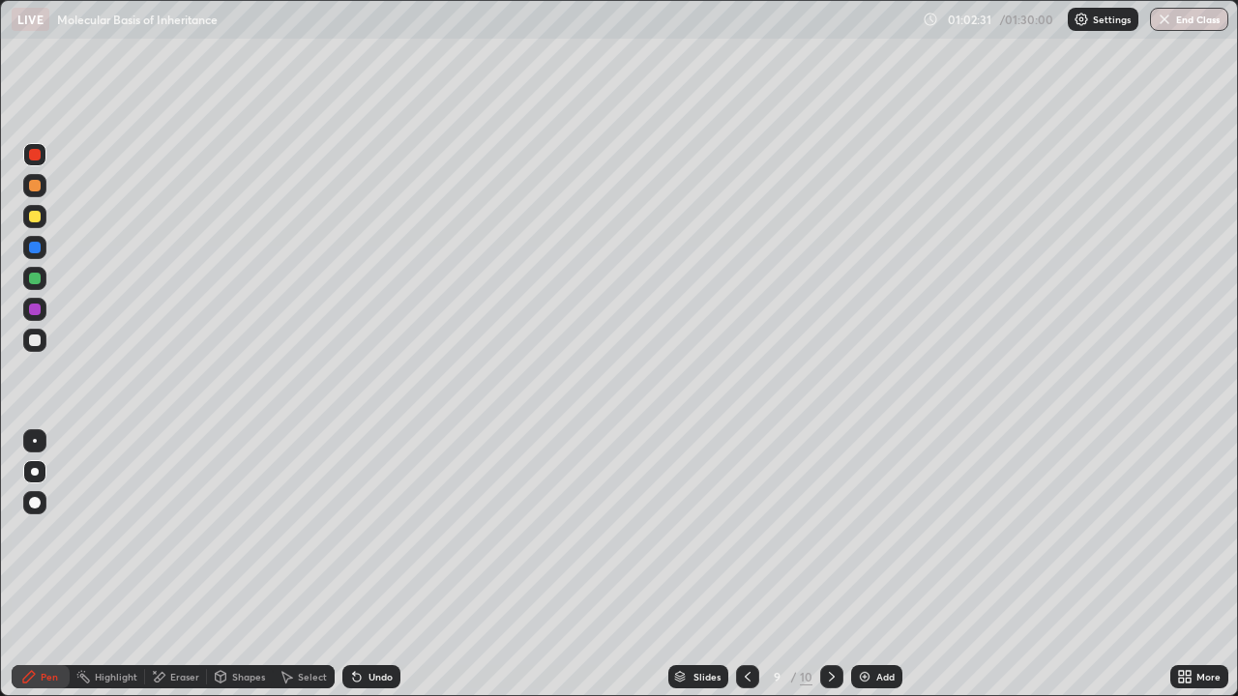
click at [748, 565] on icon at bounding box center [747, 676] width 15 height 15
click at [750, 565] on icon at bounding box center [747, 676] width 15 height 15
click at [752, 565] on icon at bounding box center [747, 676] width 15 height 15
click at [830, 565] on icon at bounding box center [831, 676] width 15 height 15
click at [748, 565] on div at bounding box center [747, 677] width 23 height 39
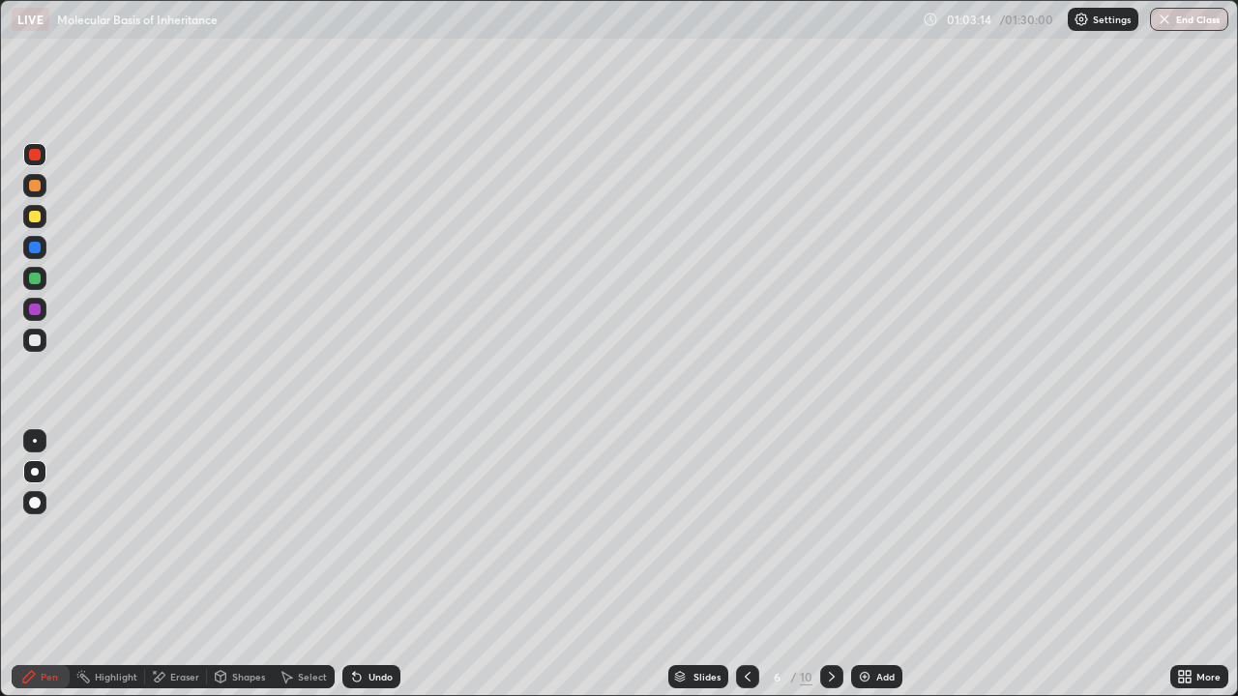
click at [33, 221] on div at bounding box center [35, 217] width 12 height 12
click at [36, 155] on div at bounding box center [35, 155] width 12 height 12
click at [829, 565] on icon at bounding box center [831, 676] width 15 height 15
click at [827, 565] on div at bounding box center [831, 677] width 23 height 39
click at [755, 565] on div at bounding box center [747, 676] width 23 height 23
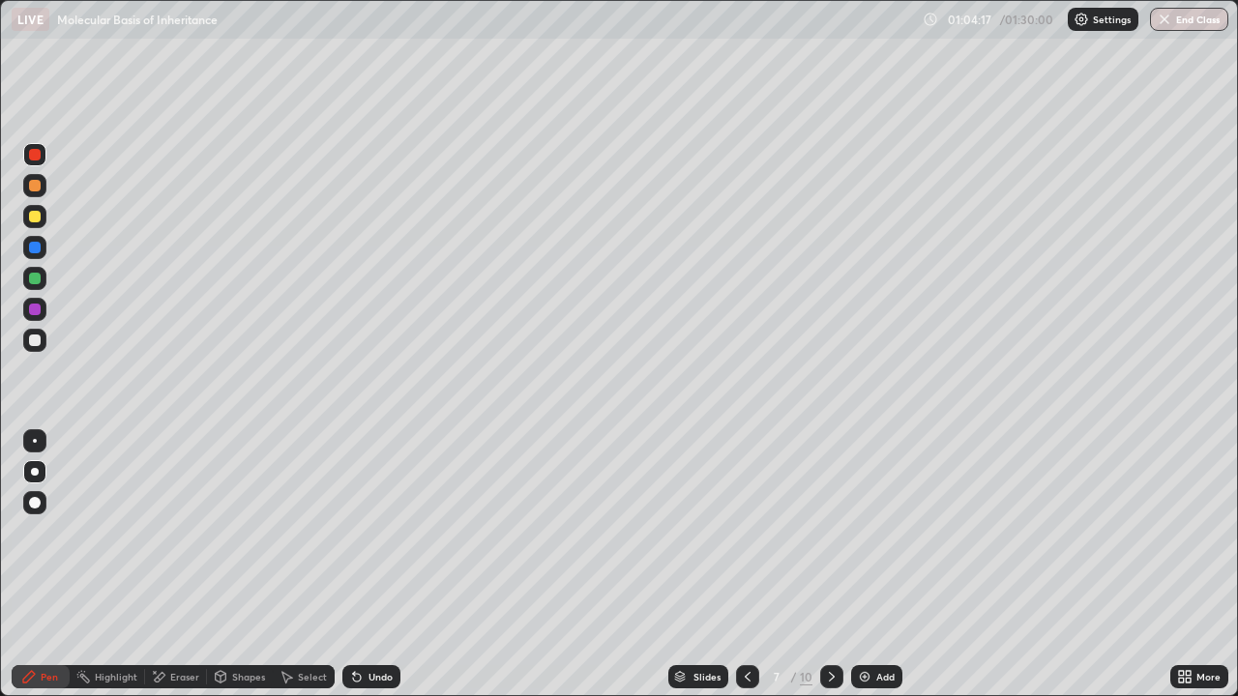
click at [754, 565] on div at bounding box center [747, 676] width 23 height 23
click at [383, 565] on div "Undo" at bounding box center [381, 677] width 24 height 10
click at [829, 565] on icon at bounding box center [831, 676] width 15 height 15
click at [832, 565] on icon at bounding box center [831, 676] width 15 height 15
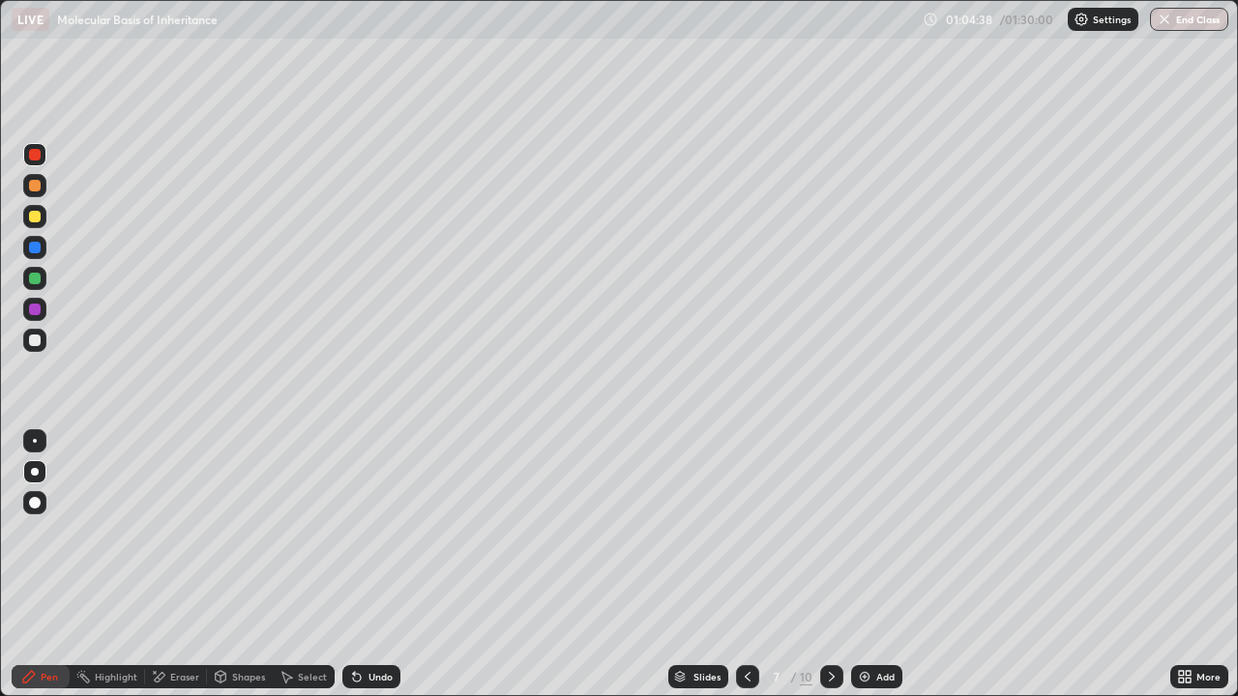
click at [830, 565] on icon at bounding box center [831, 676] width 15 height 15
click at [827, 565] on icon at bounding box center [831, 676] width 15 height 15
click at [820, 565] on div at bounding box center [831, 676] width 23 height 23
click at [746, 565] on icon at bounding box center [747, 676] width 15 height 15
click at [745, 565] on icon at bounding box center [747, 676] width 15 height 15
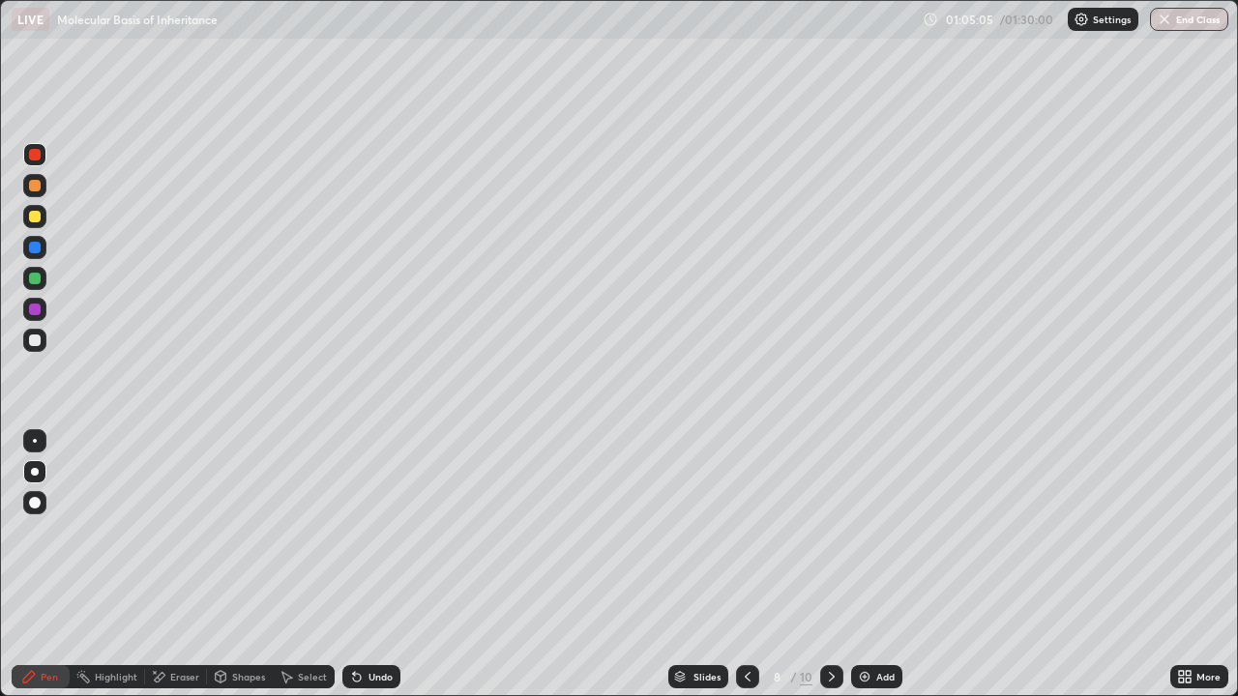
click at [746, 565] on icon at bounding box center [747, 676] width 15 height 15
click at [748, 565] on icon at bounding box center [748, 677] width 6 height 10
click at [750, 565] on div at bounding box center [747, 676] width 23 height 23
click at [828, 565] on icon at bounding box center [831, 676] width 15 height 15
click at [832, 565] on icon at bounding box center [831, 676] width 15 height 15
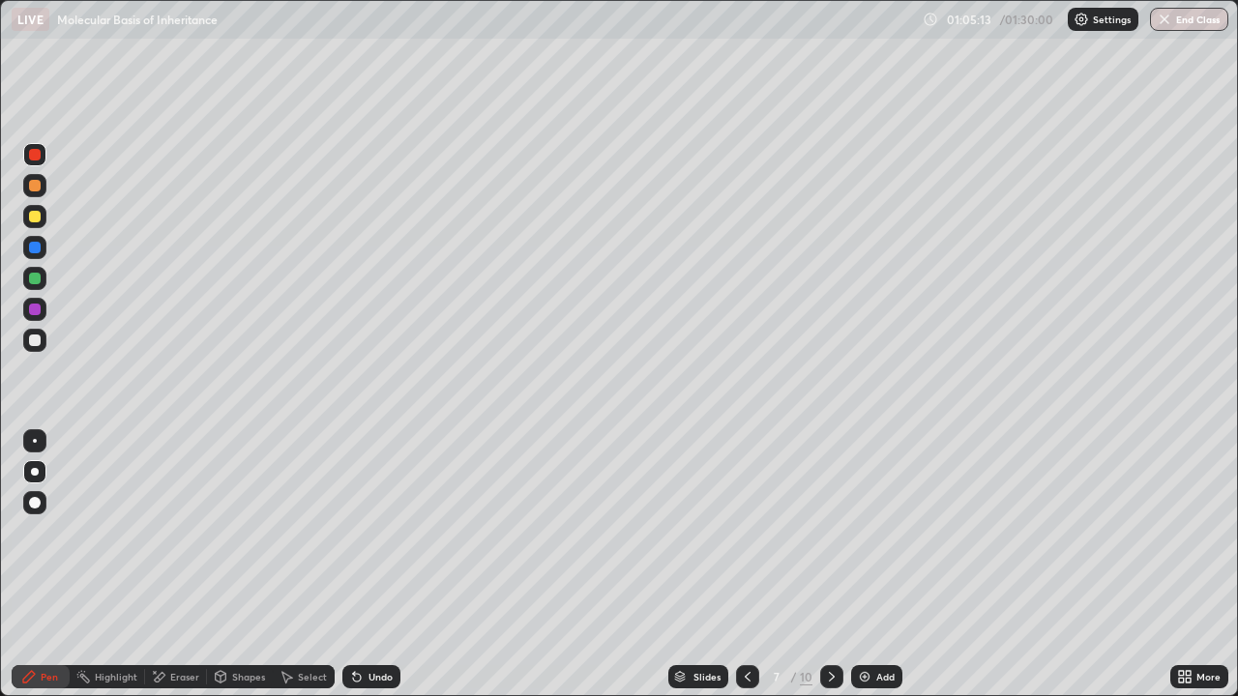
click at [830, 565] on icon at bounding box center [831, 676] width 15 height 15
click at [838, 565] on div at bounding box center [831, 676] width 23 height 23
click at [746, 565] on icon at bounding box center [747, 676] width 15 height 15
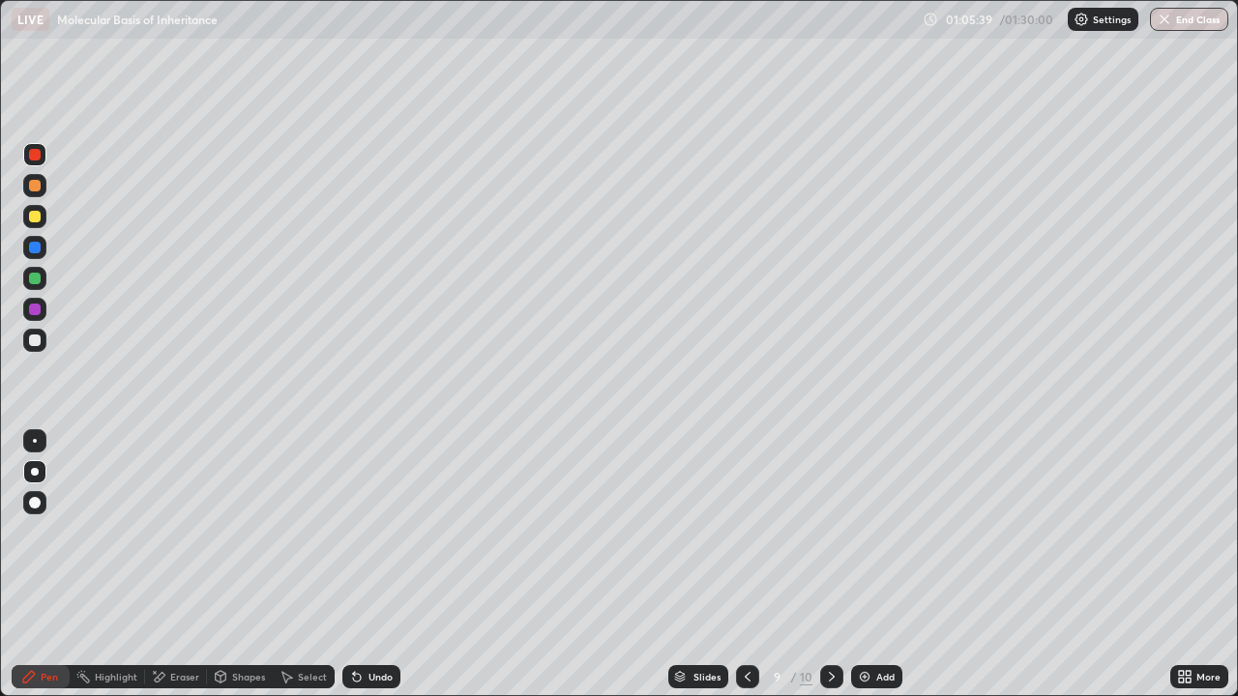
click at [746, 565] on icon at bounding box center [747, 676] width 15 height 15
click at [828, 565] on icon at bounding box center [831, 676] width 15 height 15
click at [821, 565] on div at bounding box center [831, 676] width 23 height 23
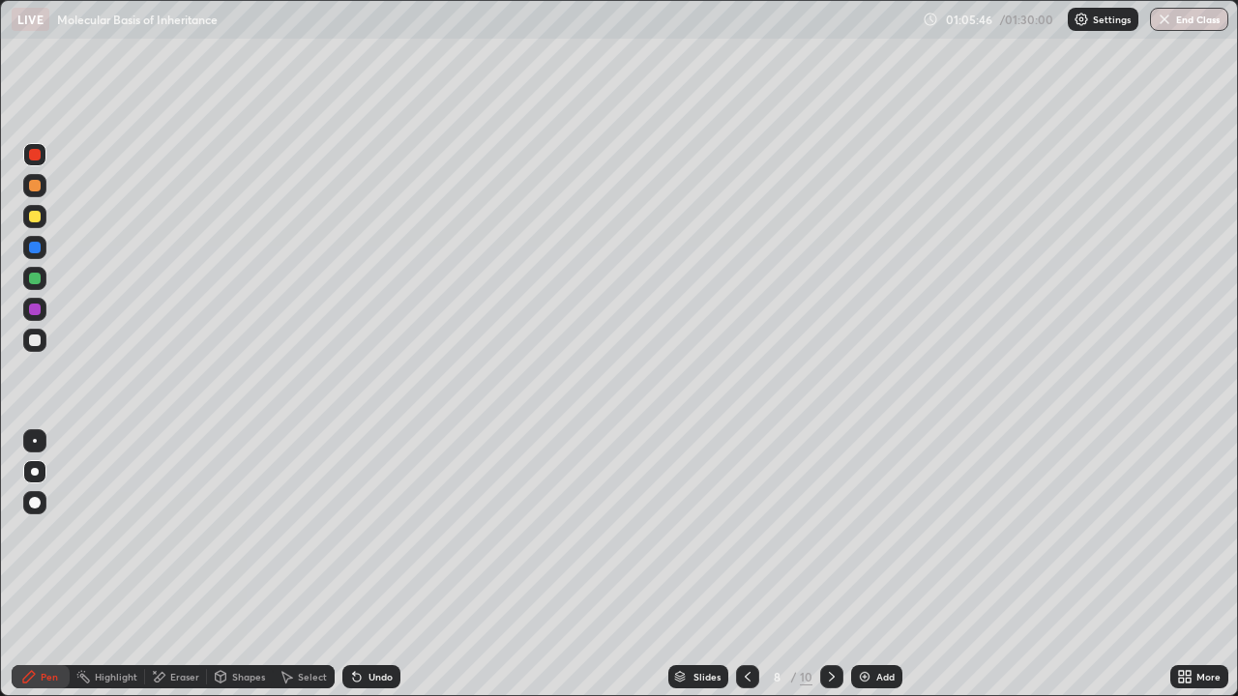
click at [36, 216] on div at bounding box center [35, 217] width 12 height 12
click at [34, 158] on div at bounding box center [35, 155] width 12 height 12
click at [33, 218] on div at bounding box center [35, 217] width 12 height 12
click at [34, 342] on div at bounding box center [35, 341] width 12 height 12
click at [32, 250] on div at bounding box center [35, 248] width 12 height 12
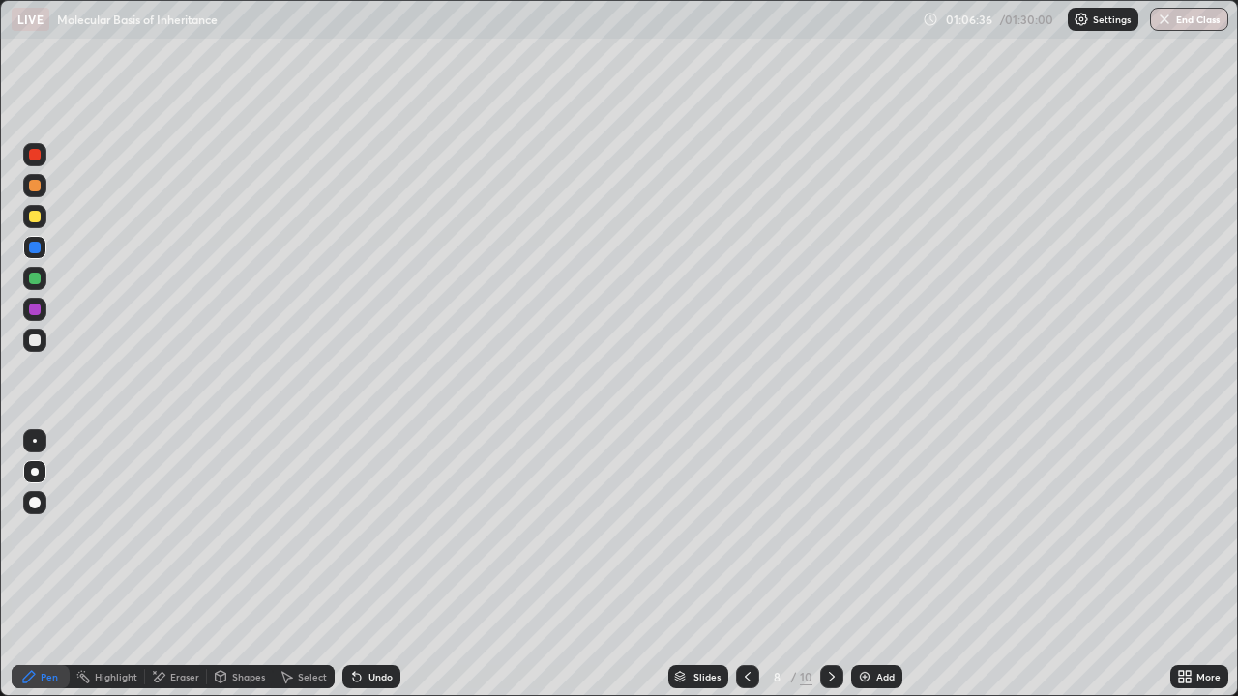
click at [32, 278] on div at bounding box center [35, 279] width 12 height 12
click at [35, 245] on div at bounding box center [35, 248] width 12 height 12
click at [36, 219] on div at bounding box center [35, 217] width 12 height 12
click at [746, 565] on icon at bounding box center [747, 676] width 15 height 15
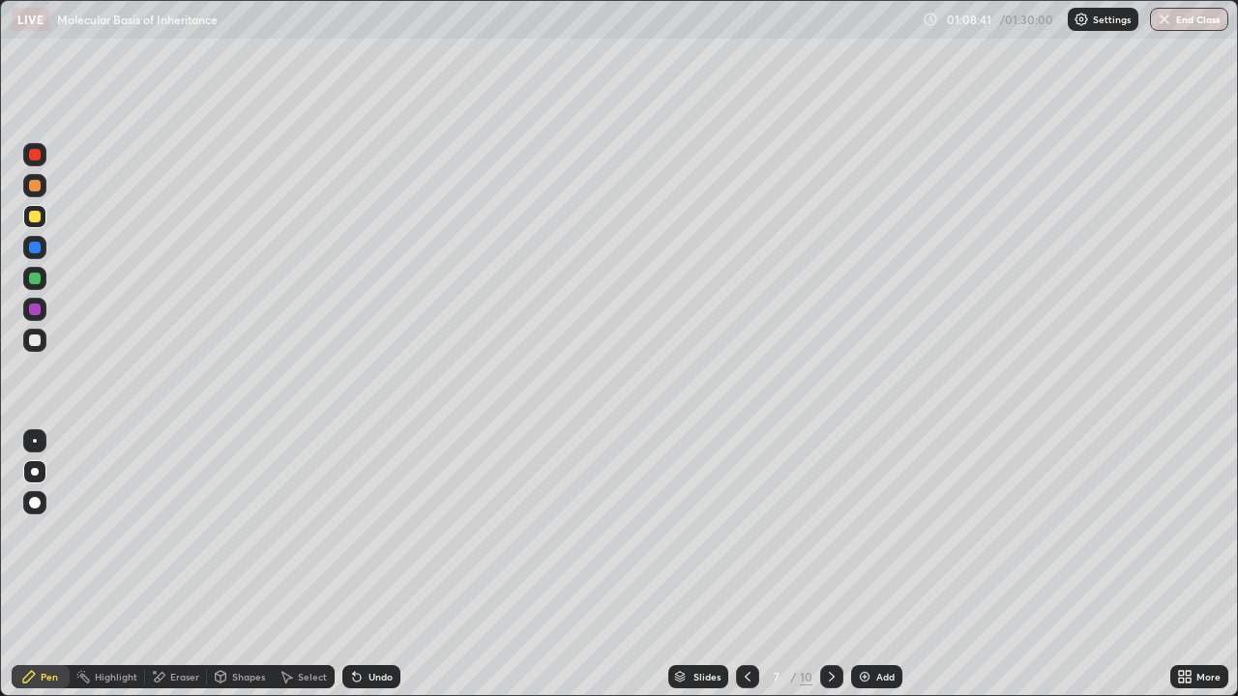
click at [744, 565] on icon at bounding box center [747, 676] width 15 height 15
click at [746, 565] on icon at bounding box center [747, 676] width 15 height 15
click at [865, 565] on img at bounding box center [864, 676] width 15 height 15
click at [821, 565] on div at bounding box center [831, 676] width 23 height 23
click at [737, 565] on div at bounding box center [748, 676] width 23 height 23
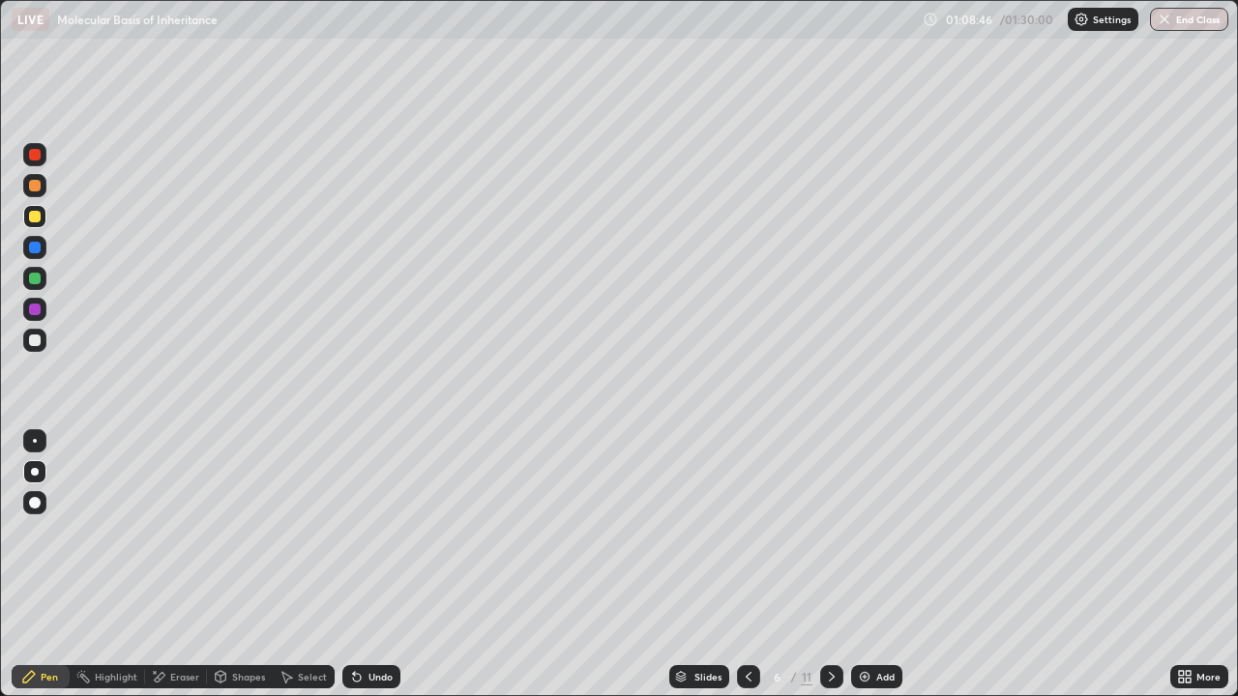
click at [38, 221] on div at bounding box center [35, 217] width 12 height 12
click at [37, 248] on div at bounding box center [35, 248] width 12 height 12
click at [35, 247] on div at bounding box center [35, 248] width 12 height 12
click at [38, 339] on div at bounding box center [35, 341] width 12 height 12
click at [39, 339] on div at bounding box center [35, 341] width 12 height 12
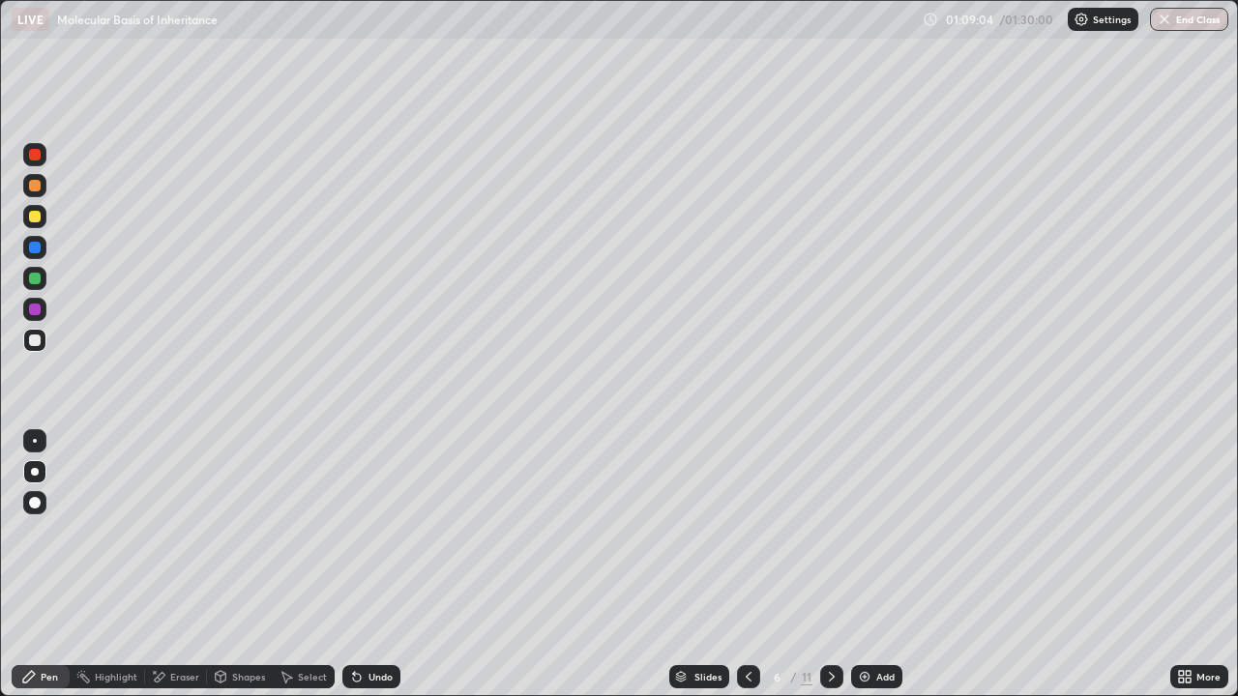
click at [38, 339] on div at bounding box center [35, 341] width 12 height 12
click at [37, 338] on div at bounding box center [35, 341] width 12 height 12
click at [829, 565] on div at bounding box center [831, 676] width 23 height 23
click at [830, 565] on icon at bounding box center [831, 676] width 15 height 15
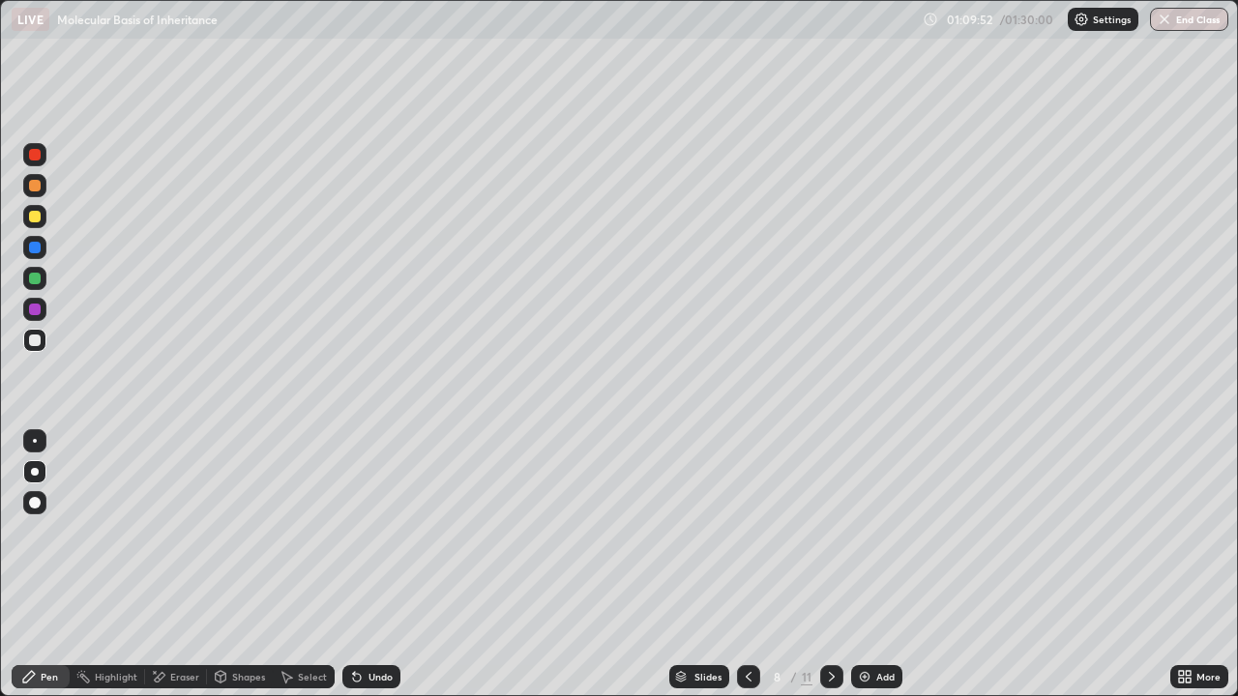
click at [369, 565] on div "Undo" at bounding box center [381, 677] width 24 height 10
click at [365, 565] on div "Undo" at bounding box center [371, 676] width 58 height 23
click at [382, 565] on div "Undo" at bounding box center [371, 676] width 58 height 23
click at [35, 188] on div at bounding box center [35, 186] width 12 height 12
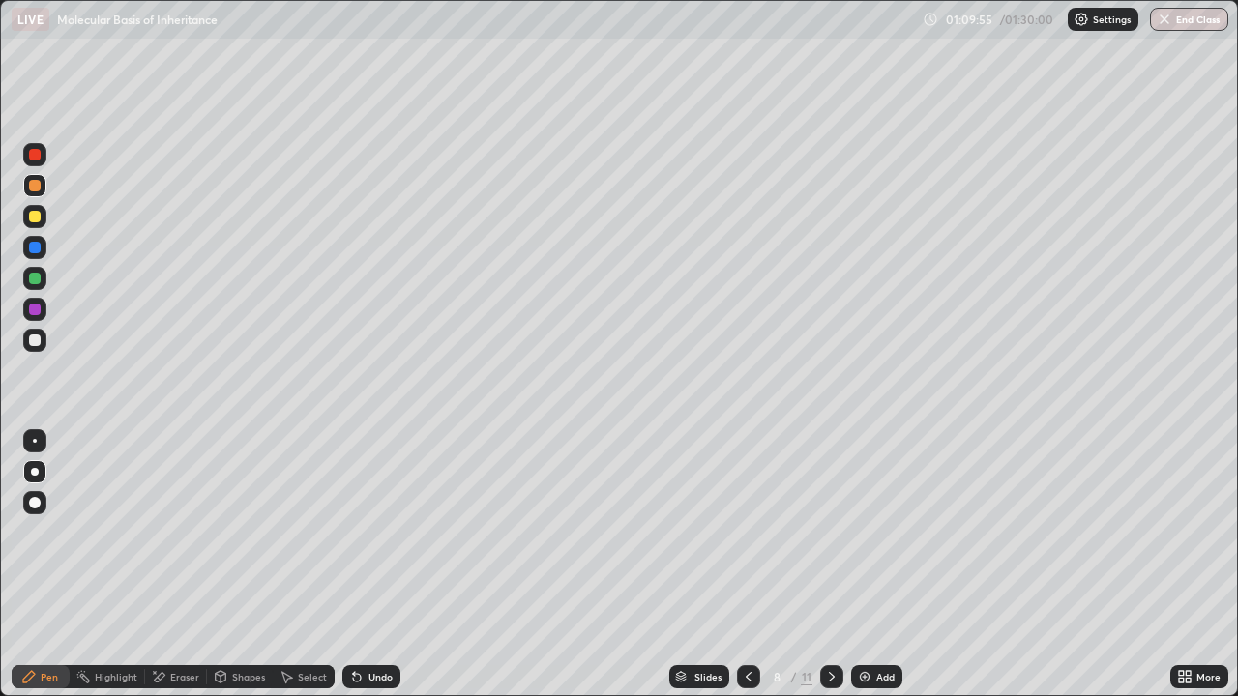
click at [34, 279] on div at bounding box center [35, 279] width 12 height 12
click at [830, 565] on icon at bounding box center [831, 676] width 15 height 15
click at [839, 565] on div at bounding box center [831, 677] width 23 height 39
click at [747, 565] on icon at bounding box center [748, 676] width 15 height 15
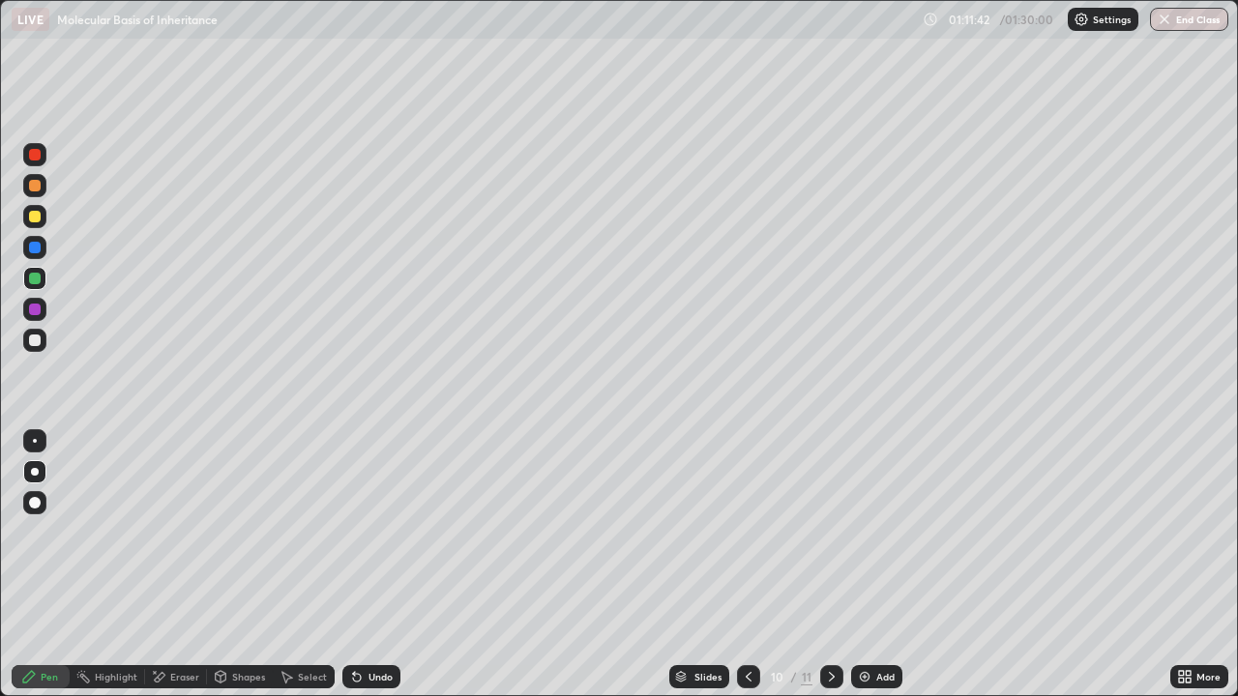
click at [40, 280] on div at bounding box center [35, 279] width 12 height 12
click at [839, 565] on div at bounding box center [831, 676] width 23 height 23
click at [830, 565] on icon at bounding box center [831, 676] width 15 height 15
click at [834, 565] on div at bounding box center [831, 676] width 23 height 23
click at [830, 565] on icon at bounding box center [831, 676] width 15 height 15
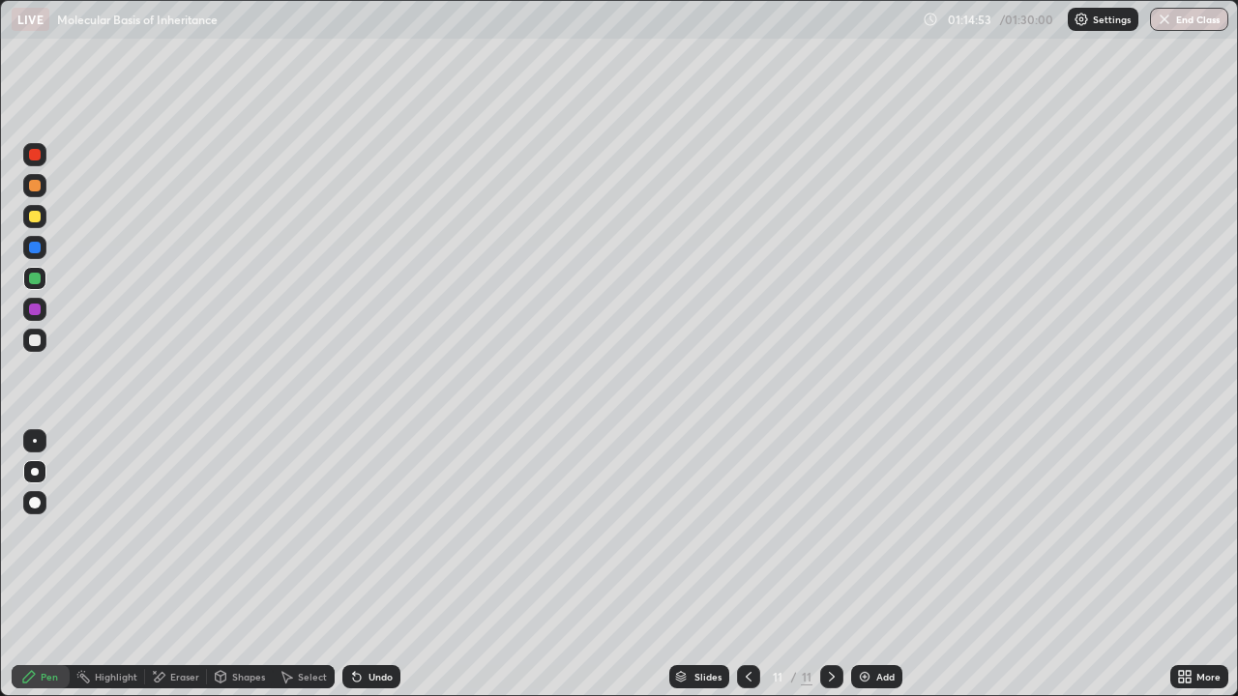
click at [830, 565] on icon at bounding box center [832, 677] width 6 height 10
click at [833, 565] on icon at bounding box center [831, 676] width 15 height 15
click at [833, 565] on div at bounding box center [831, 676] width 23 height 23
click at [755, 565] on div at bounding box center [748, 676] width 23 height 23
click at [754, 565] on div at bounding box center [748, 676] width 23 height 23
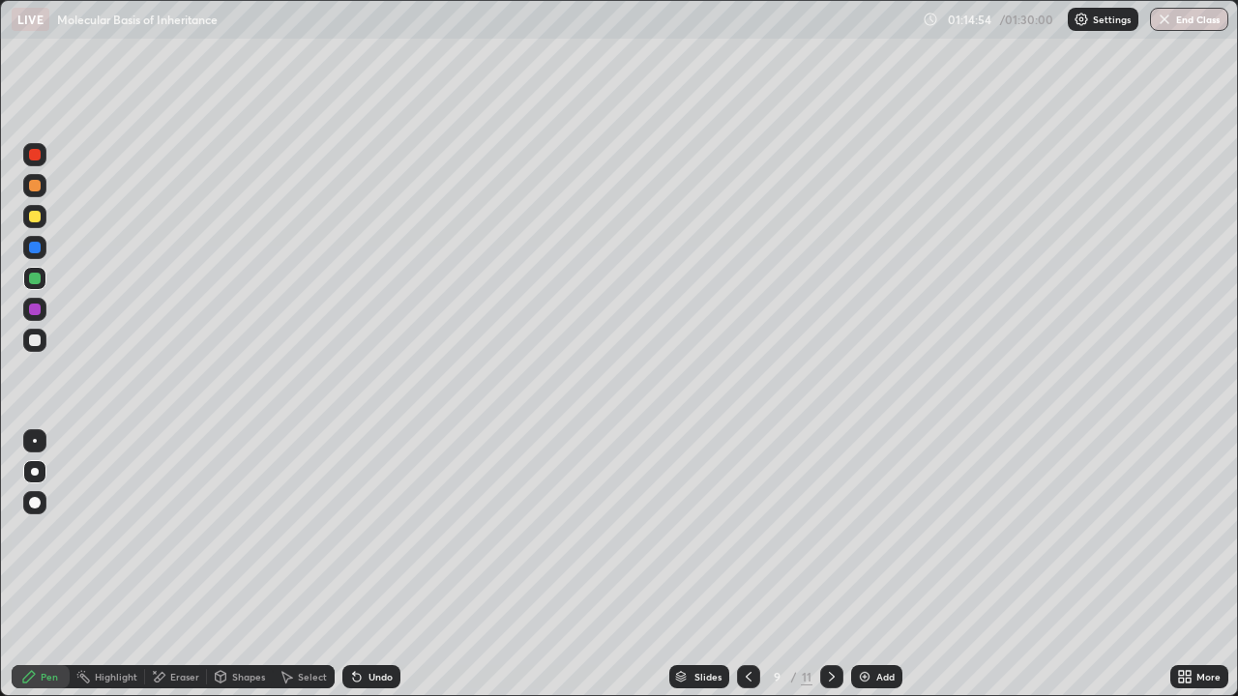
click at [747, 565] on icon at bounding box center [748, 676] width 15 height 15
click at [830, 565] on icon at bounding box center [831, 676] width 15 height 15
click at [384, 565] on div "Undo" at bounding box center [381, 677] width 24 height 10
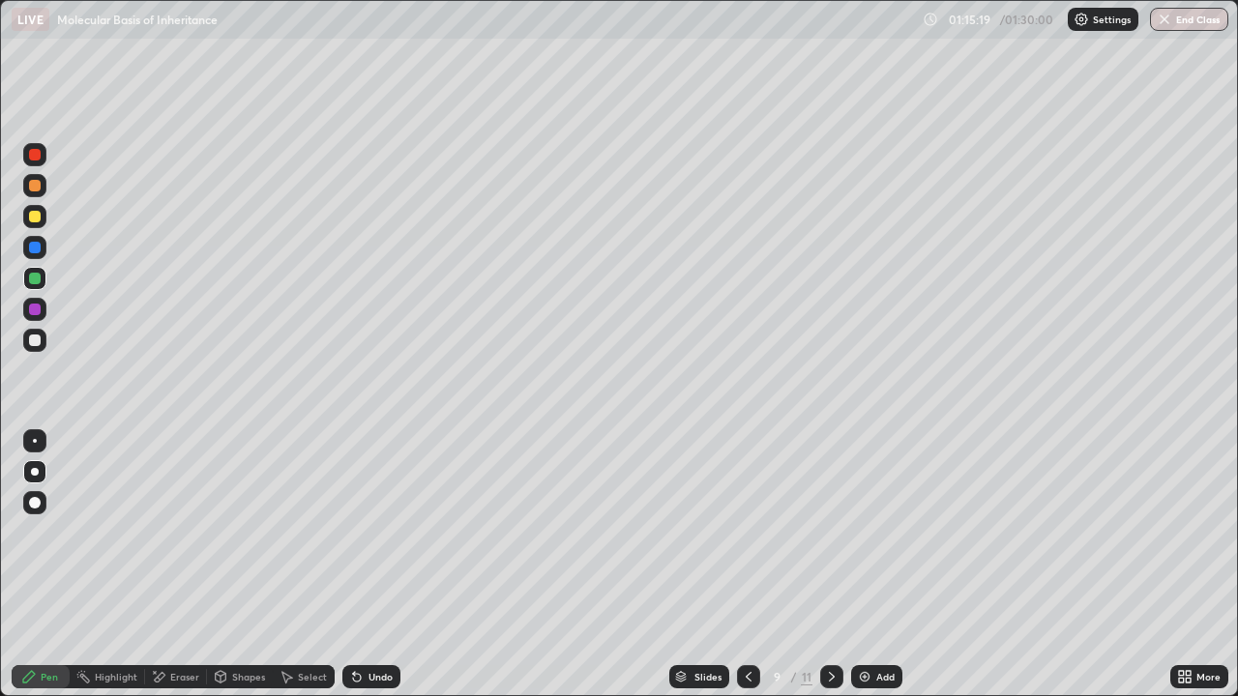
click at [379, 565] on div "Undo" at bounding box center [381, 677] width 24 height 10
click at [378, 565] on div "Undo" at bounding box center [381, 677] width 24 height 10
click at [376, 565] on div "Undo" at bounding box center [381, 677] width 24 height 10
click at [375, 565] on div "Undo" at bounding box center [381, 677] width 24 height 10
click at [374, 565] on div "Undo" at bounding box center [381, 677] width 24 height 10
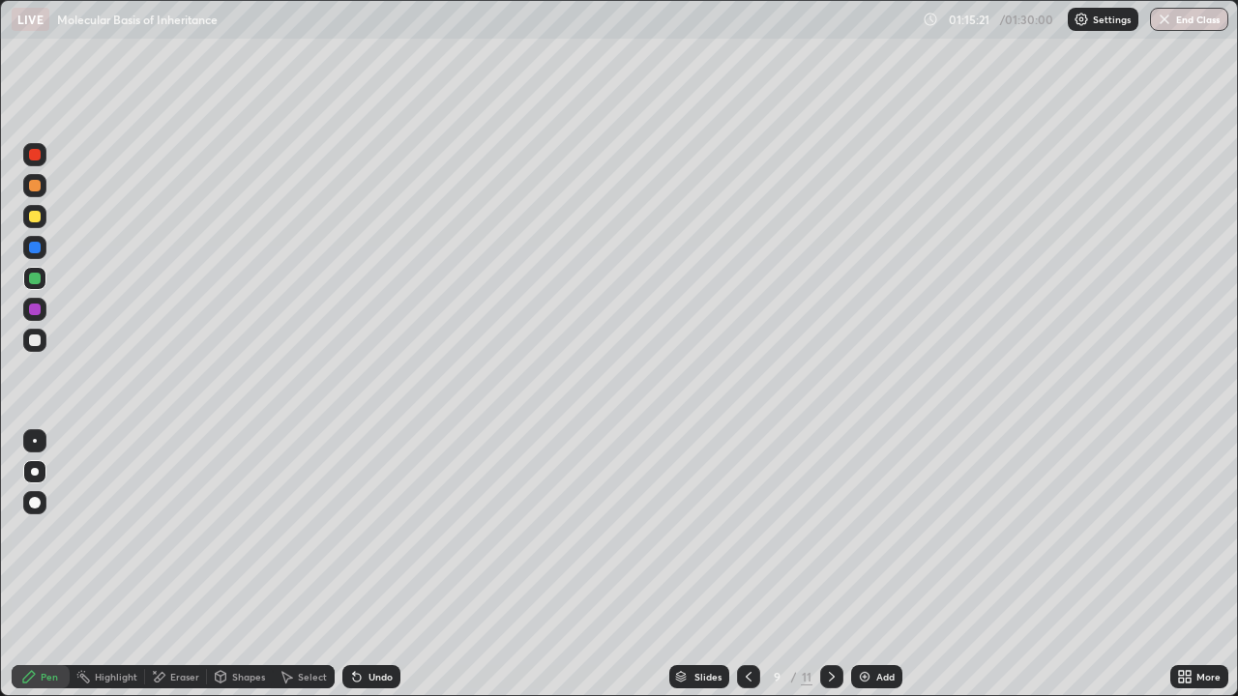
click at [373, 565] on div "Undo" at bounding box center [381, 677] width 24 height 10
click at [371, 565] on div "Undo" at bounding box center [381, 677] width 24 height 10
click at [748, 565] on icon at bounding box center [748, 676] width 15 height 15
click at [745, 565] on icon at bounding box center [748, 676] width 15 height 15
click at [746, 565] on icon at bounding box center [749, 677] width 6 height 10
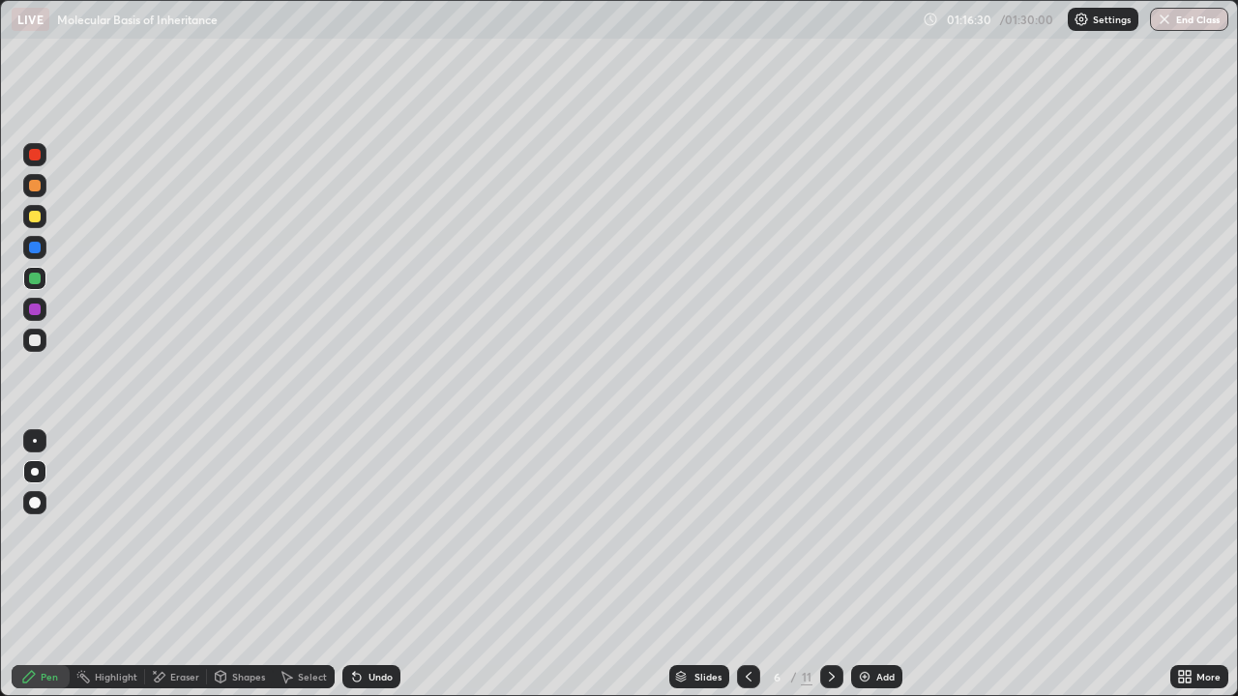
click at [747, 565] on icon at bounding box center [748, 676] width 15 height 15
click at [830, 565] on icon at bounding box center [832, 677] width 6 height 10
click at [34, 217] on div at bounding box center [35, 217] width 12 height 12
click at [30, 343] on div at bounding box center [35, 341] width 12 height 12
click at [31, 248] on div at bounding box center [35, 248] width 12 height 12
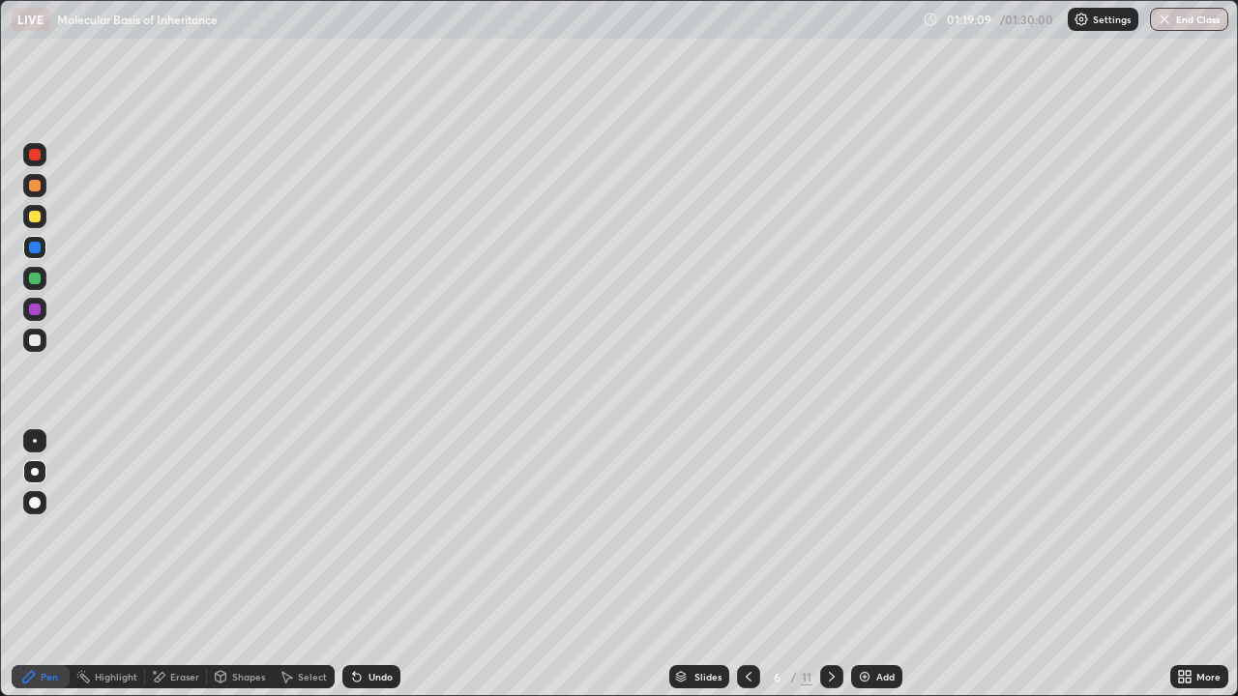
click at [830, 565] on icon at bounding box center [831, 676] width 15 height 15
click at [832, 565] on icon at bounding box center [831, 676] width 15 height 15
click at [830, 565] on icon at bounding box center [831, 676] width 15 height 15
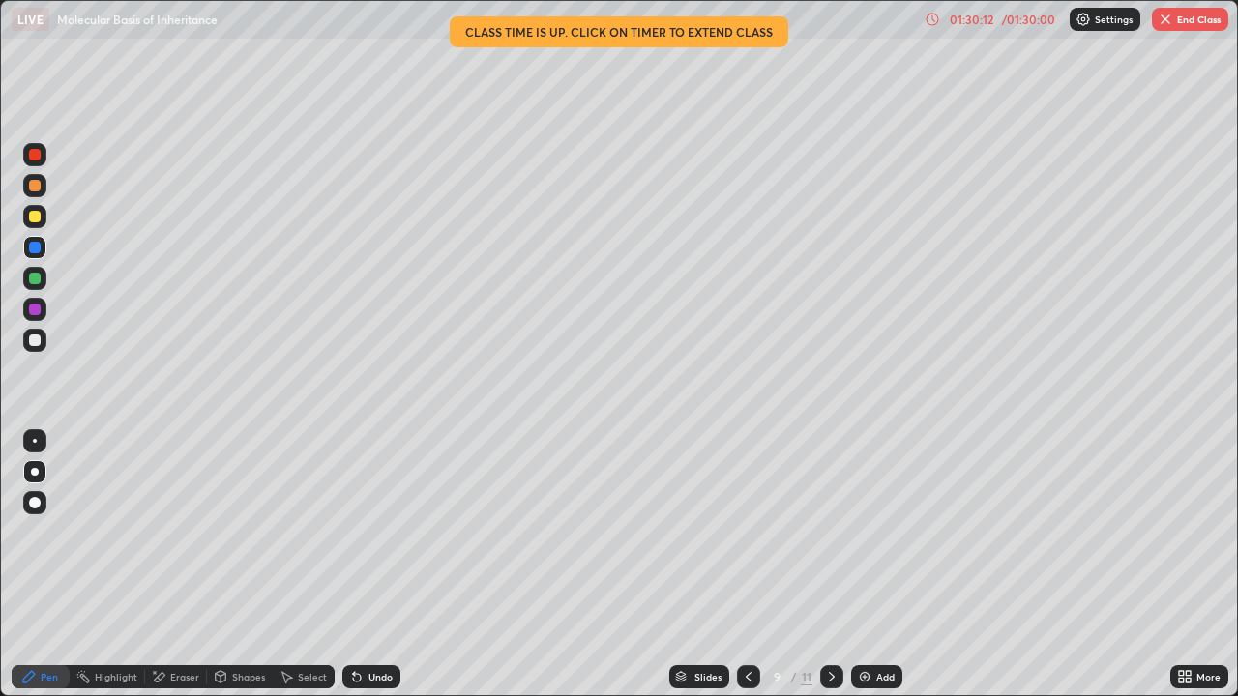
click at [830, 565] on icon at bounding box center [831, 676] width 15 height 15
click at [1005, 26] on div "01:30:34 / 01:30:00" at bounding box center [991, 19] width 133 height 15
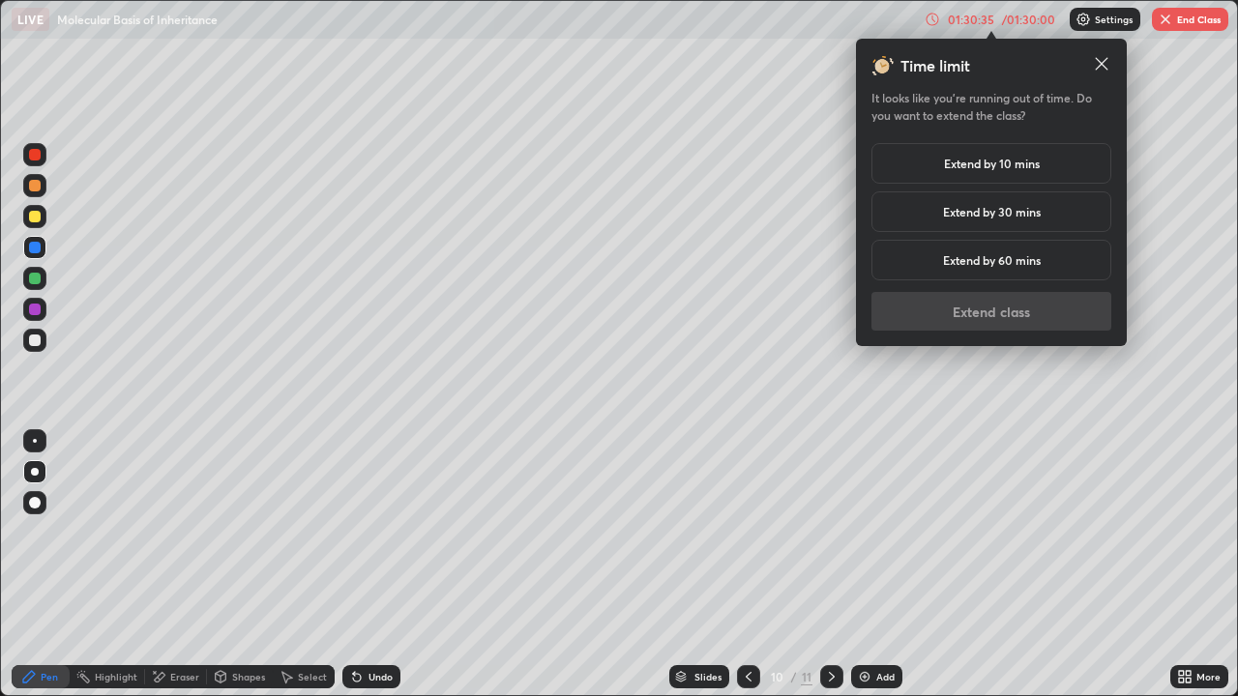
click at [1004, 169] on h5 "Extend by 10 mins" at bounding box center [992, 163] width 96 height 17
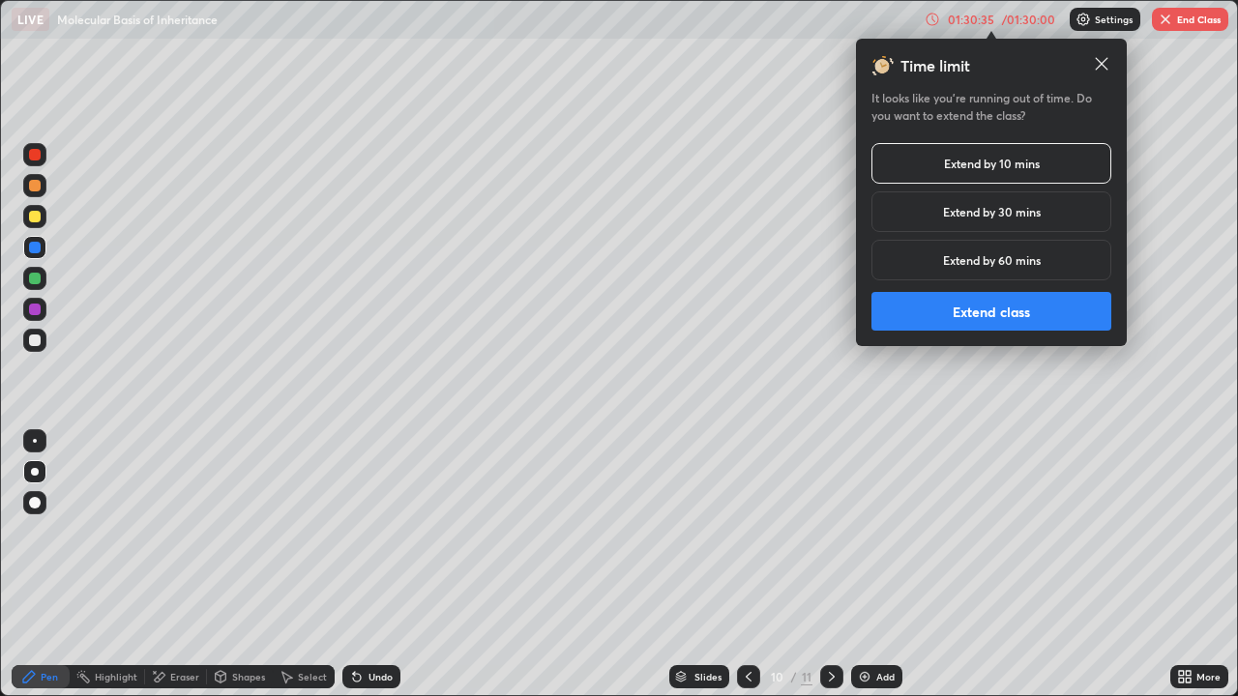
click at [985, 308] on button "Extend class" at bounding box center [991, 311] width 240 height 39
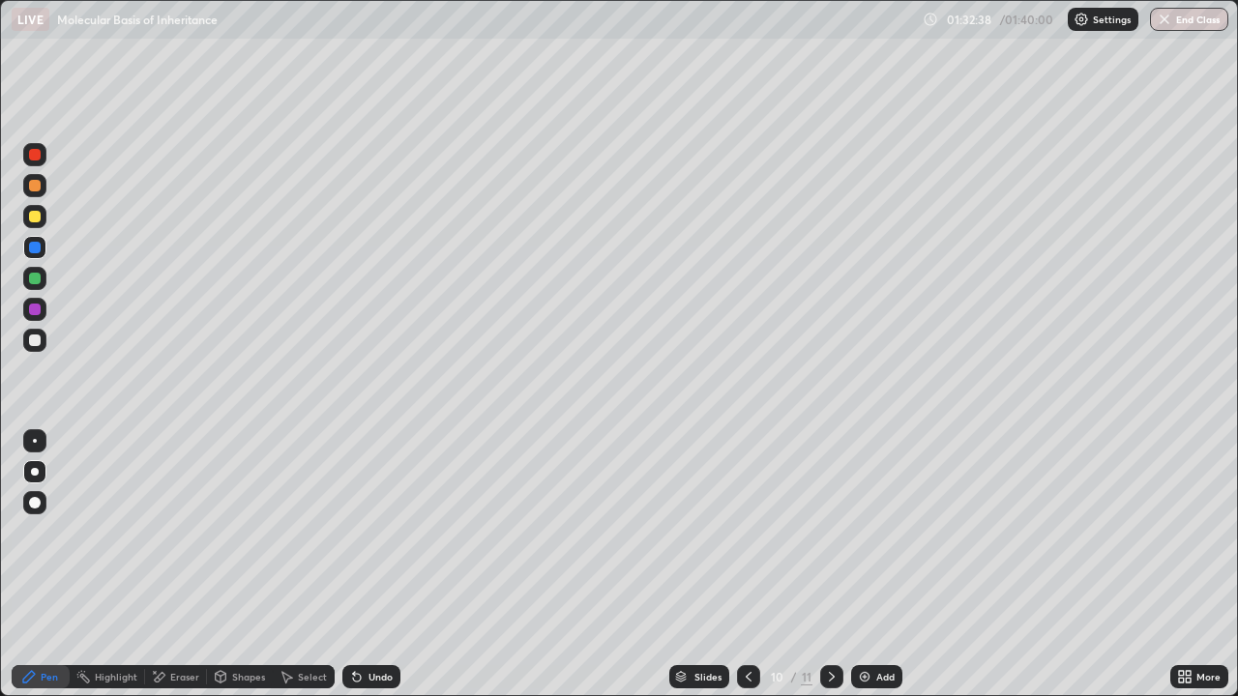
click at [1181, 18] on button "End Class" at bounding box center [1189, 19] width 78 height 23
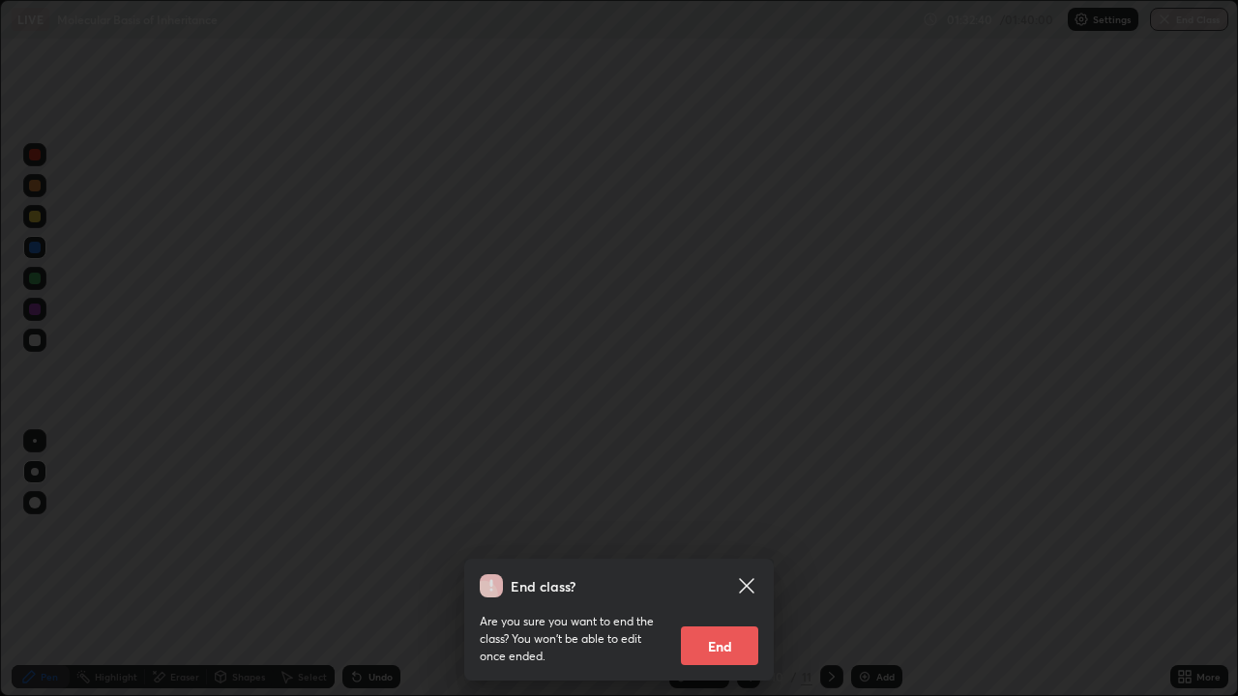
click at [733, 565] on button "End" at bounding box center [719, 646] width 77 height 39
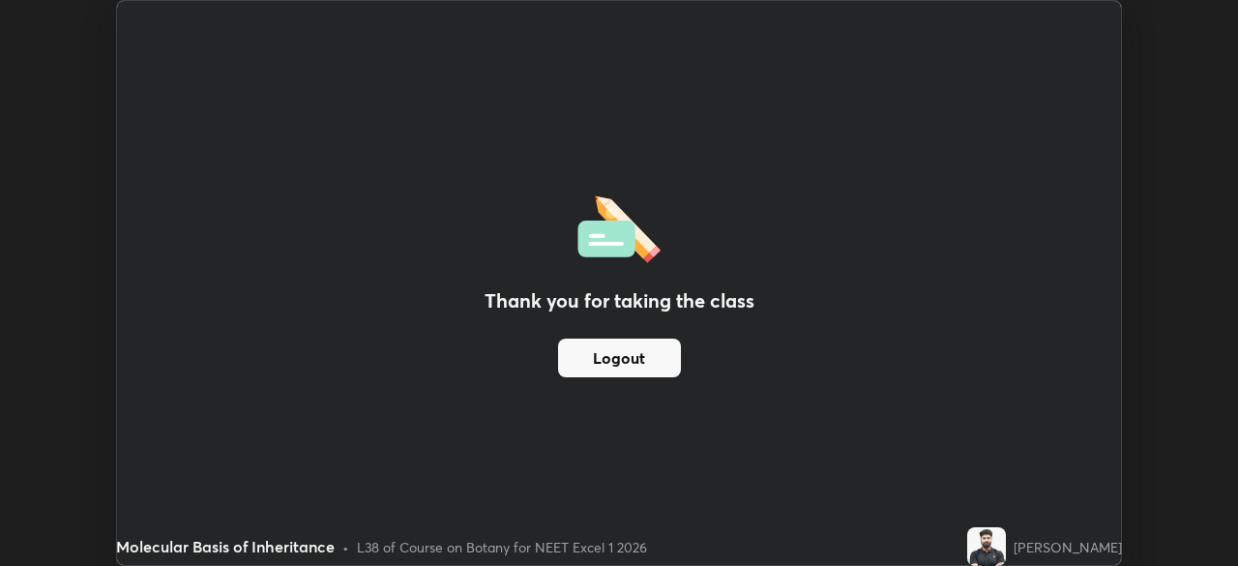
scroll to position [96154, 95481]
